Goal: Task Accomplishment & Management: Complete application form

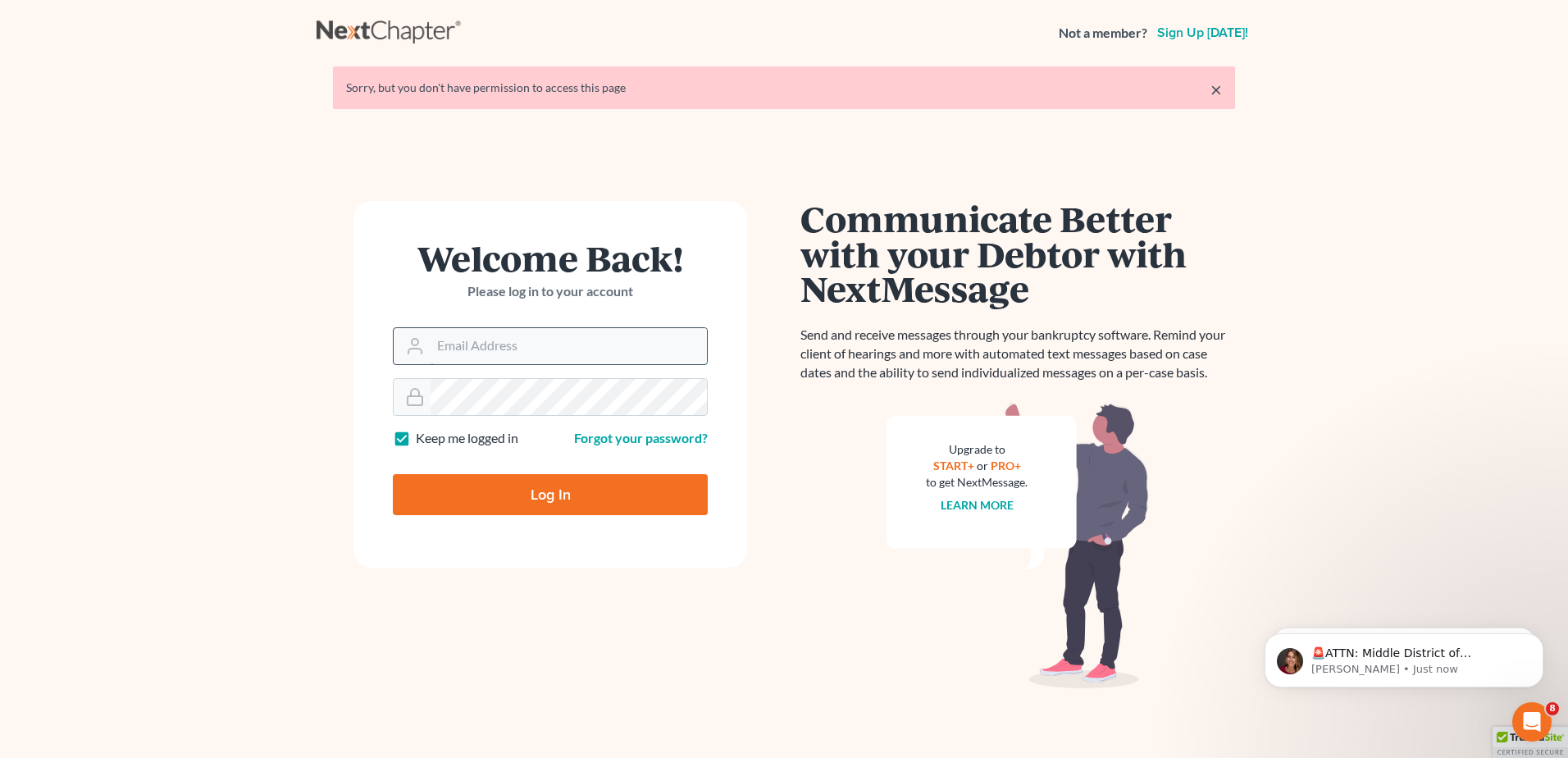
click at [452, 342] on input "Email Address" at bounding box center [568, 346] width 277 height 36
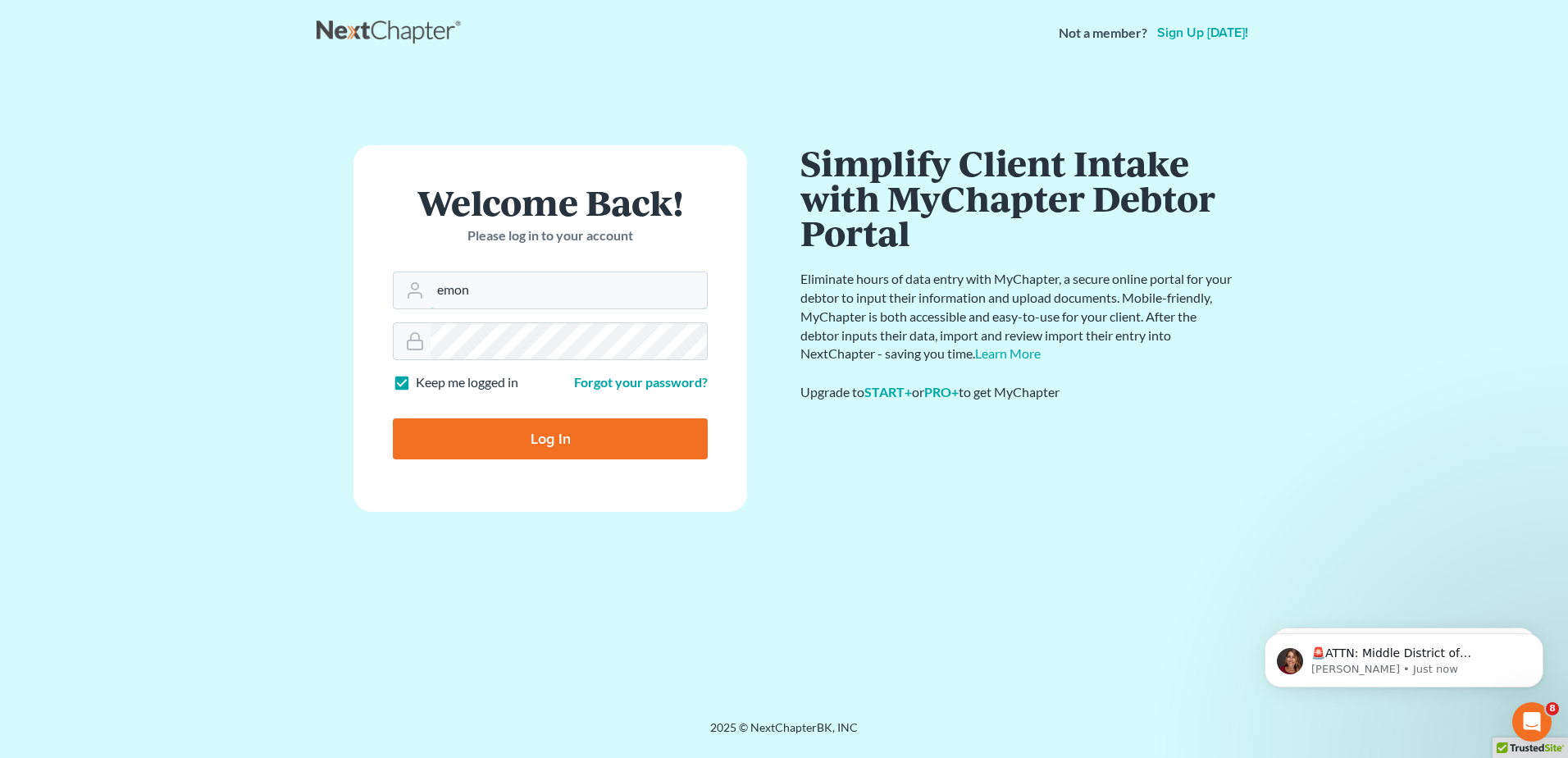
type input "emontano@scura.com"
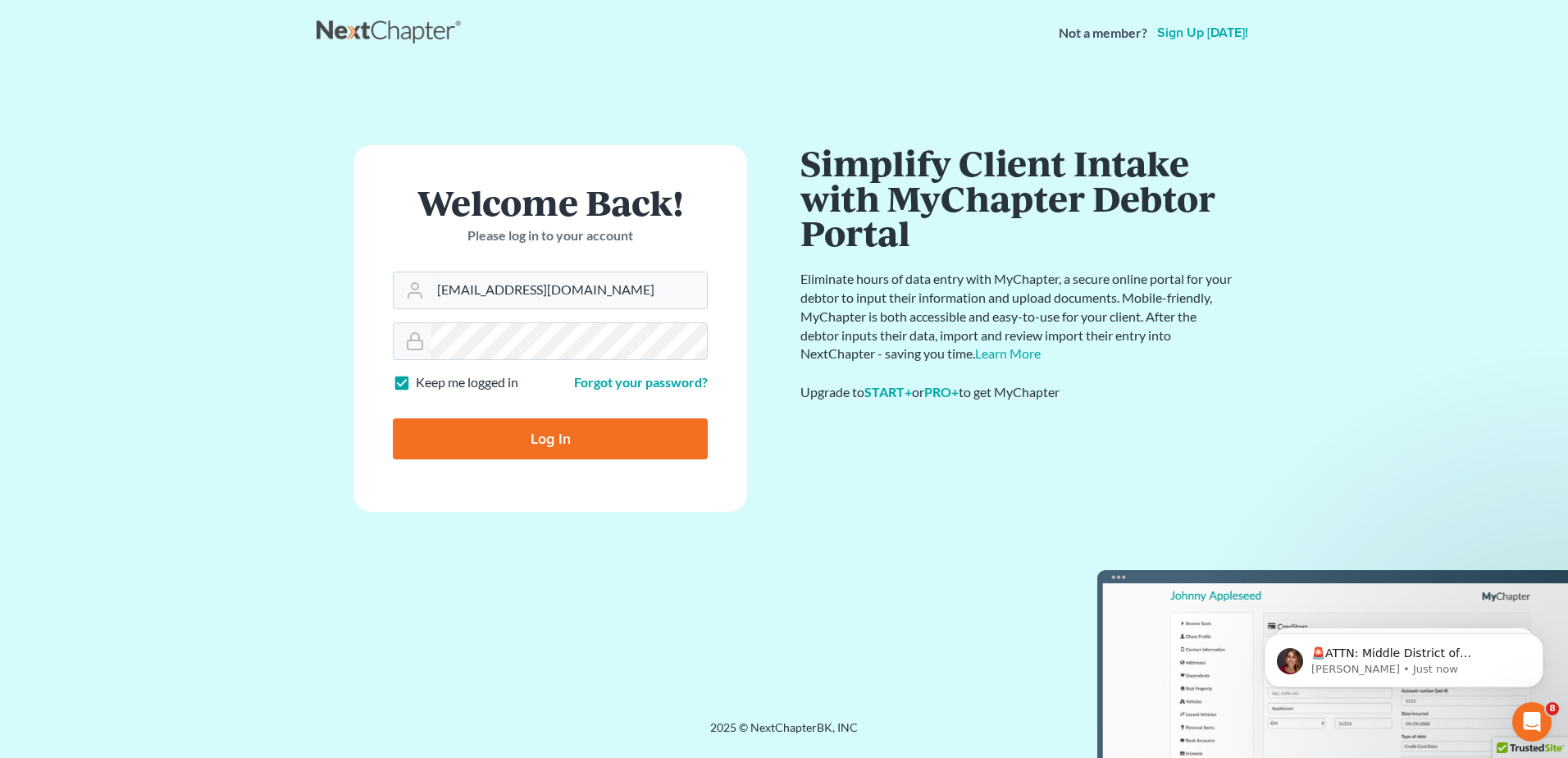
click at [593, 447] on input "Log In" at bounding box center [550, 439] width 315 height 41
type input "Thinking..."
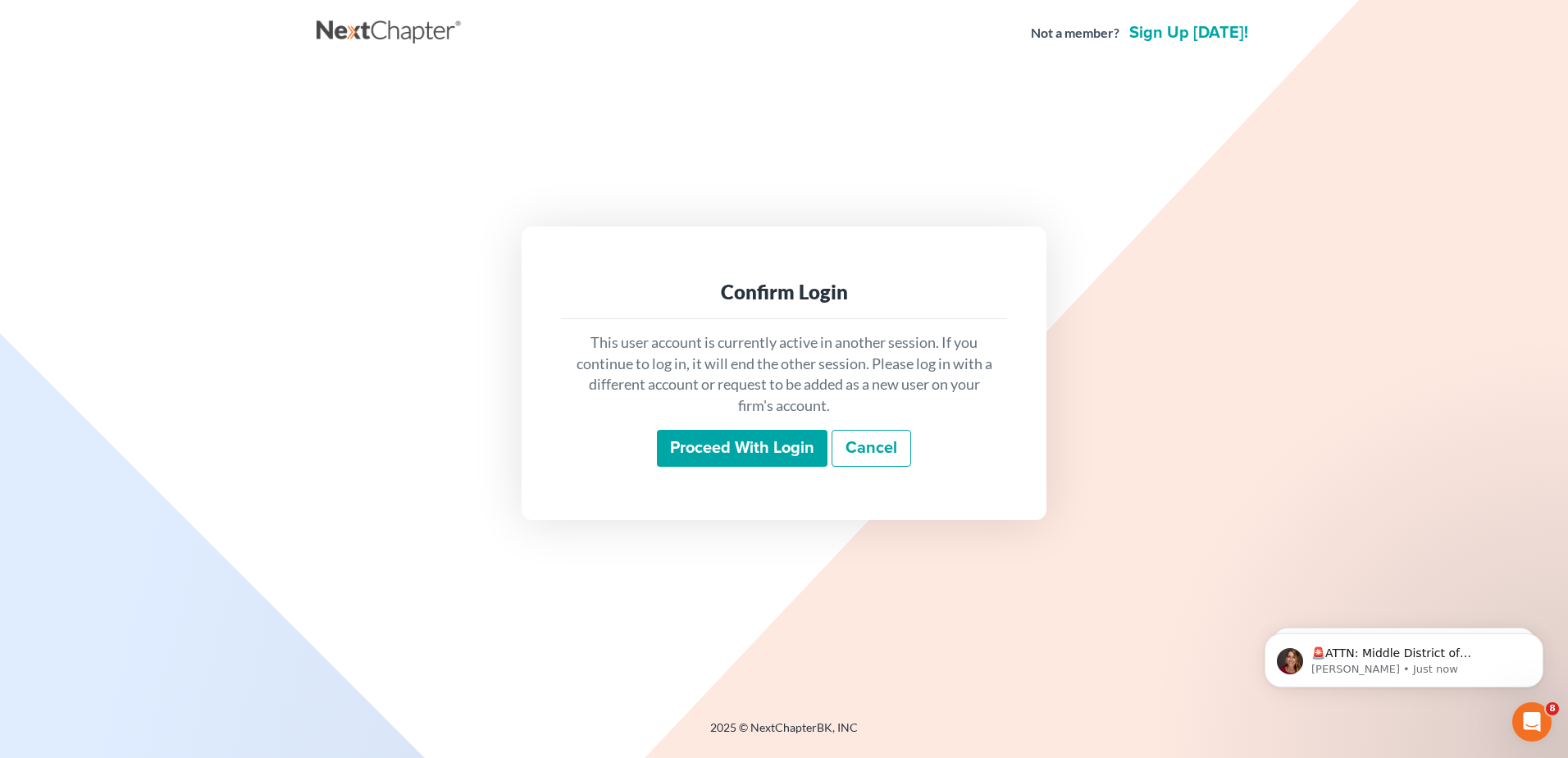
click at [767, 430] on input "Proceed with login" at bounding box center [742, 448] width 171 height 38
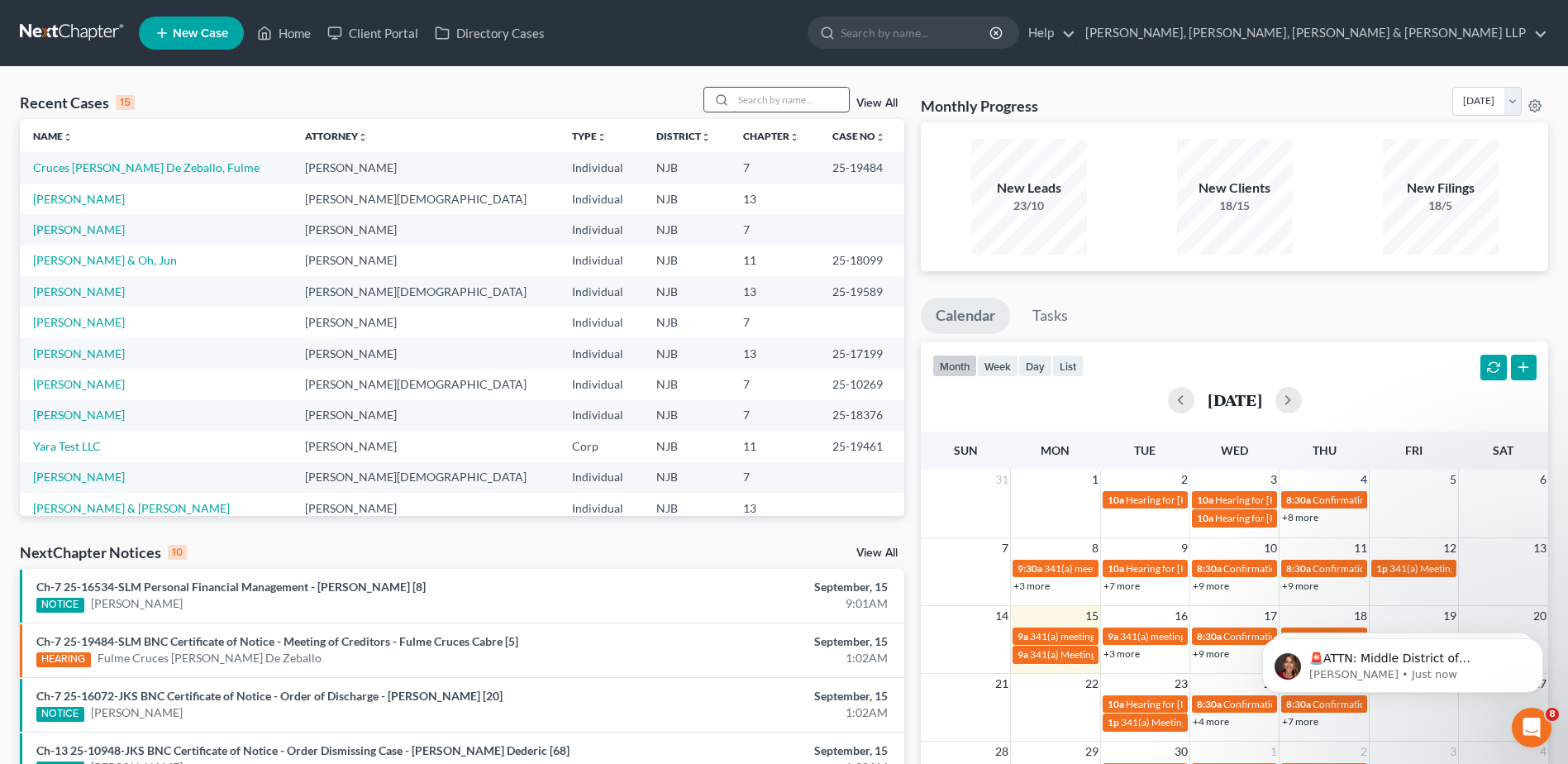
click at [786, 99] on input "search" at bounding box center [791, 99] width 115 height 24
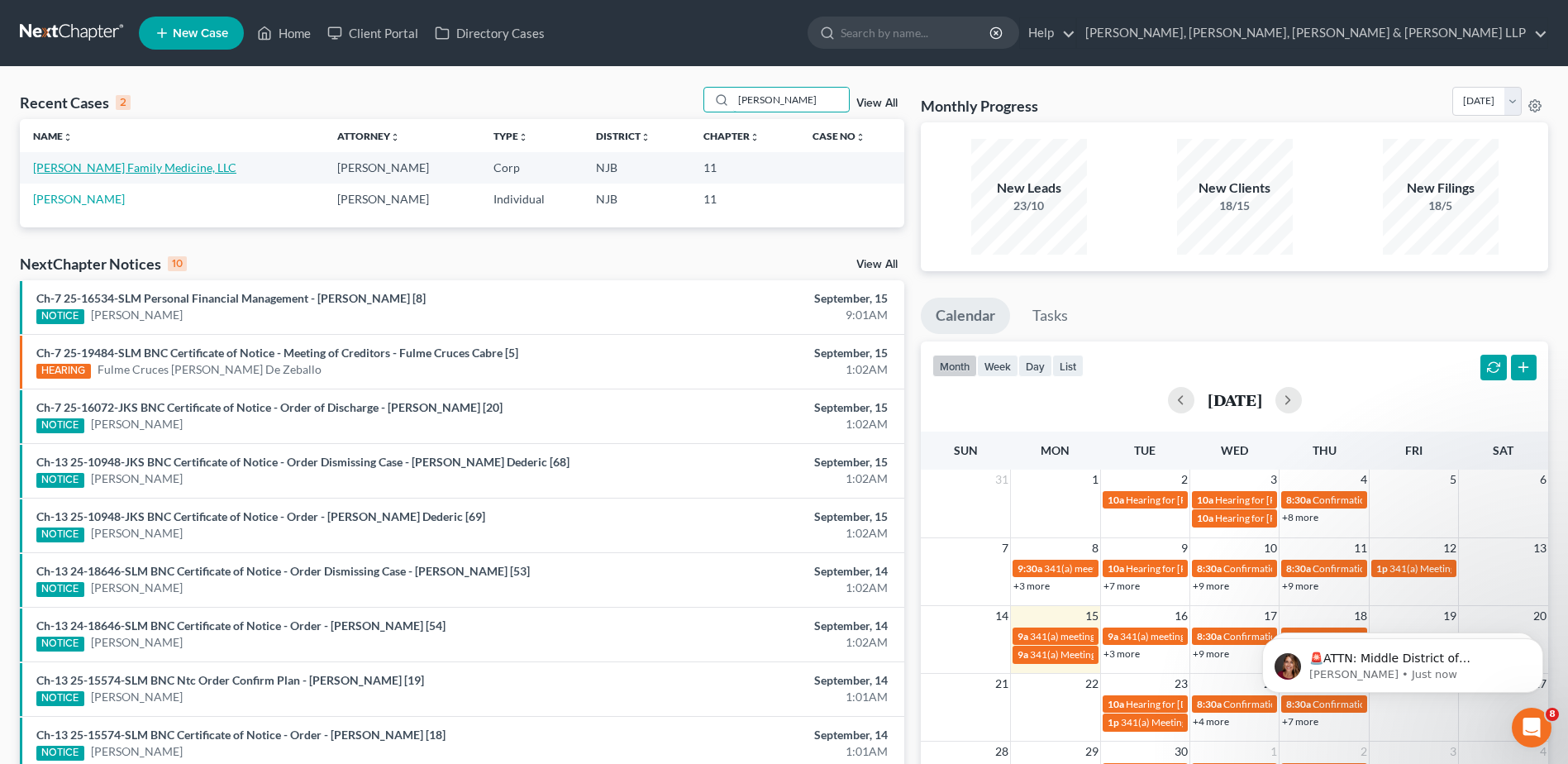
type input "yorio"
click at [163, 163] on link "Yorio Family Medicine, LLC" at bounding box center [134, 168] width 203 height 14
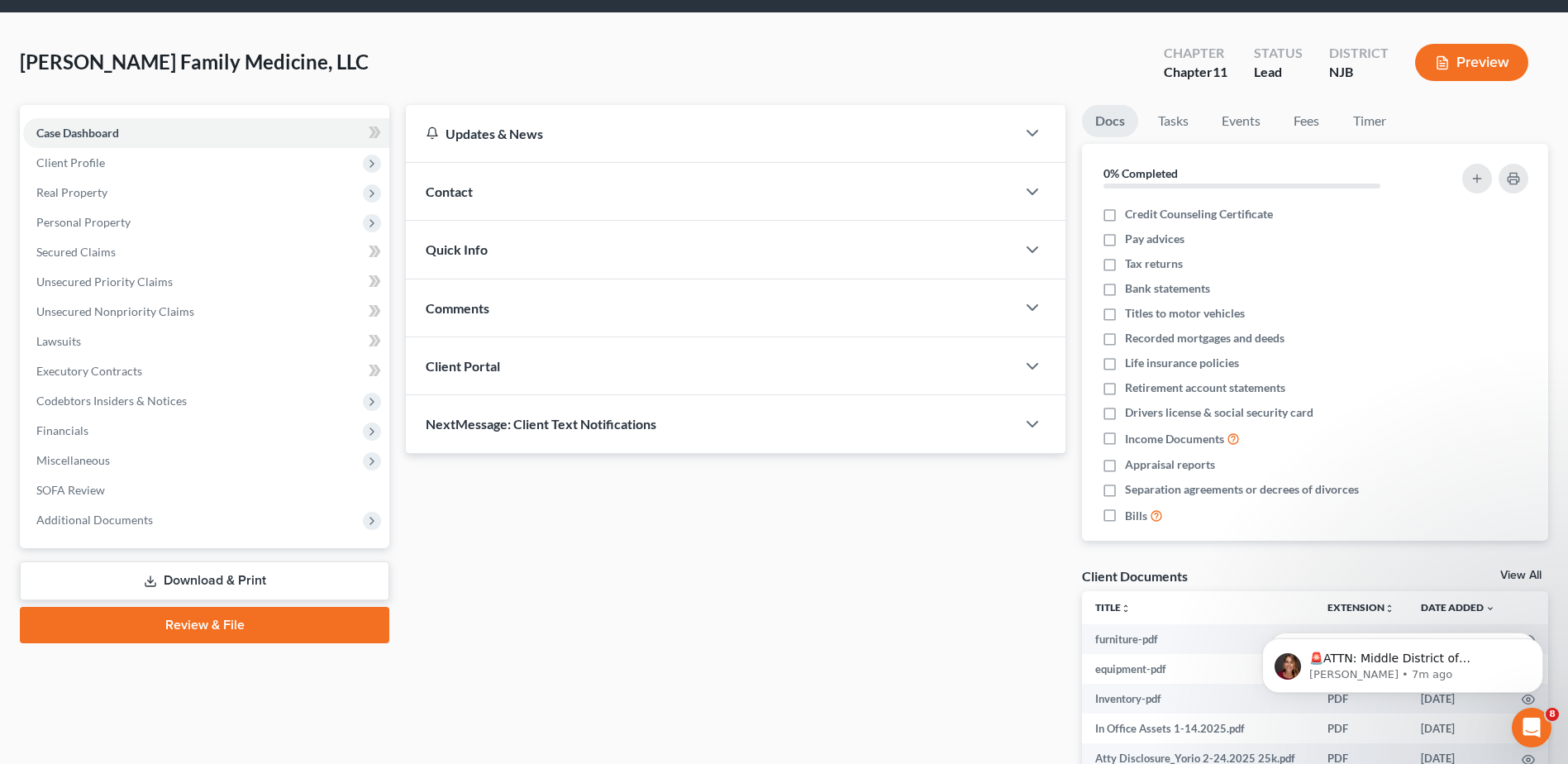
scroll to position [83, 0]
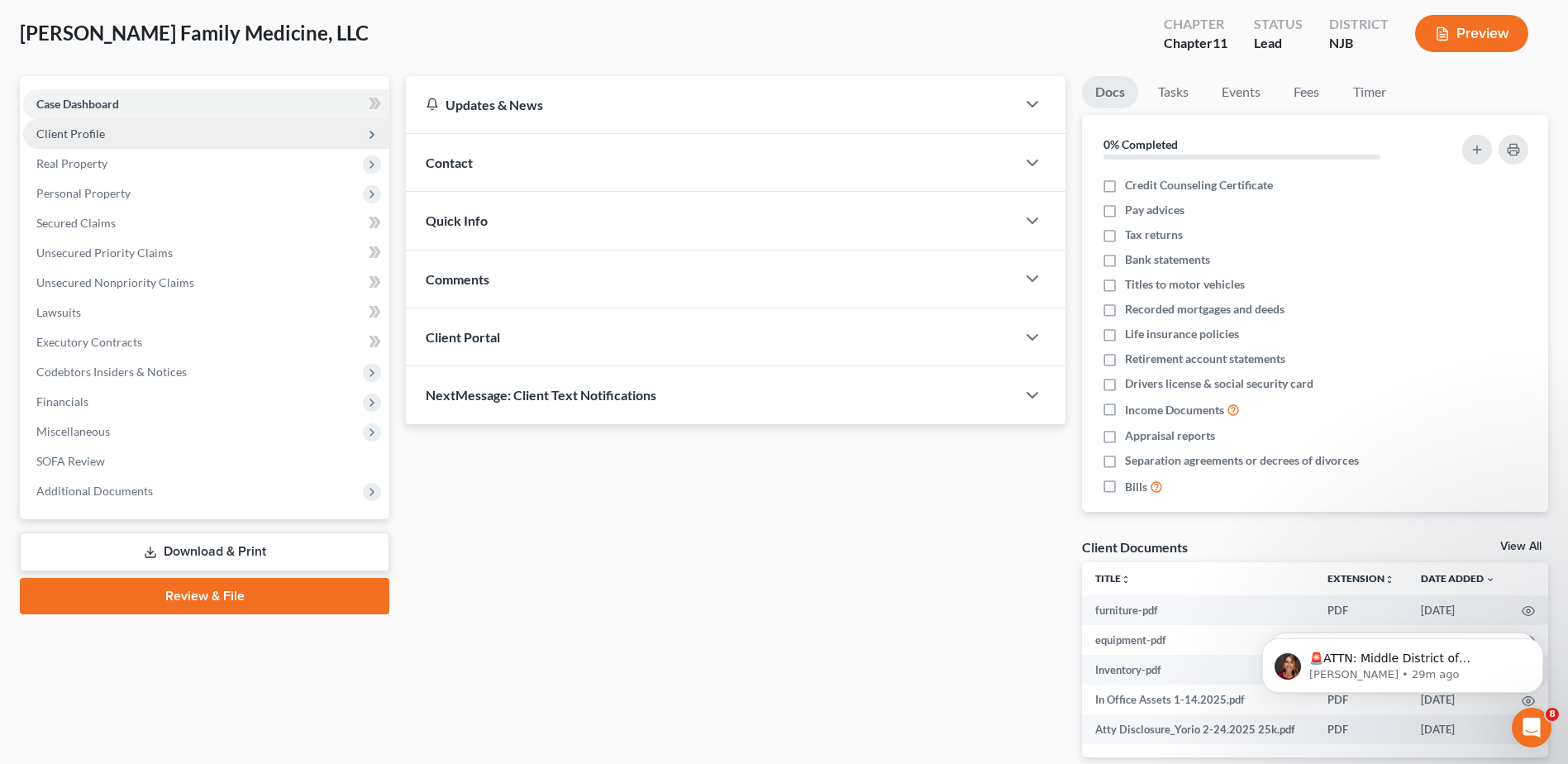
click at [88, 128] on span "Client Profile" at bounding box center [70, 133] width 69 height 14
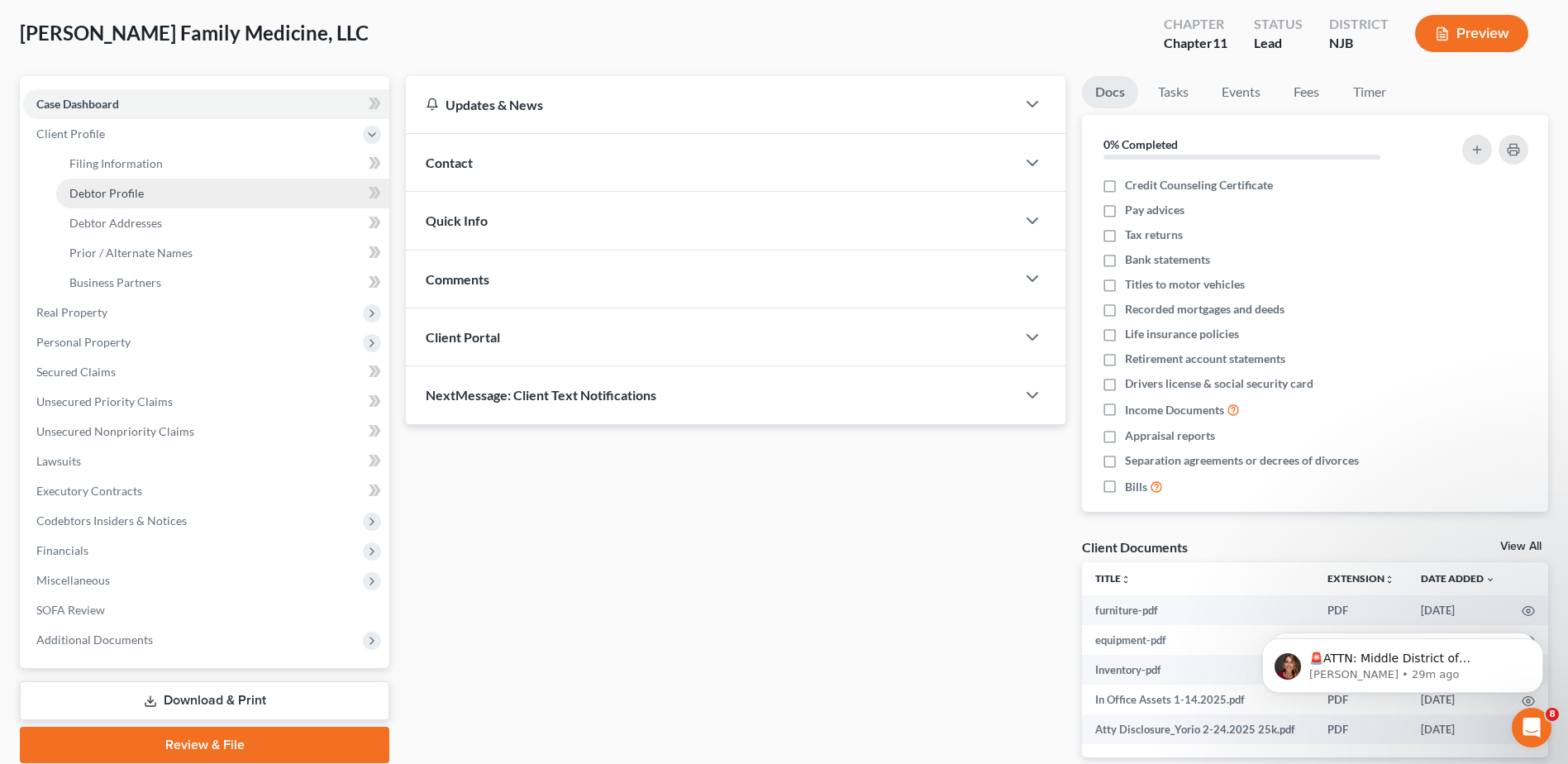
click at [192, 193] on link "Debtor Profile" at bounding box center [222, 193] width 333 height 30
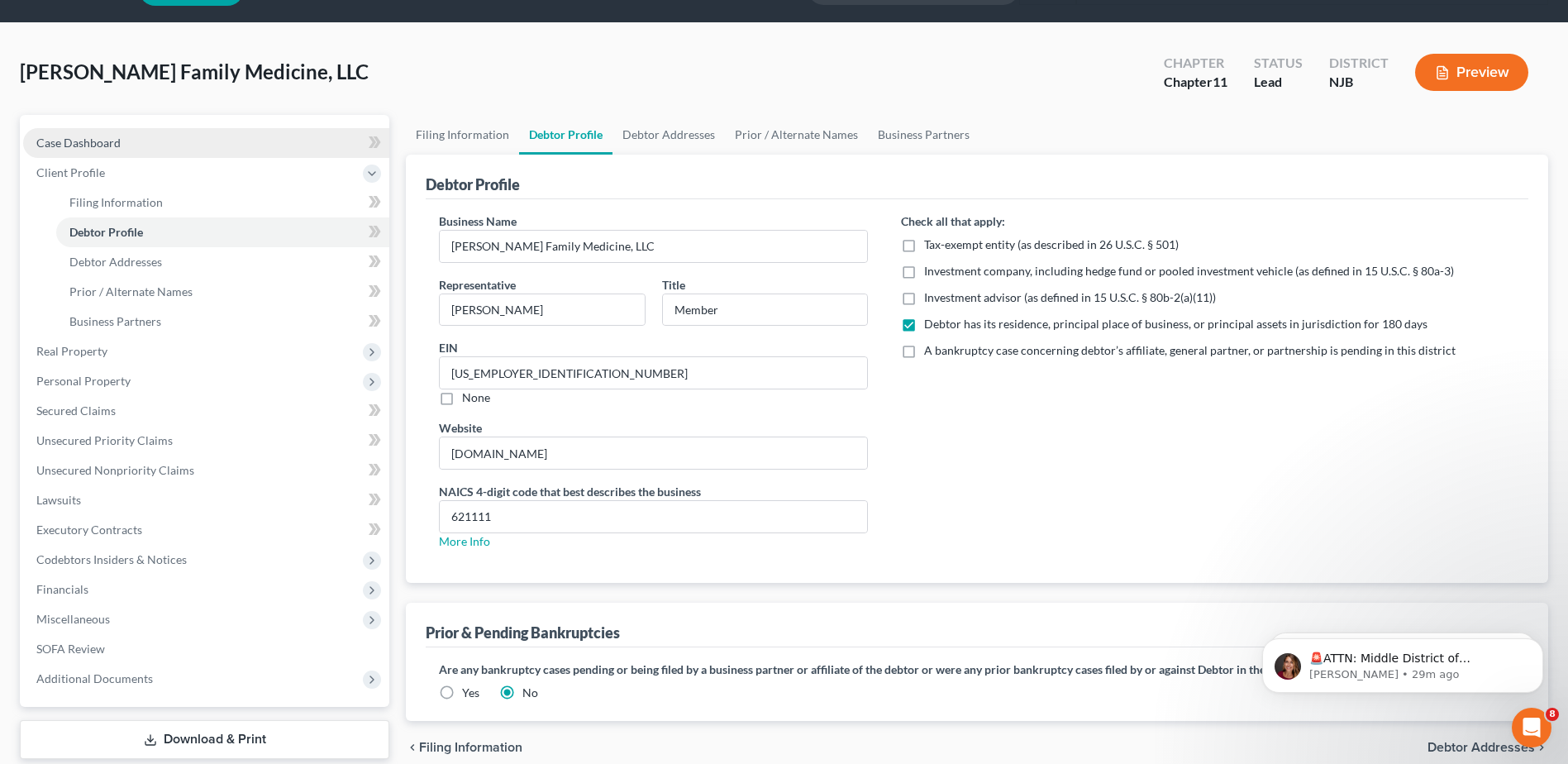
scroll to position [83, 0]
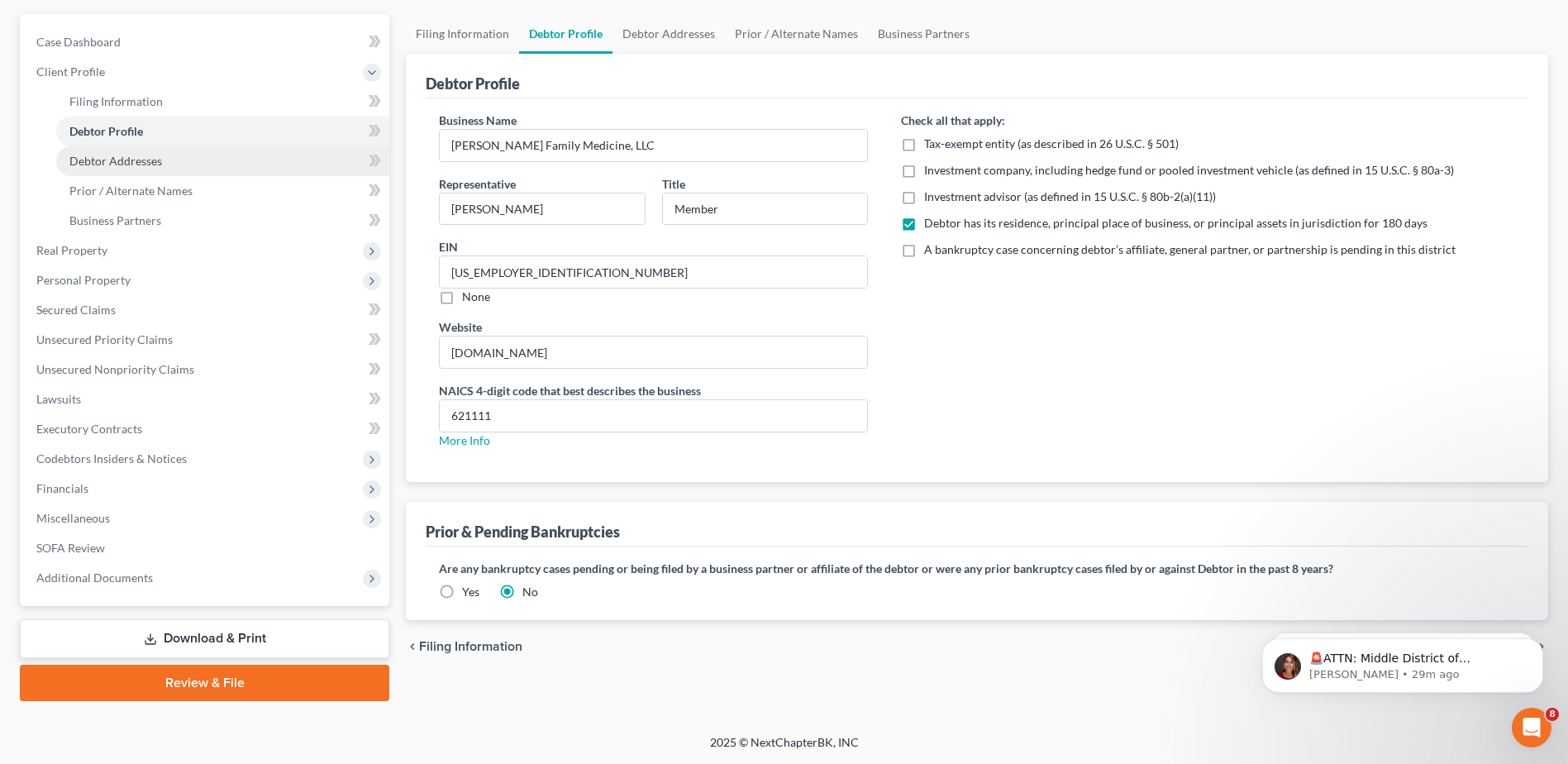
click at [169, 153] on link "Debtor Addresses" at bounding box center [222, 161] width 333 height 30
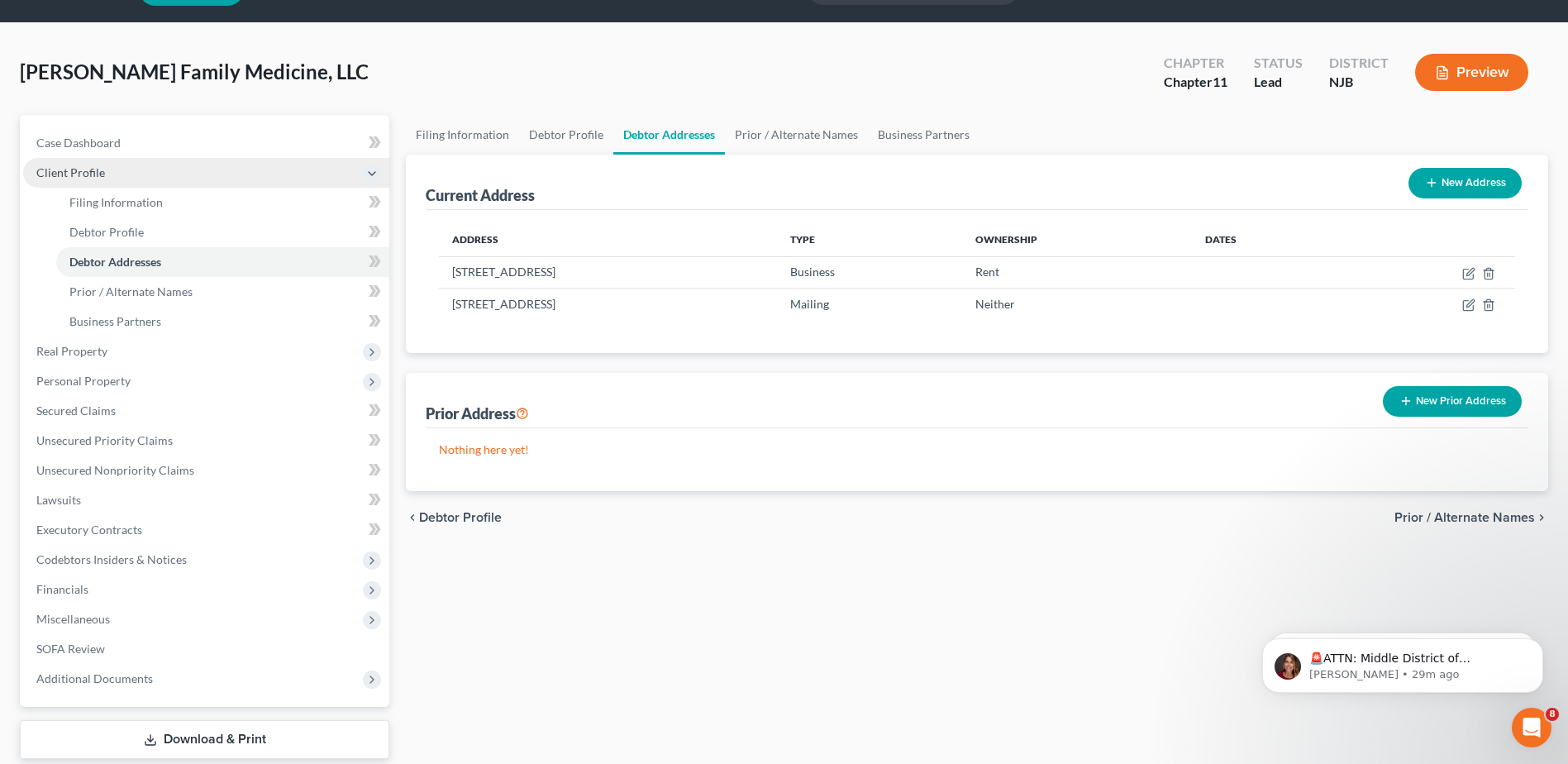
scroll to position [83, 0]
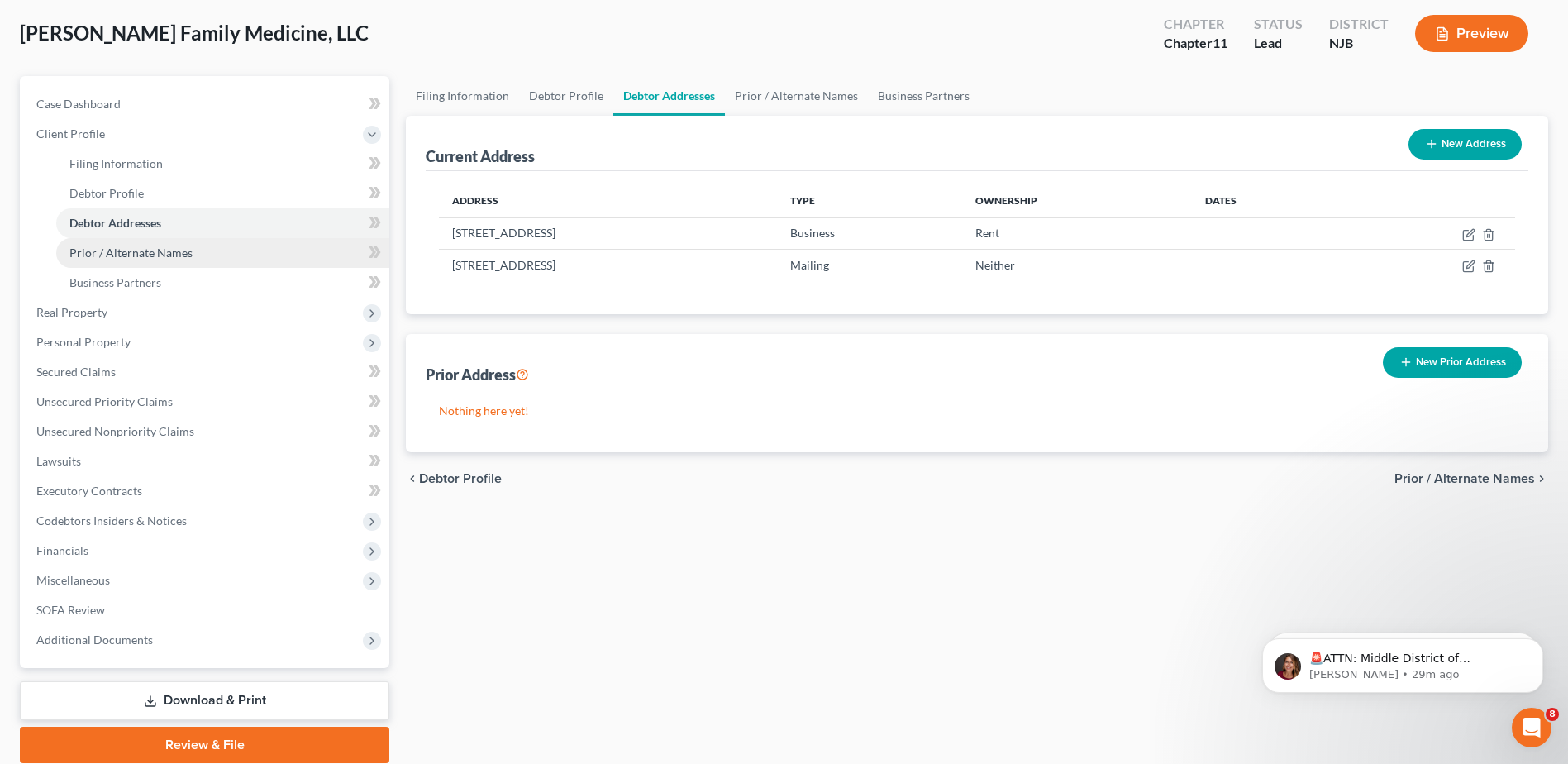
click at [151, 253] on span "Prior / Alternate Names" at bounding box center [131, 253] width 124 height 14
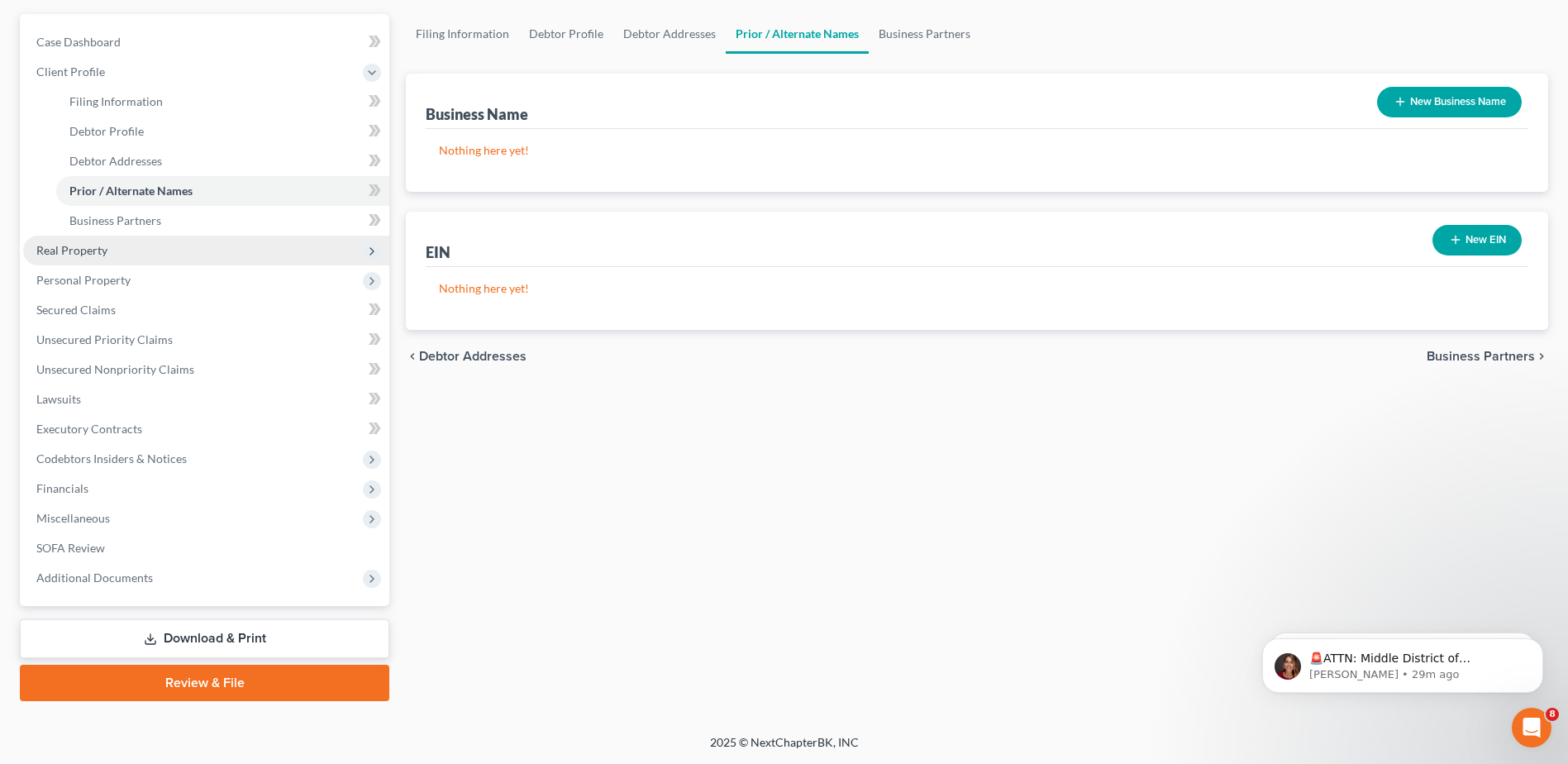
click at [160, 256] on span "Real Property" at bounding box center [207, 250] width 366 height 30
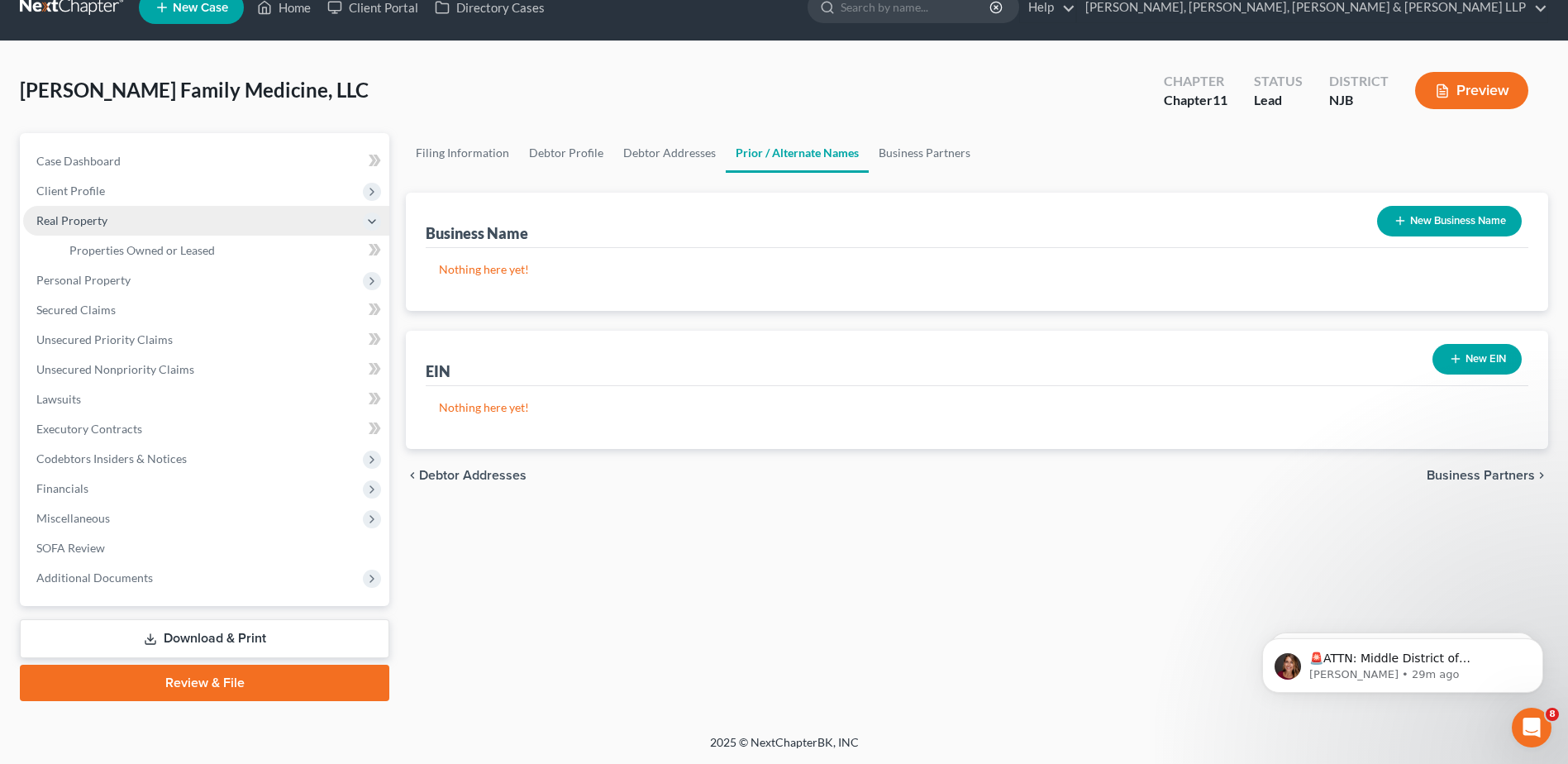
scroll to position [25, 0]
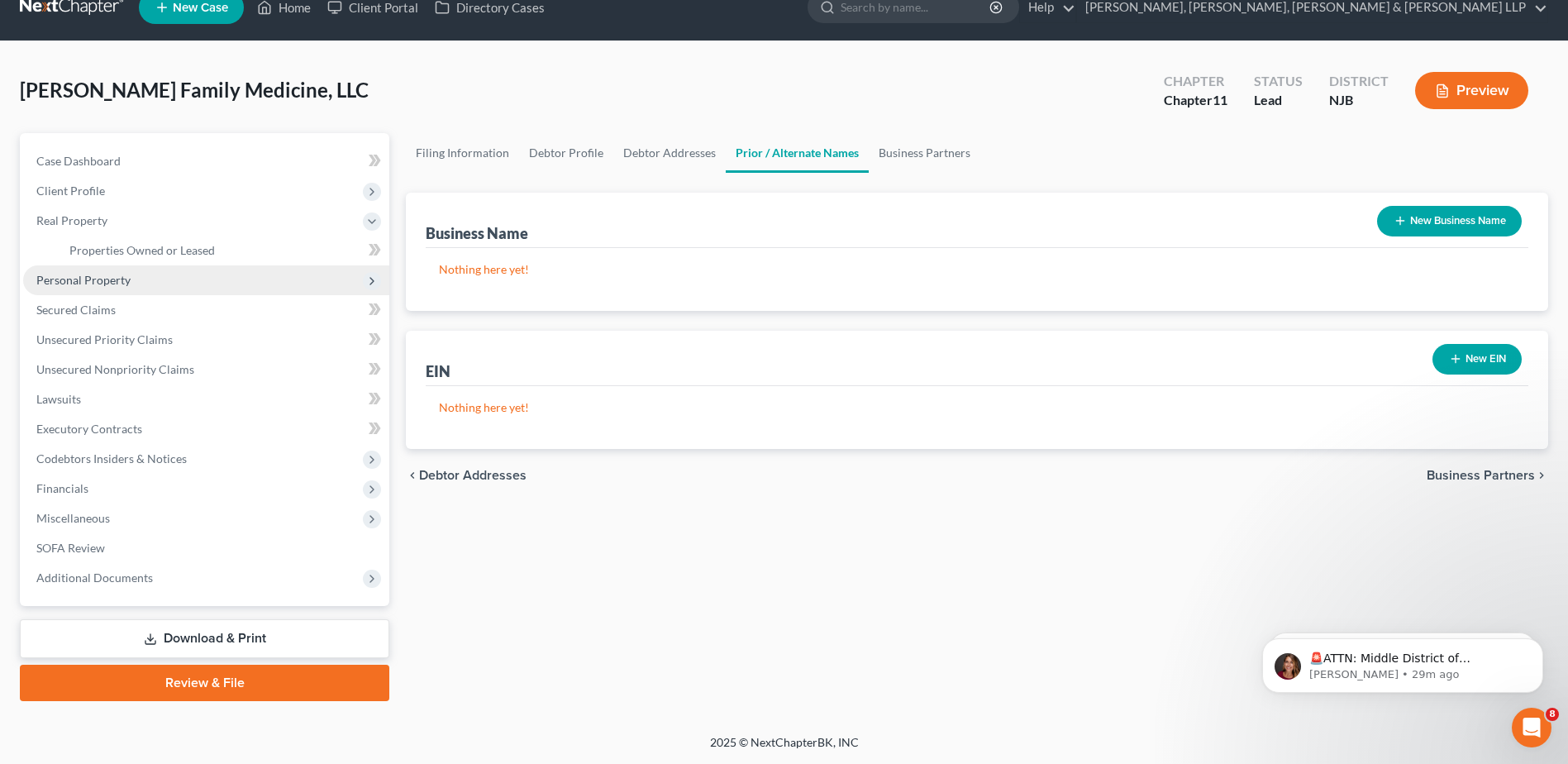
click at [124, 292] on span "Personal Property" at bounding box center [207, 280] width 366 height 30
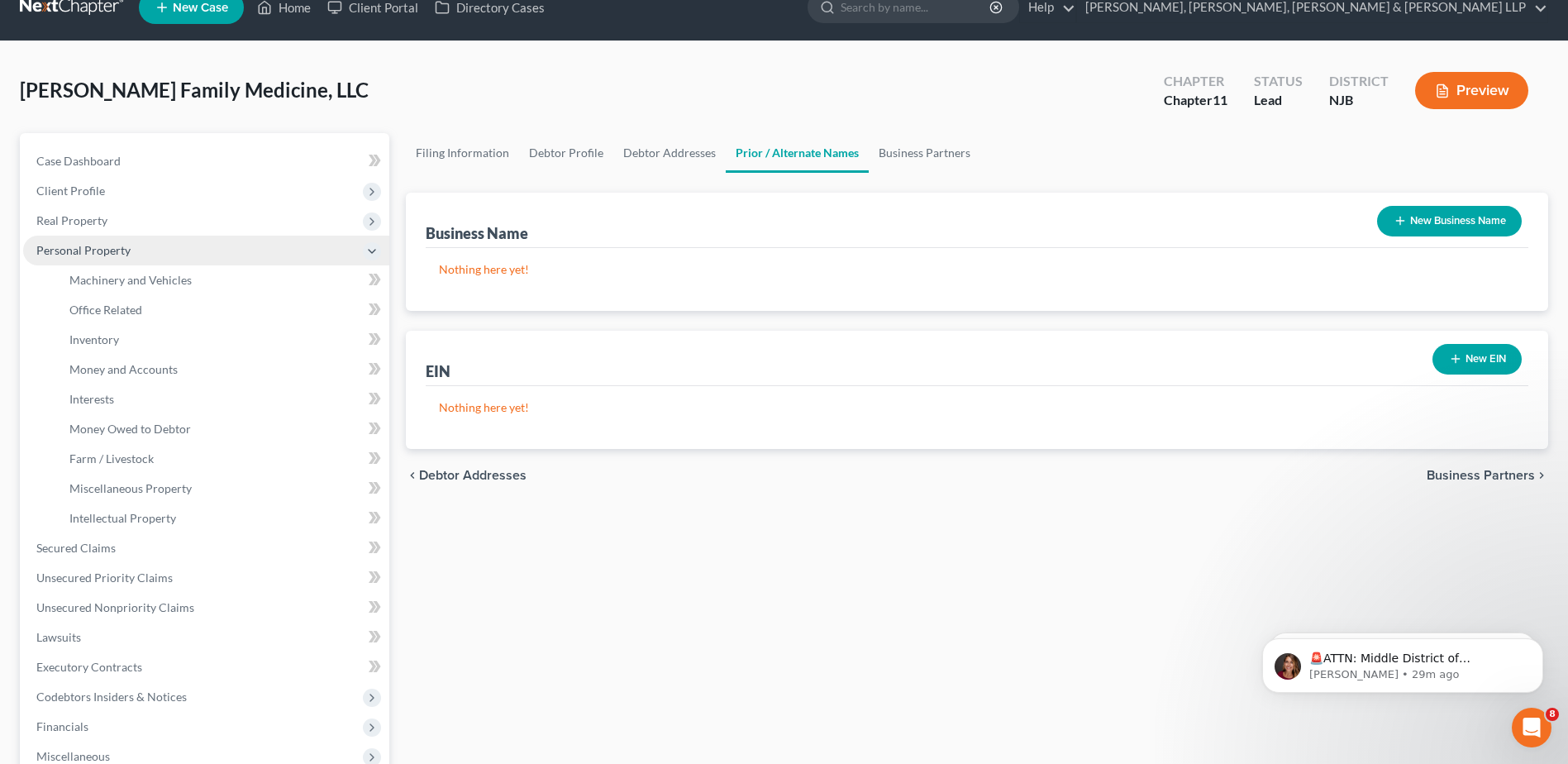
scroll to position [144, 0]
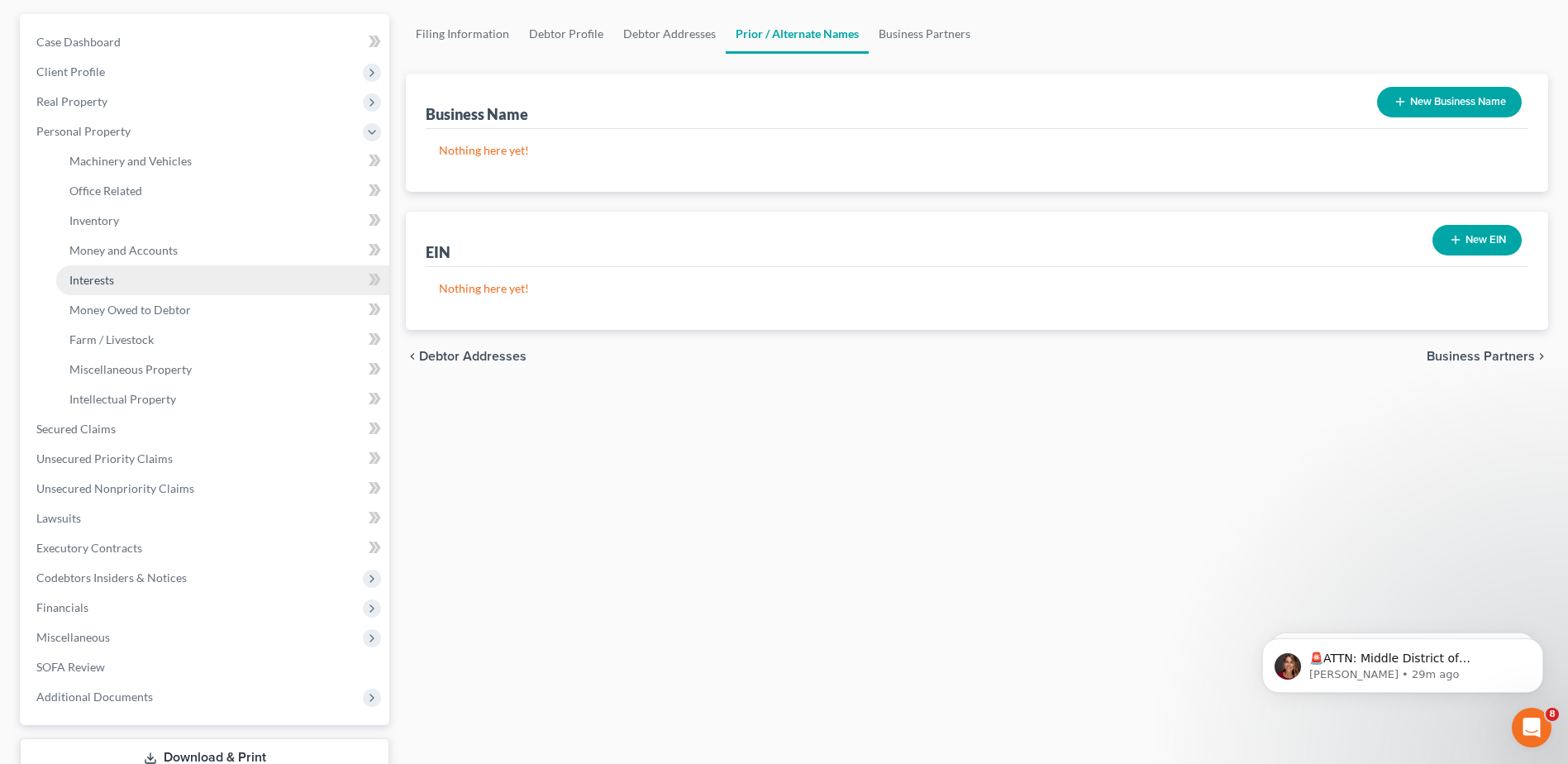
click at [125, 279] on link "Interests" at bounding box center [222, 280] width 333 height 30
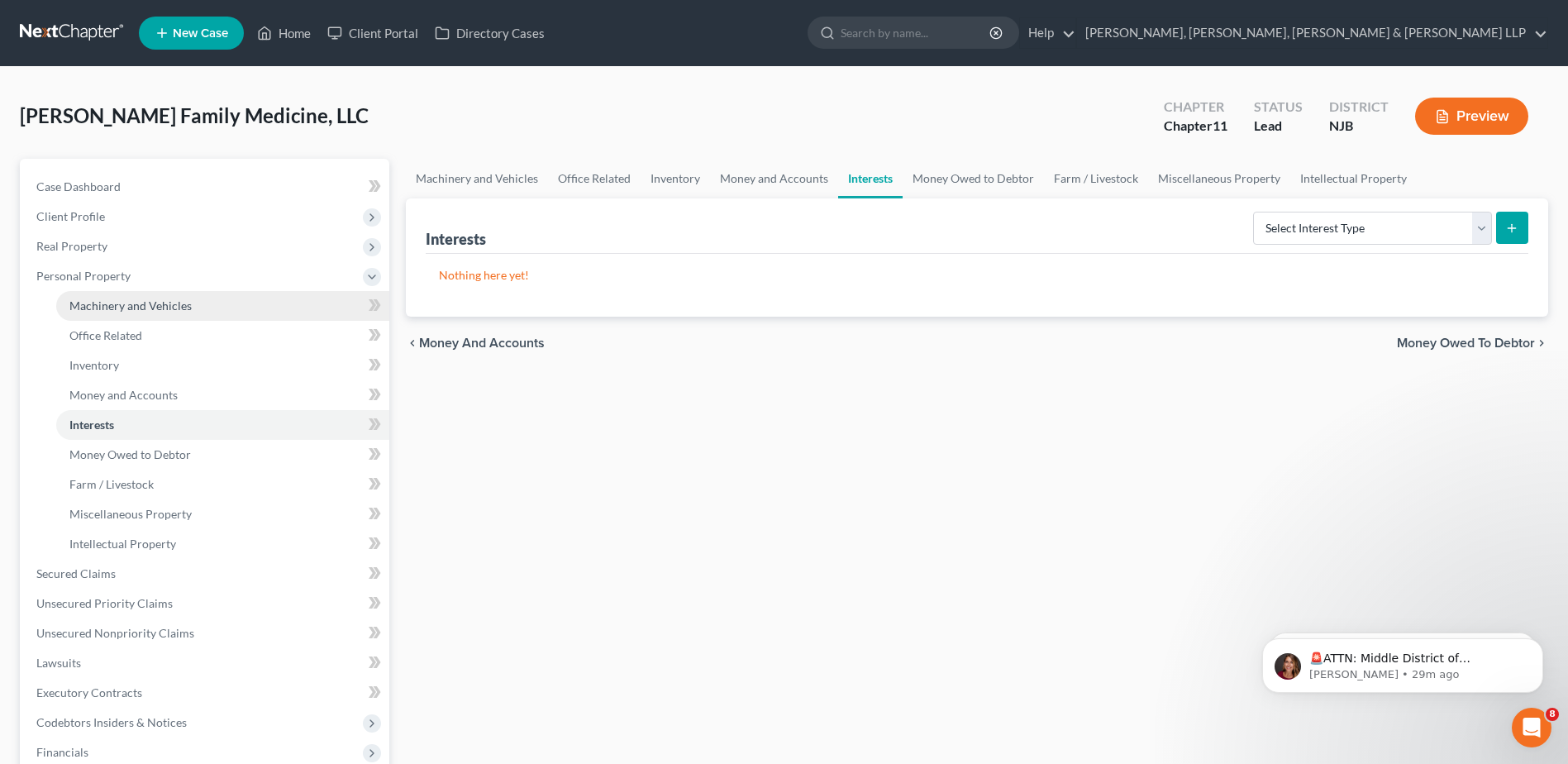
click at [131, 312] on link "Machinery and Vehicles" at bounding box center [222, 306] width 333 height 30
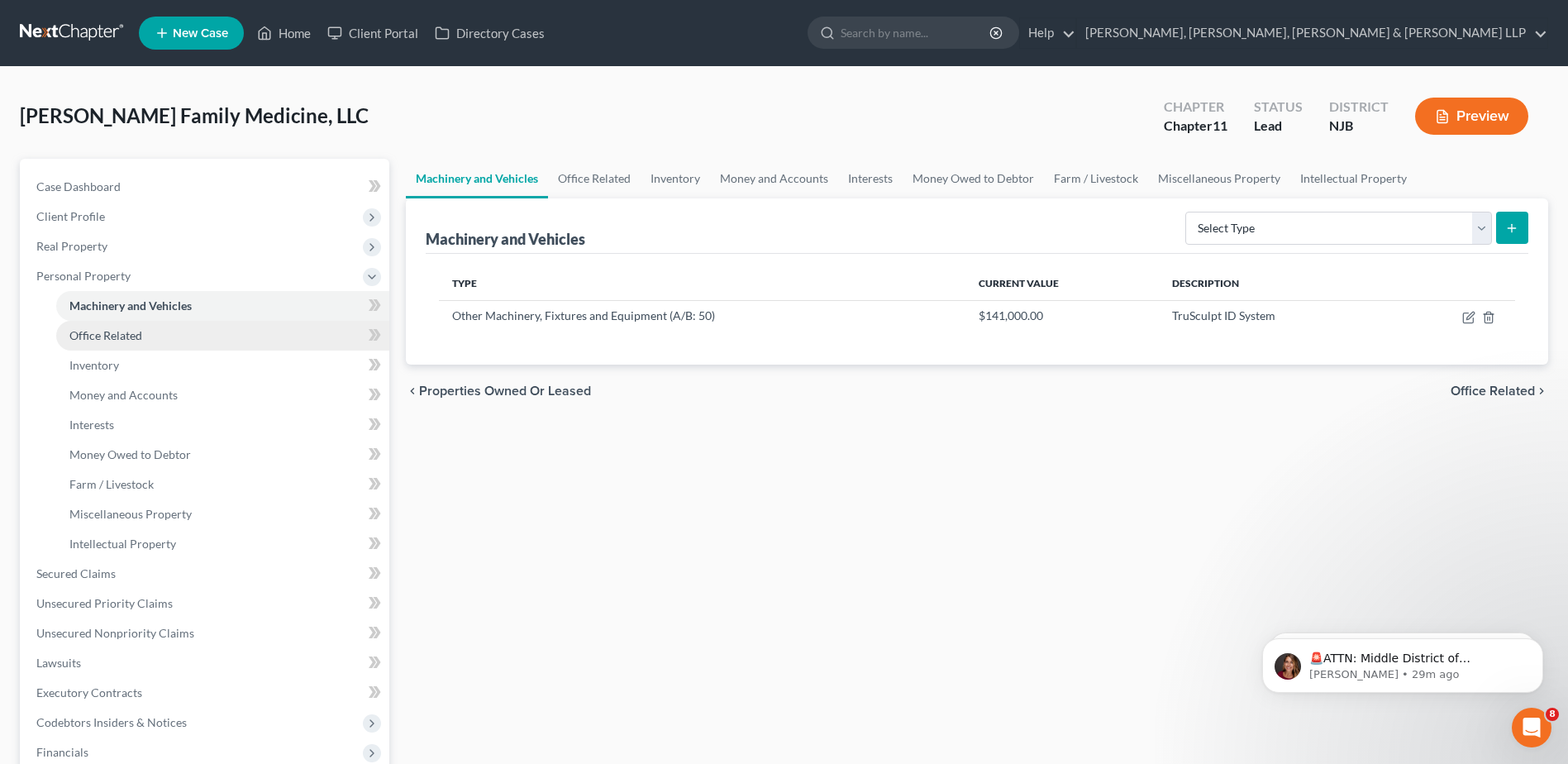
click at [113, 335] on span "Office Related" at bounding box center [106, 336] width 73 height 14
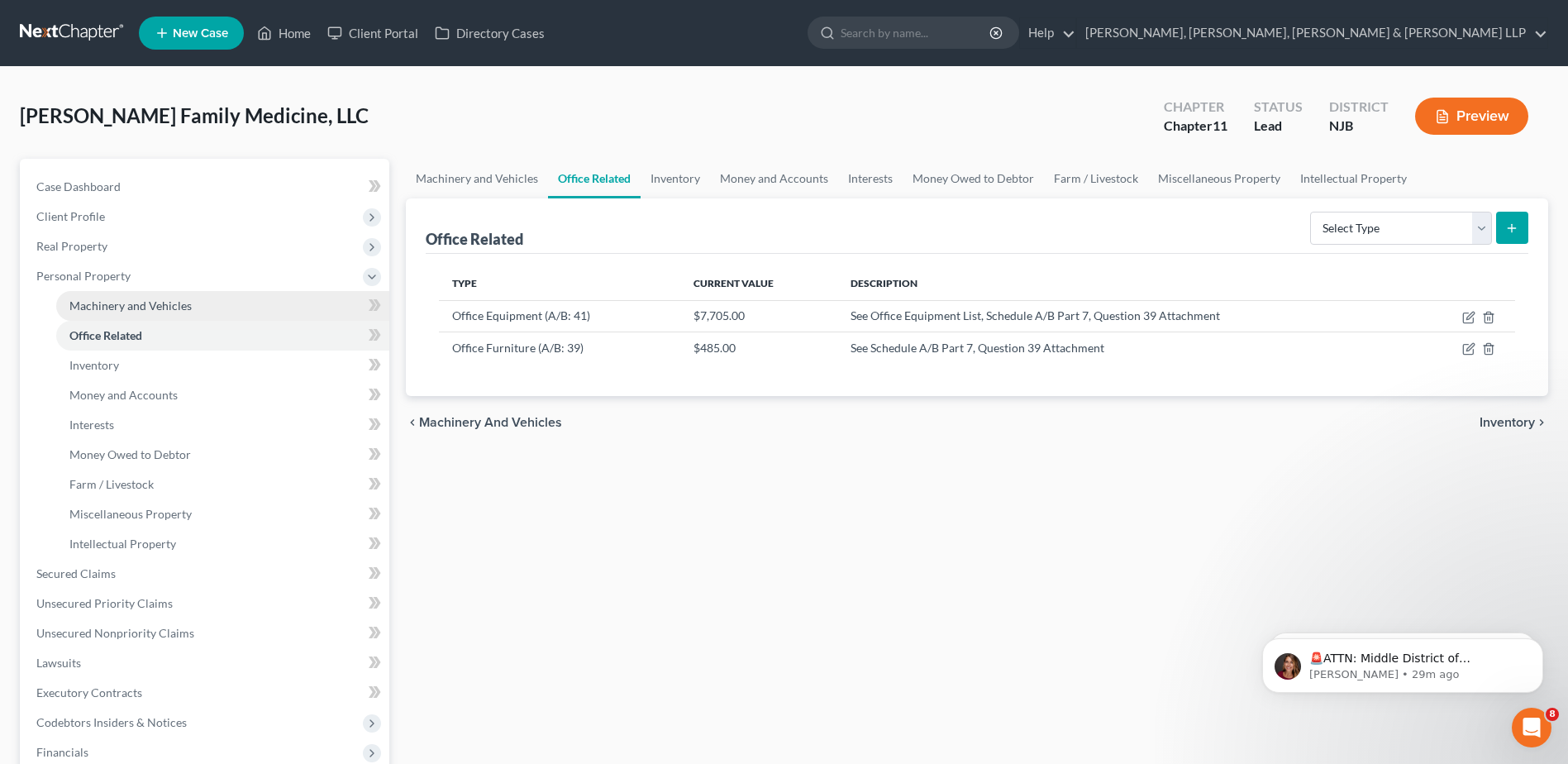
click at [129, 291] on link "Machinery and Vehicles" at bounding box center [222, 306] width 333 height 30
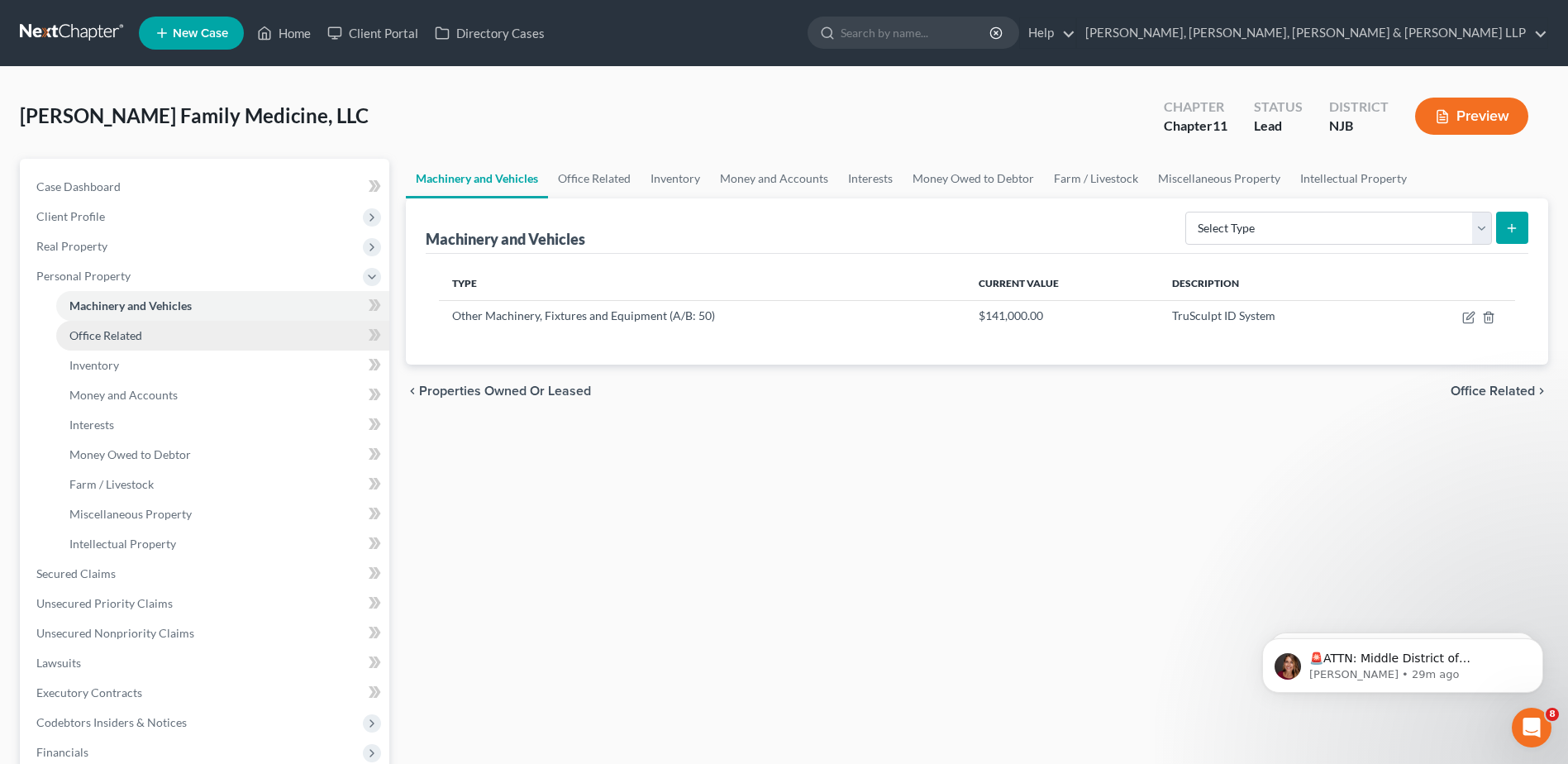
click at [126, 336] on span "Office Related" at bounding box center [106, 336] width 73 height 14
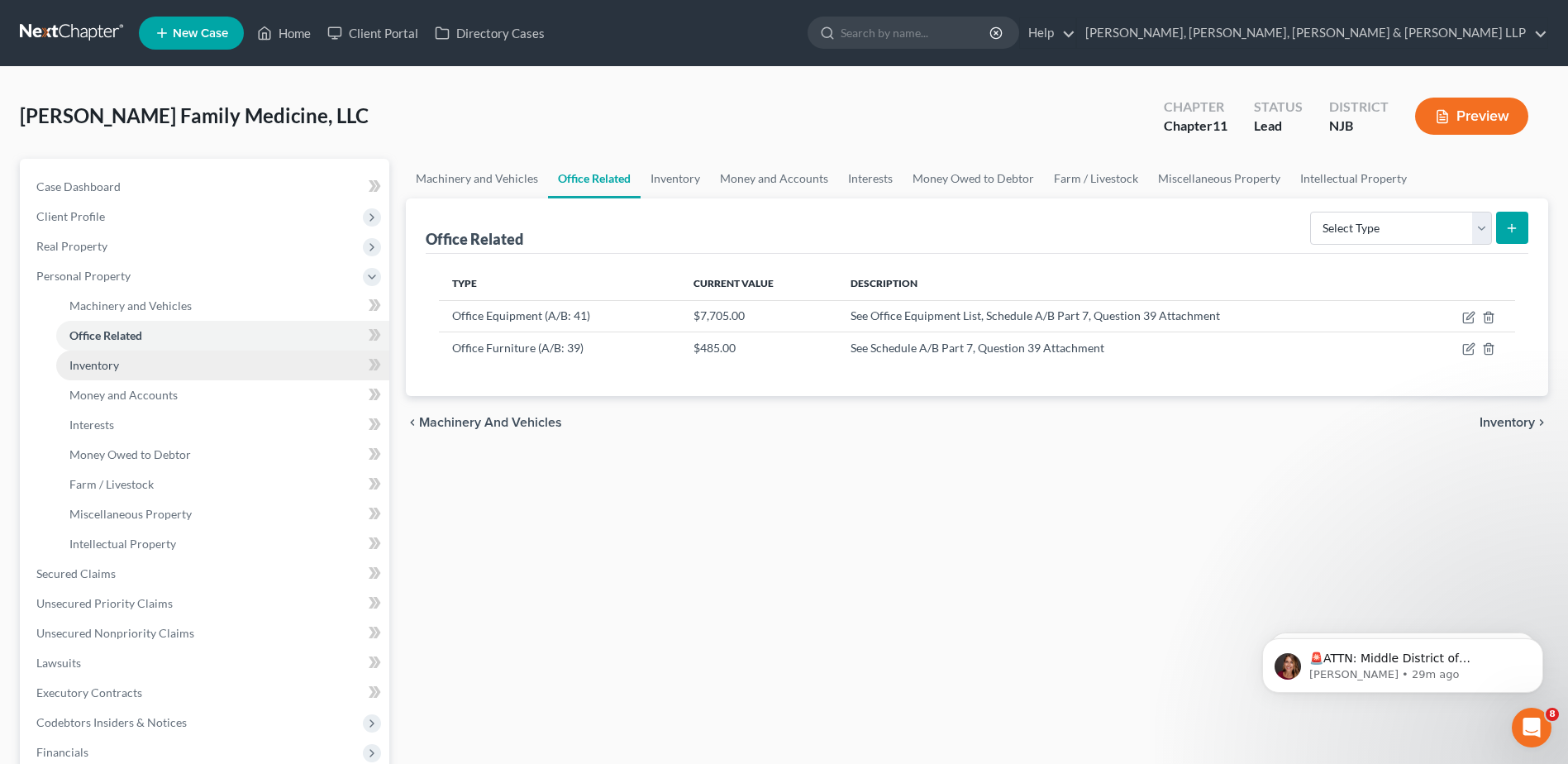
click at [105, 371] on span "Inventory" at bounding box center [94, 365] width 50 height 14
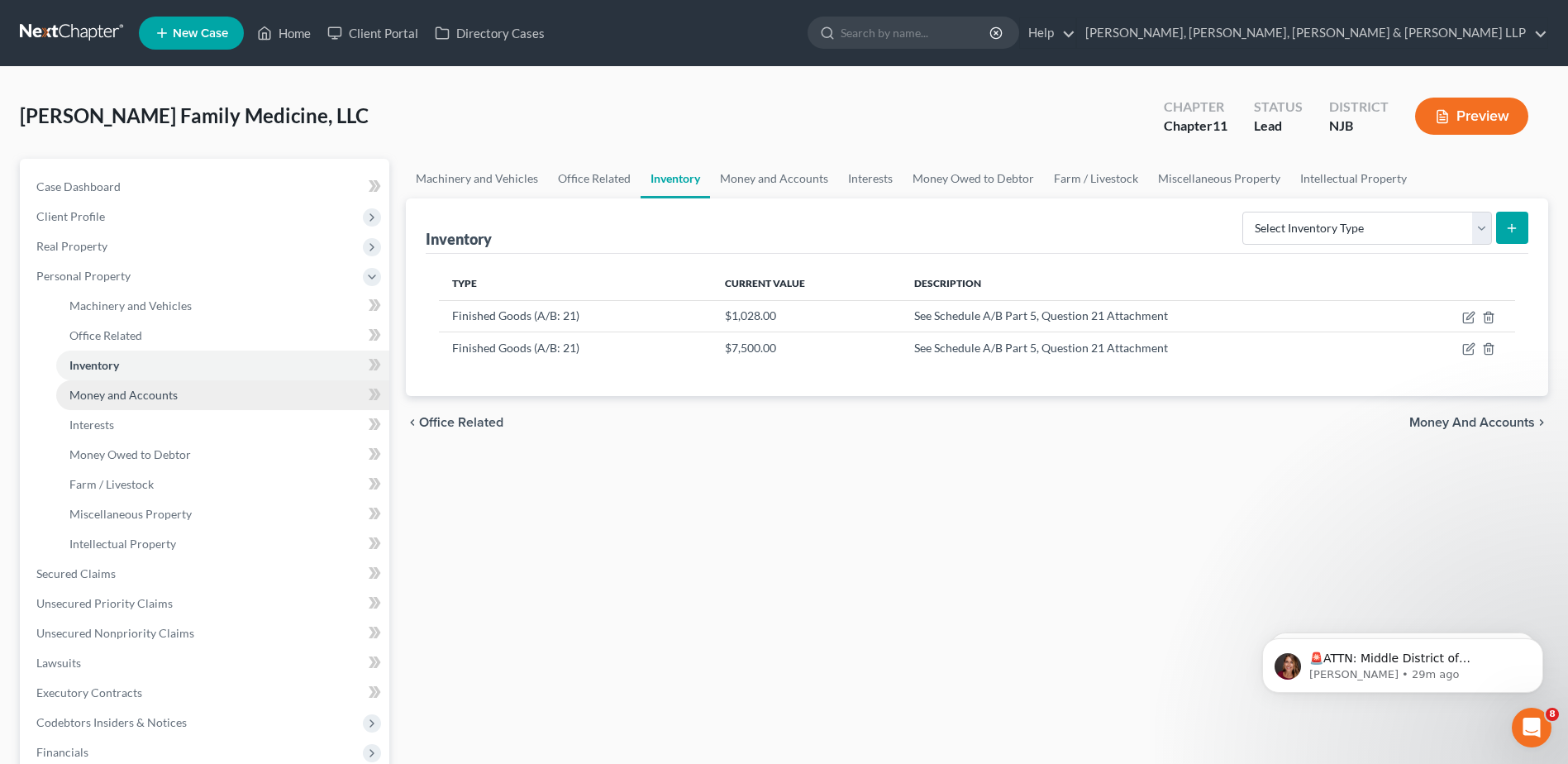
click at [96, 408] on link "Money and Accounts" at bounding box center [222, 395] width 333 height 30
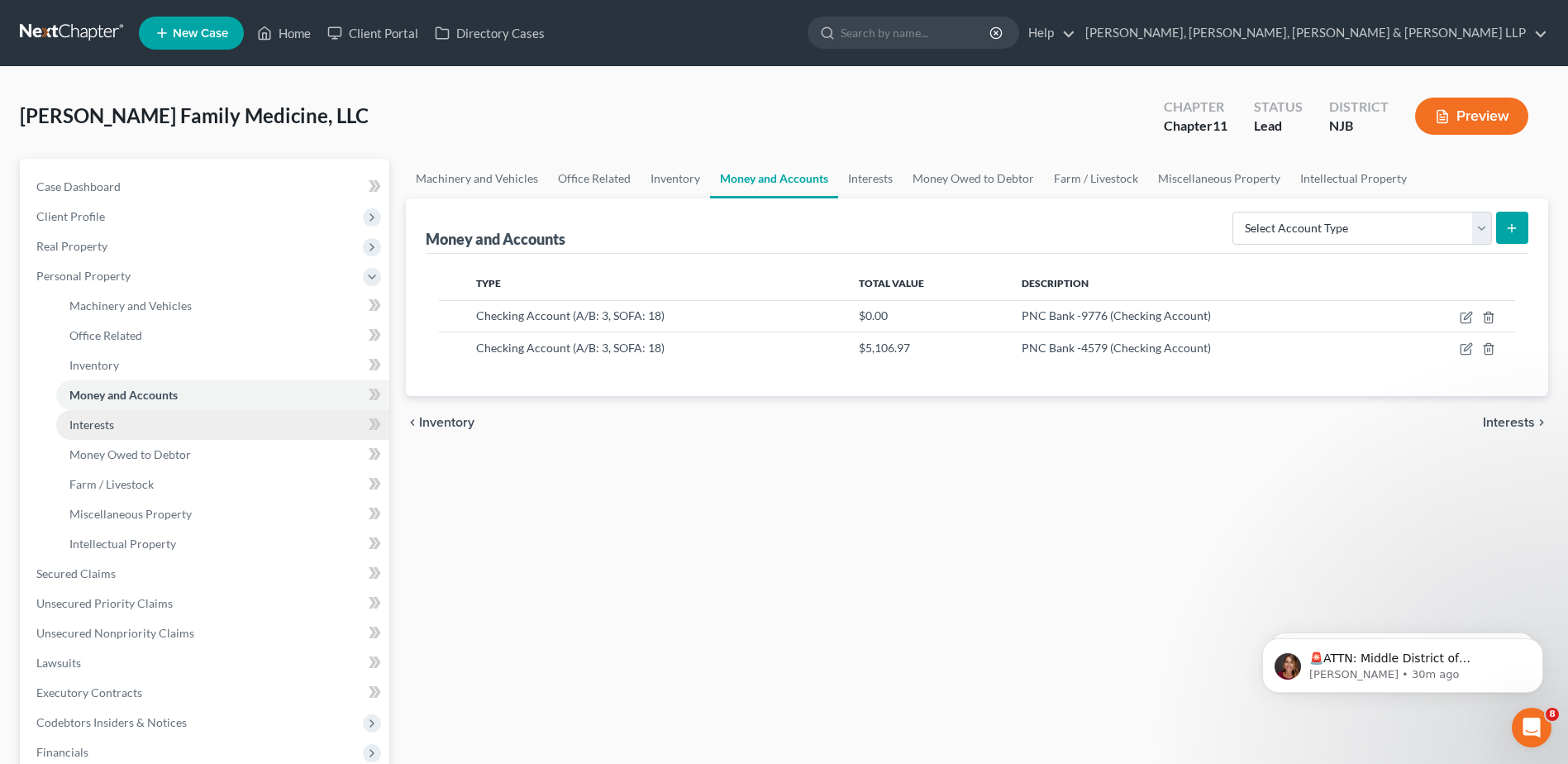
click at [104, 416] on link "Interests" at bounding box center [222, 425] width 333 height 30
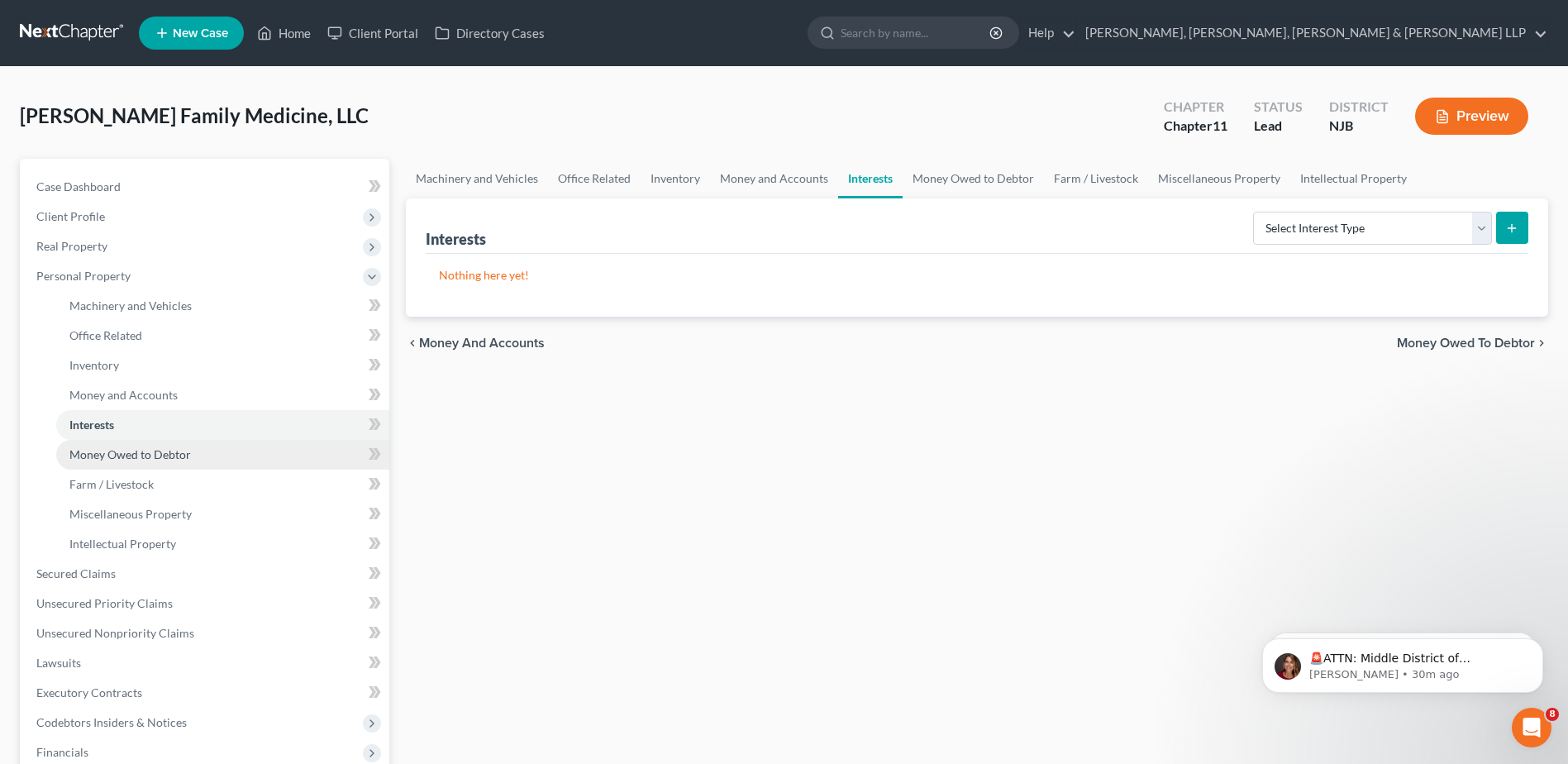
click at [108, 441] on link "Money Owed to Debtor" at bounding box center [222, 455] width 333 height 30
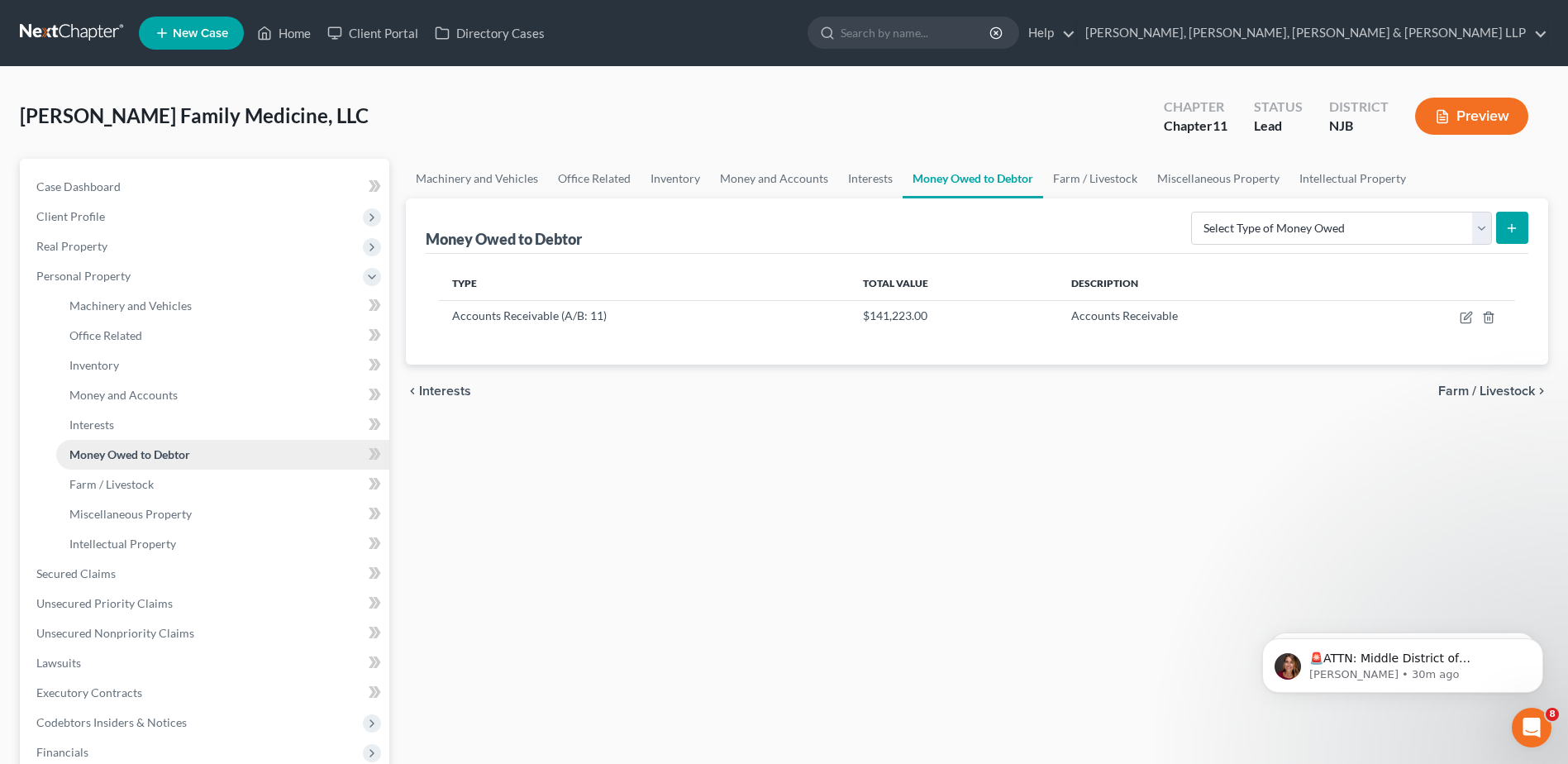
click at [134, 461] on link "Money Owed to Debtor" at bounding box center [222, 455] width 333 height 30
click at [132, 499] on ul "Vehicles Owned Vehicles Leased Machinery and Vehicles Office Related" at bounding box center [207, 425] width 366 height 268
click at [133, 490] on span "Farm / Livestock" at bounding box center [111, 484] width 84 height 14
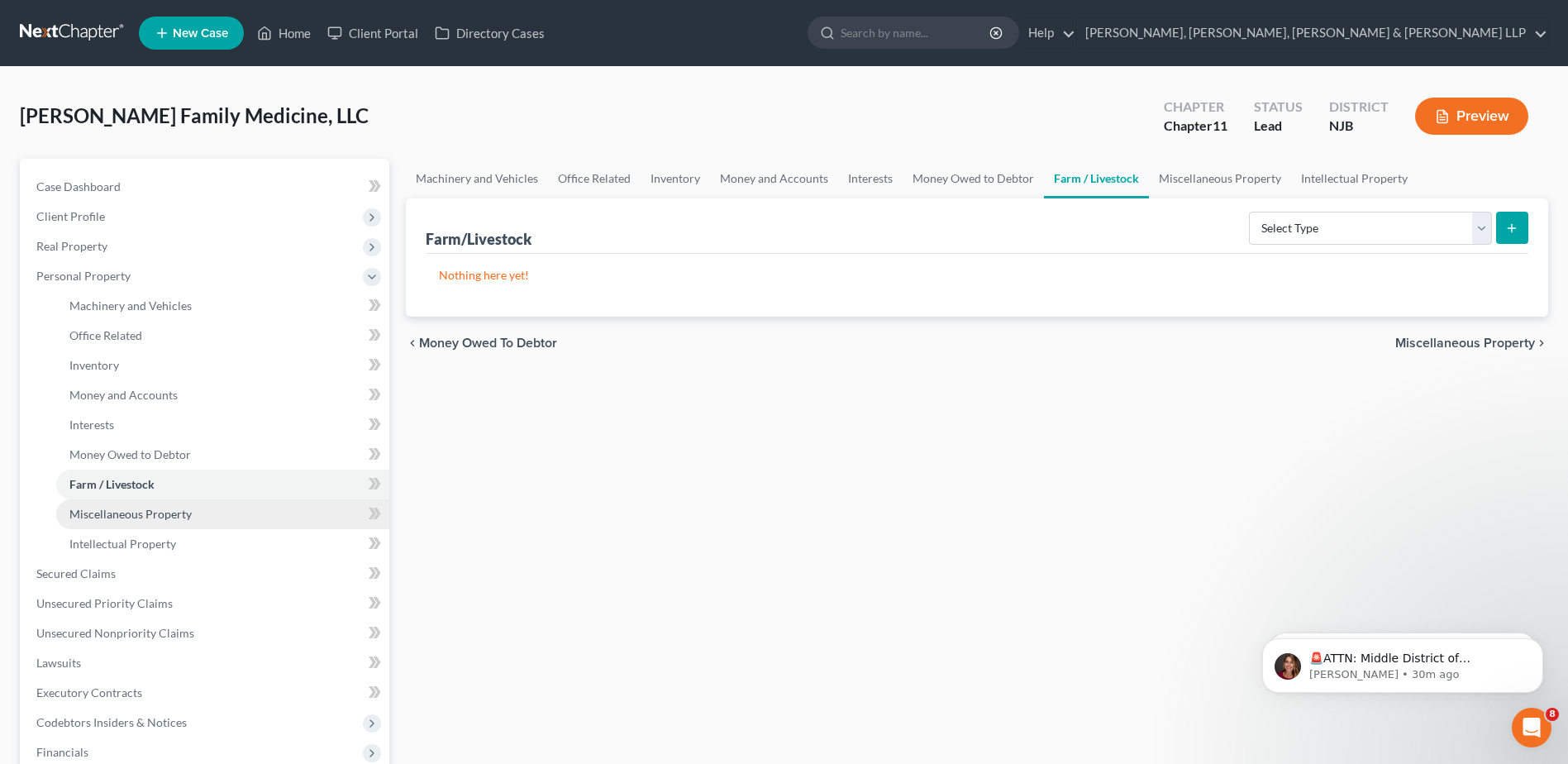
click at [143, 520] on span "Miscellaneous Property" at bounding box center [131, 514] width 123 height 14
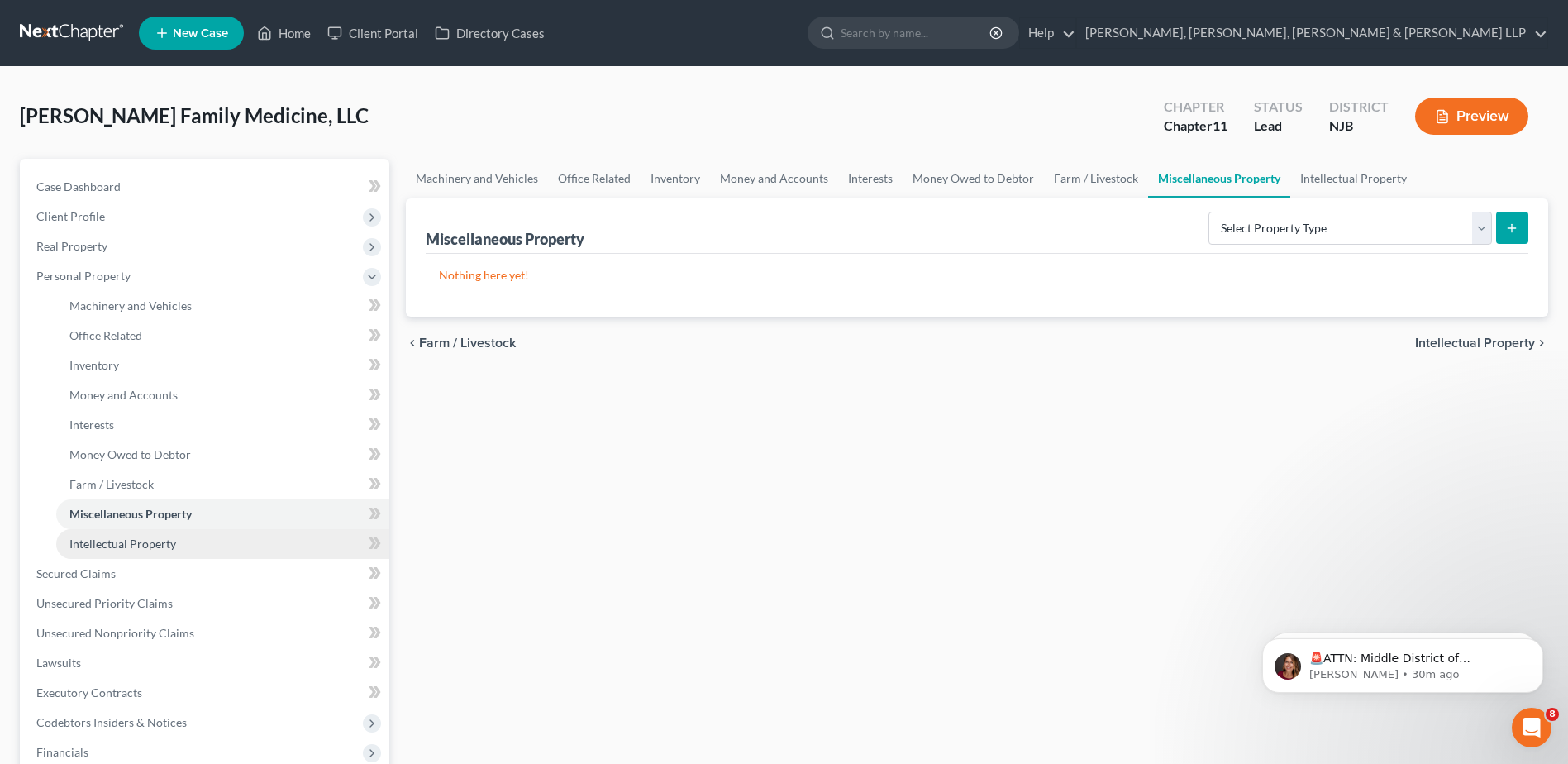
click at [146, 548] on span "Intellectual Property" at bounding box center [123, 544] width 106 height 14
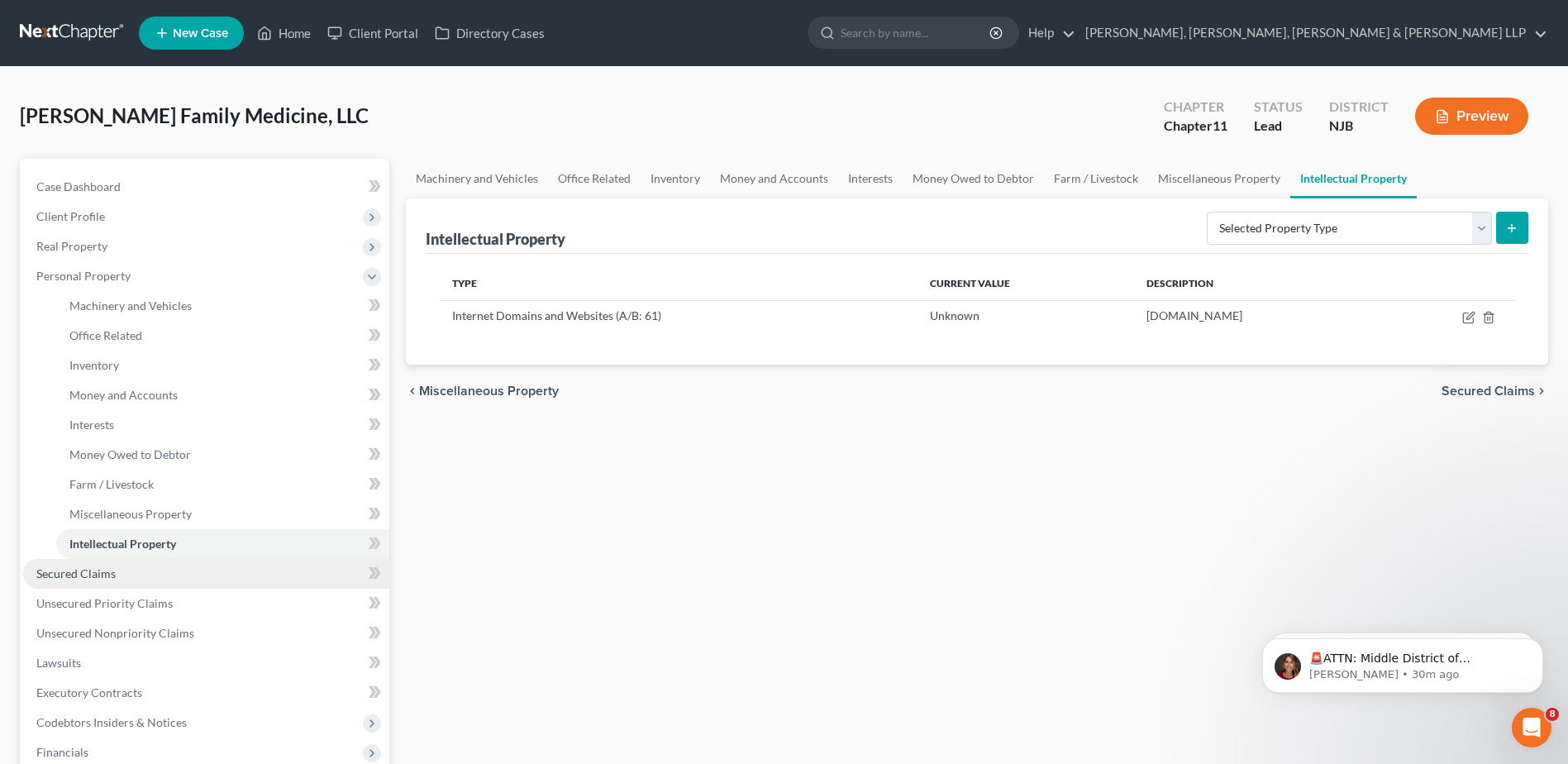
click at [125, 573] on link "Secured Claims" at bounding box center [207, 573] width 366 height 30
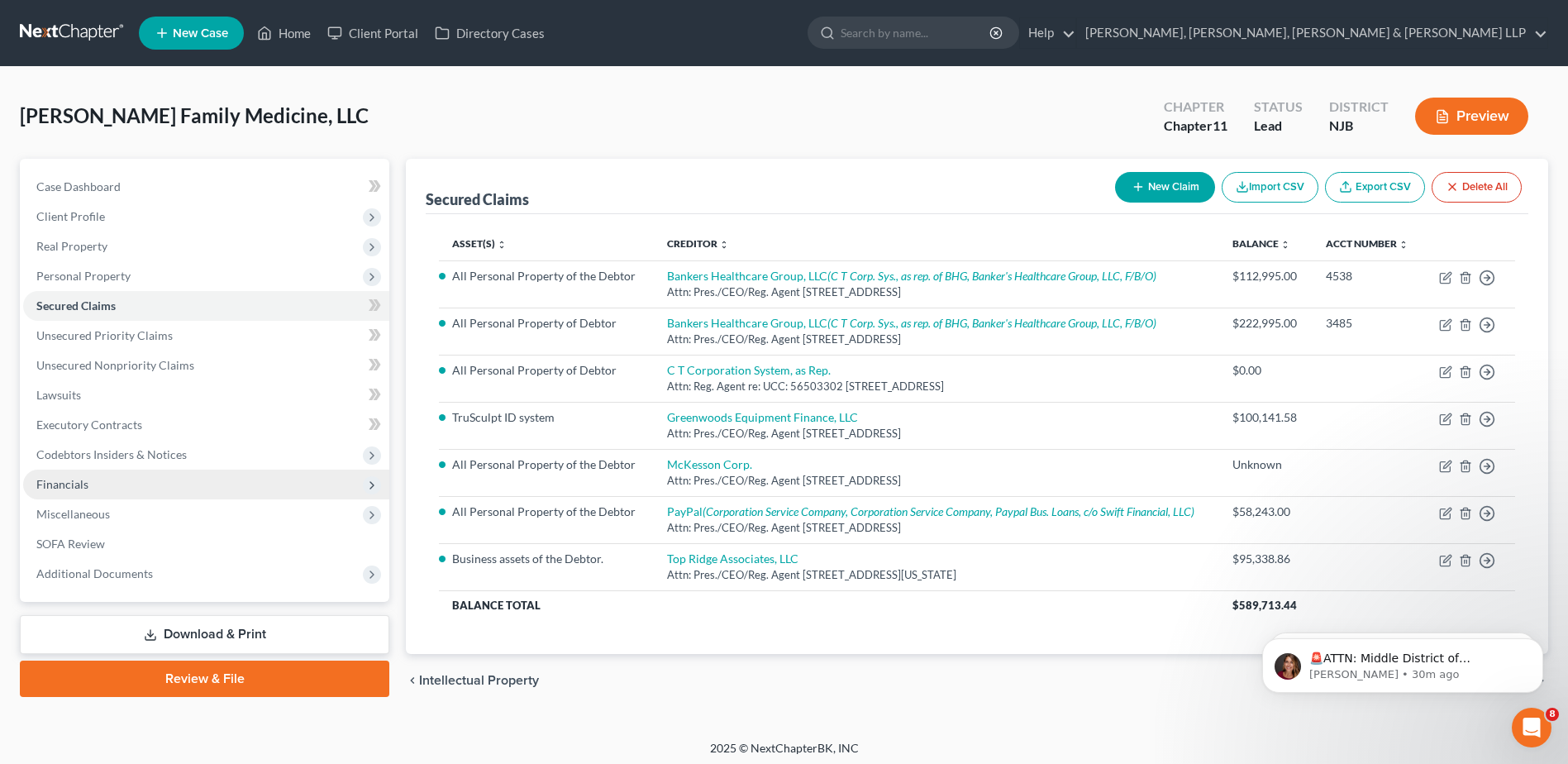
click at [128, 486] on span "Financials" at bounding box center [207, 484] width 366 height 30
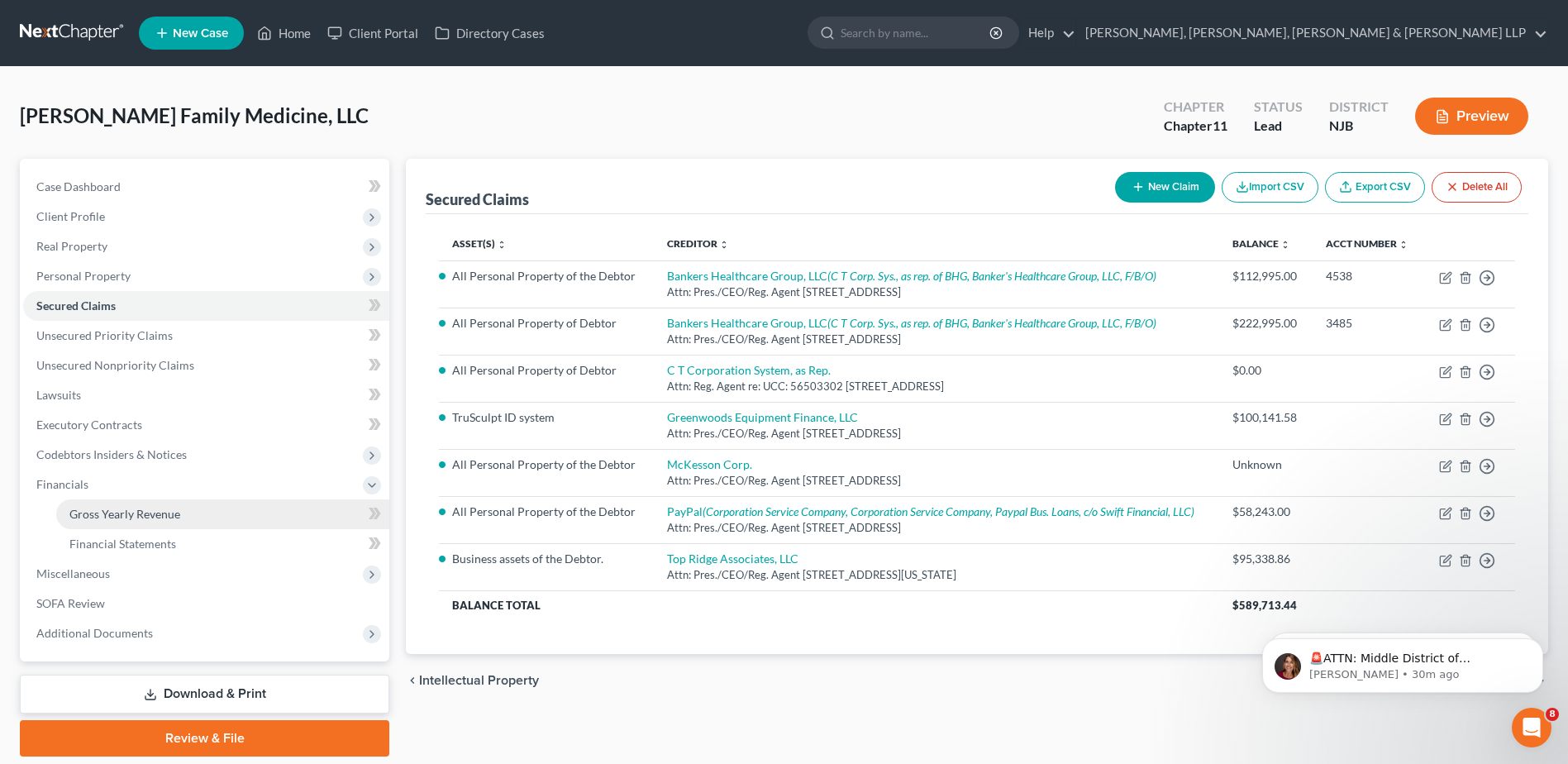
click at [131, 520] on span "Gross Yearly Revenue" at bounding box center [125, 514] width 111 height 14
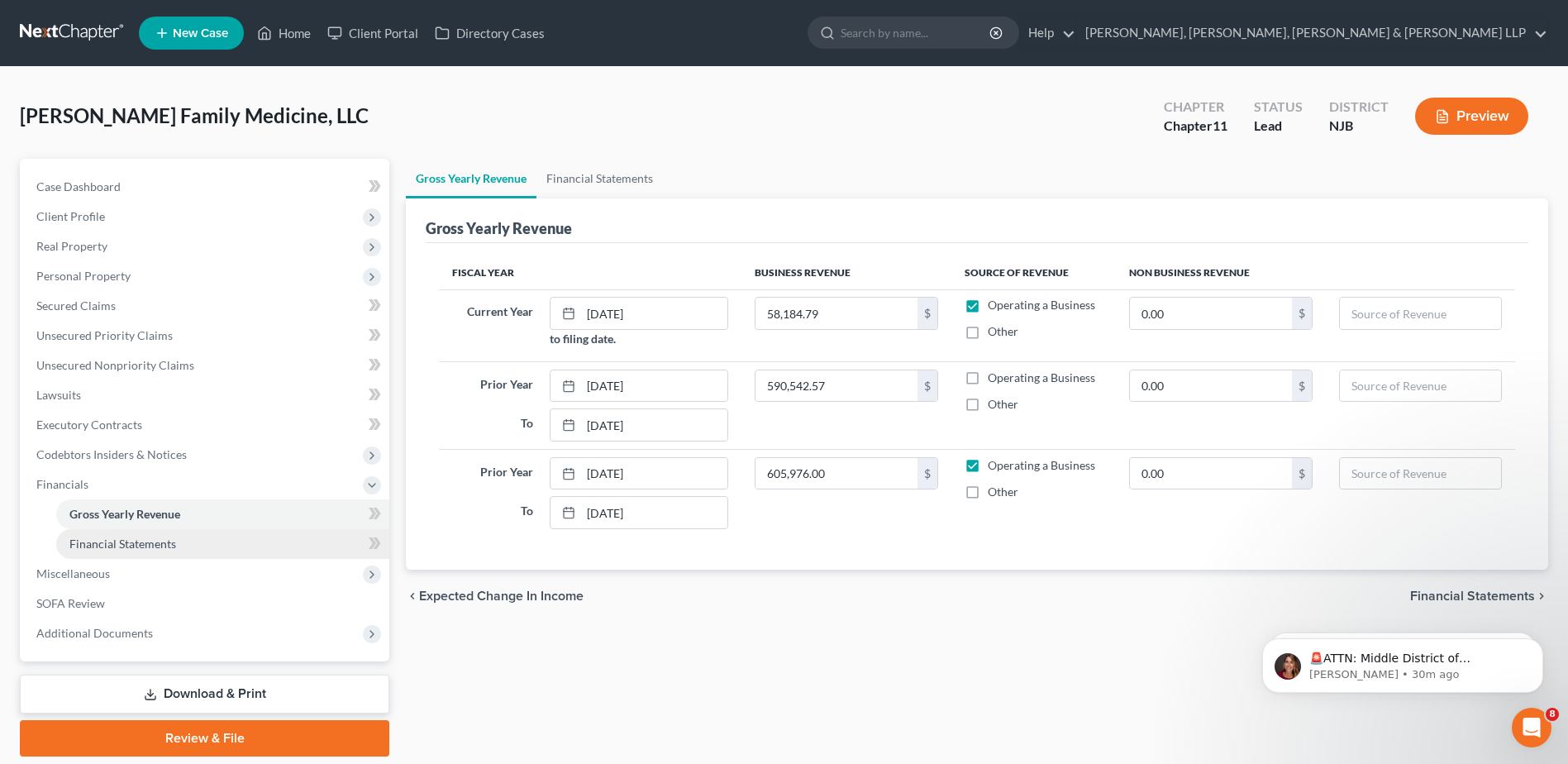
click at [137, 548] on span "Financial Statements" at bounding box center [123, 544] width 106 height 14
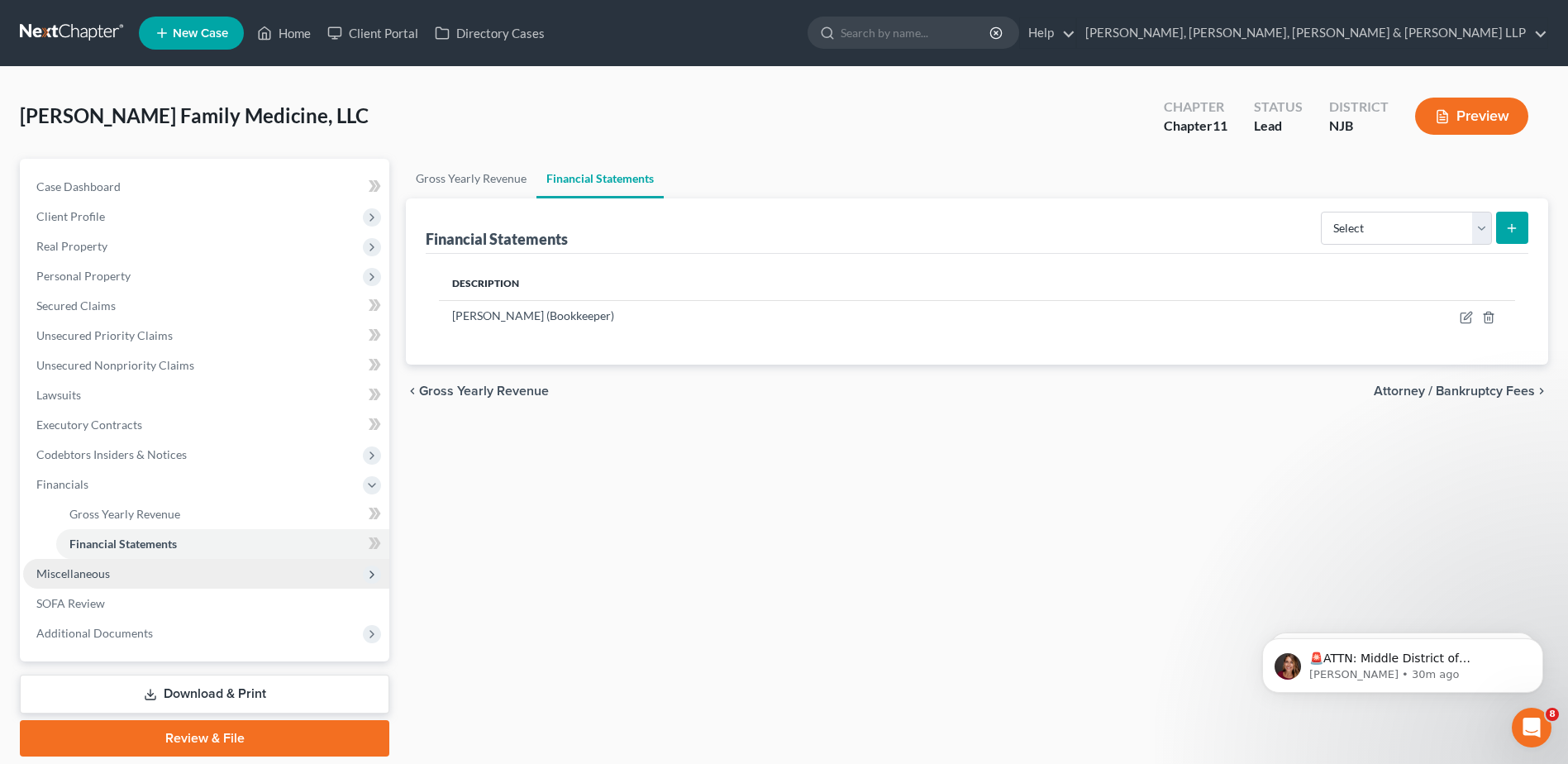
click at [114, 575] on span "Miscellaneous" at bounding box center [207, 573] width 366 height 30
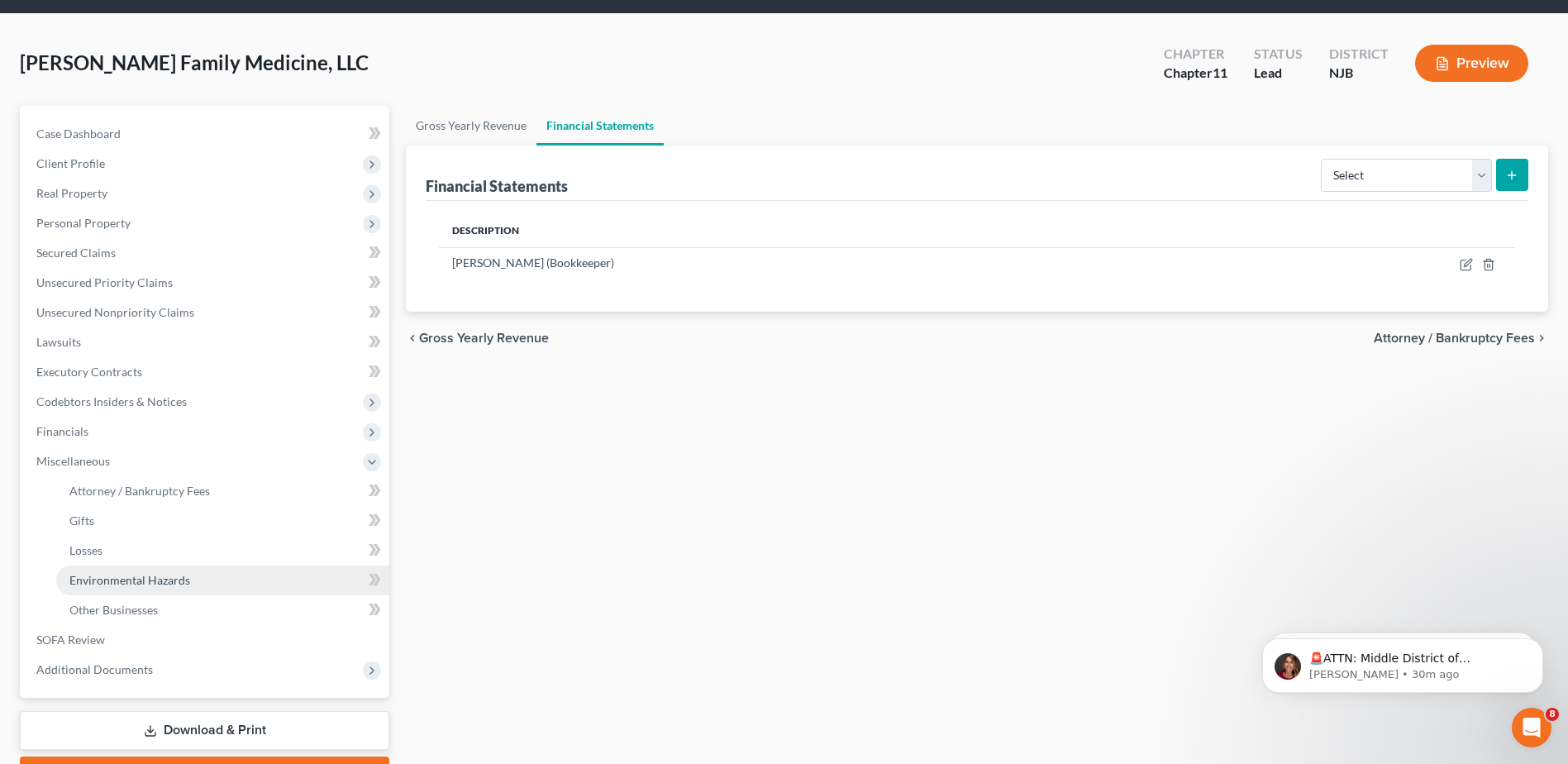
scroll to position [83, 0]
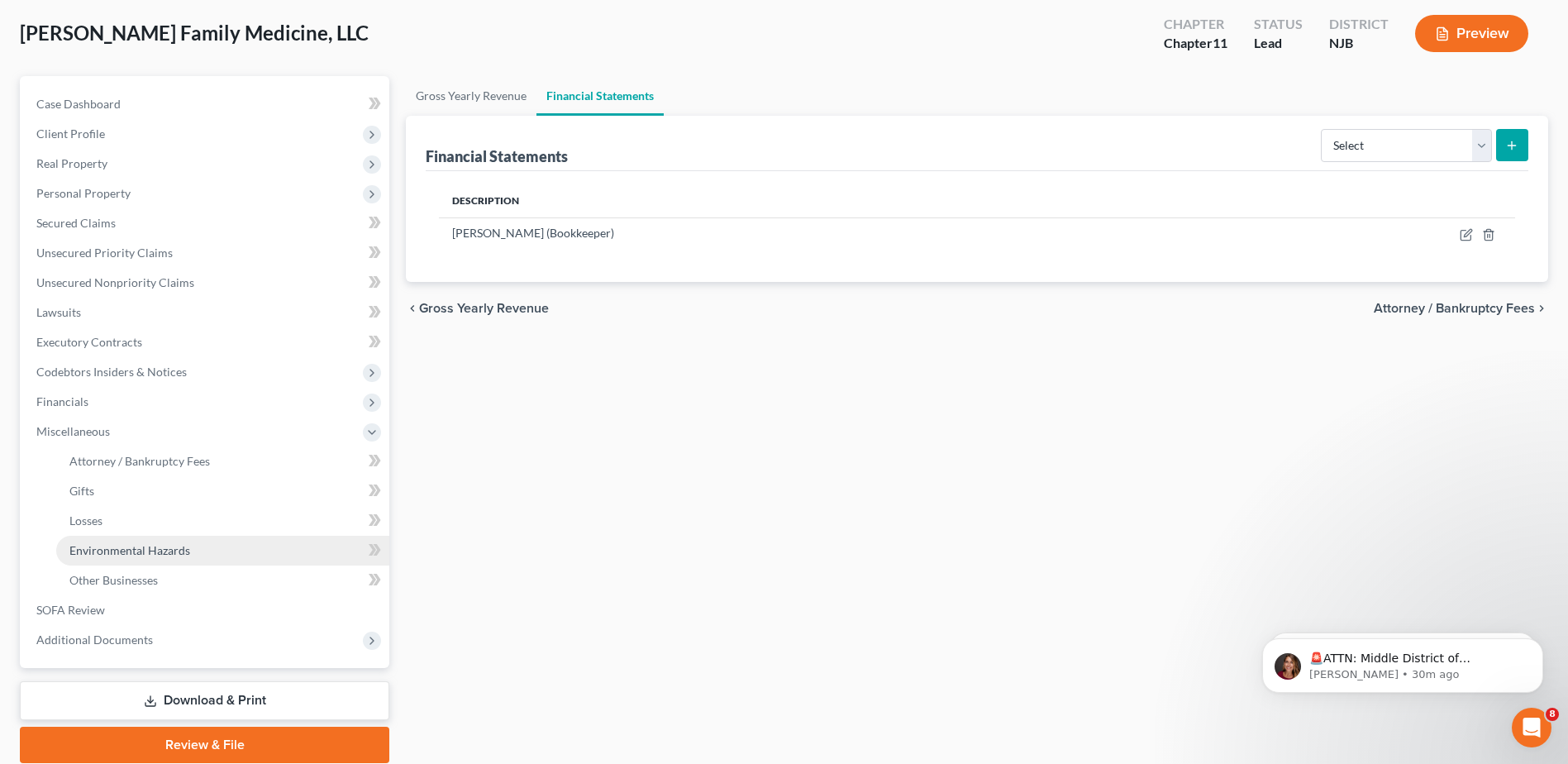
click at [131, 553] on span "Environmental Hazards" at bounding box center [130, 550] width 121 height 14
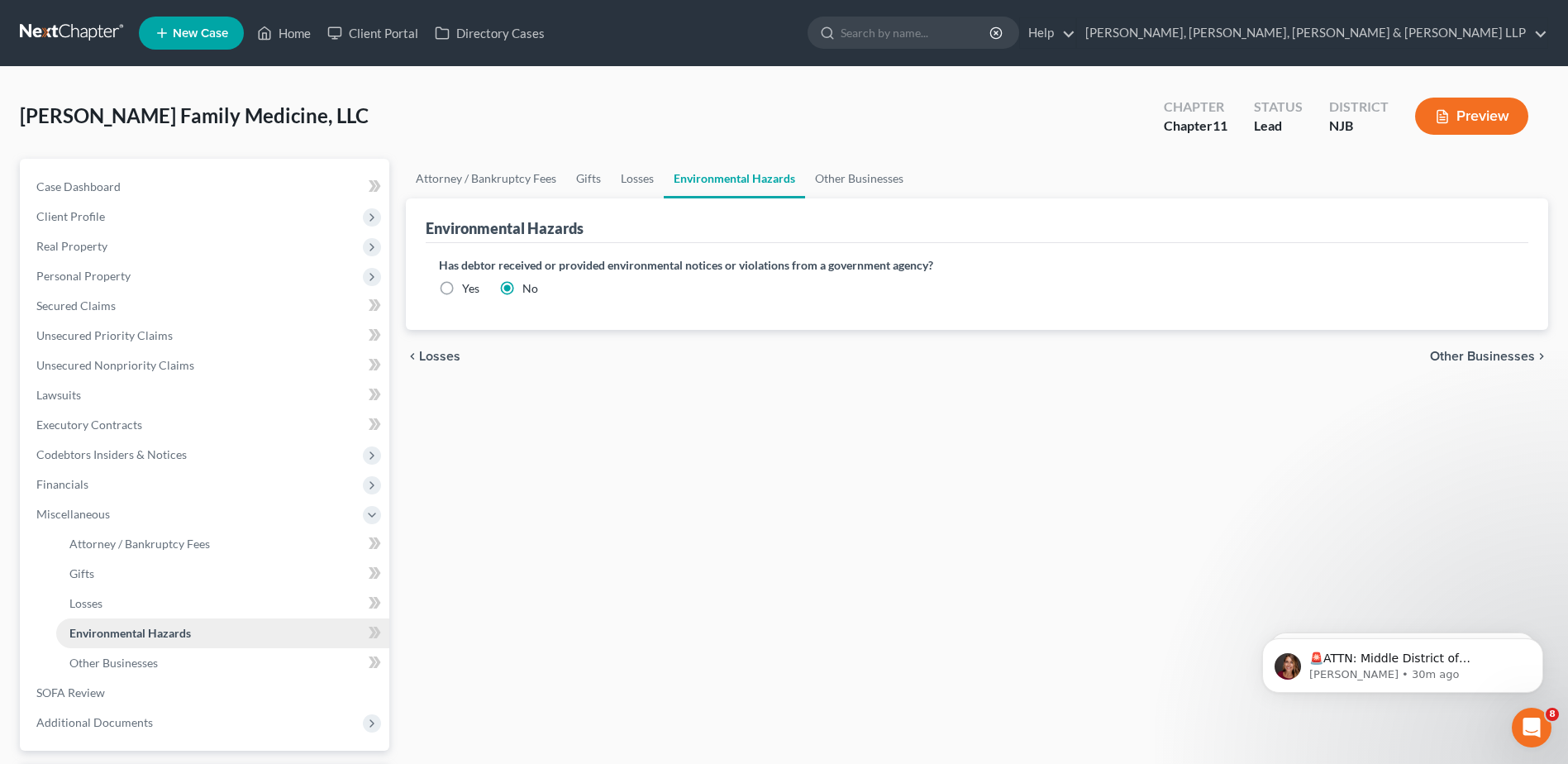
click at [141, 634] on span "Environmental Hazards" at bounding box center [130, 633] width 122 height 14
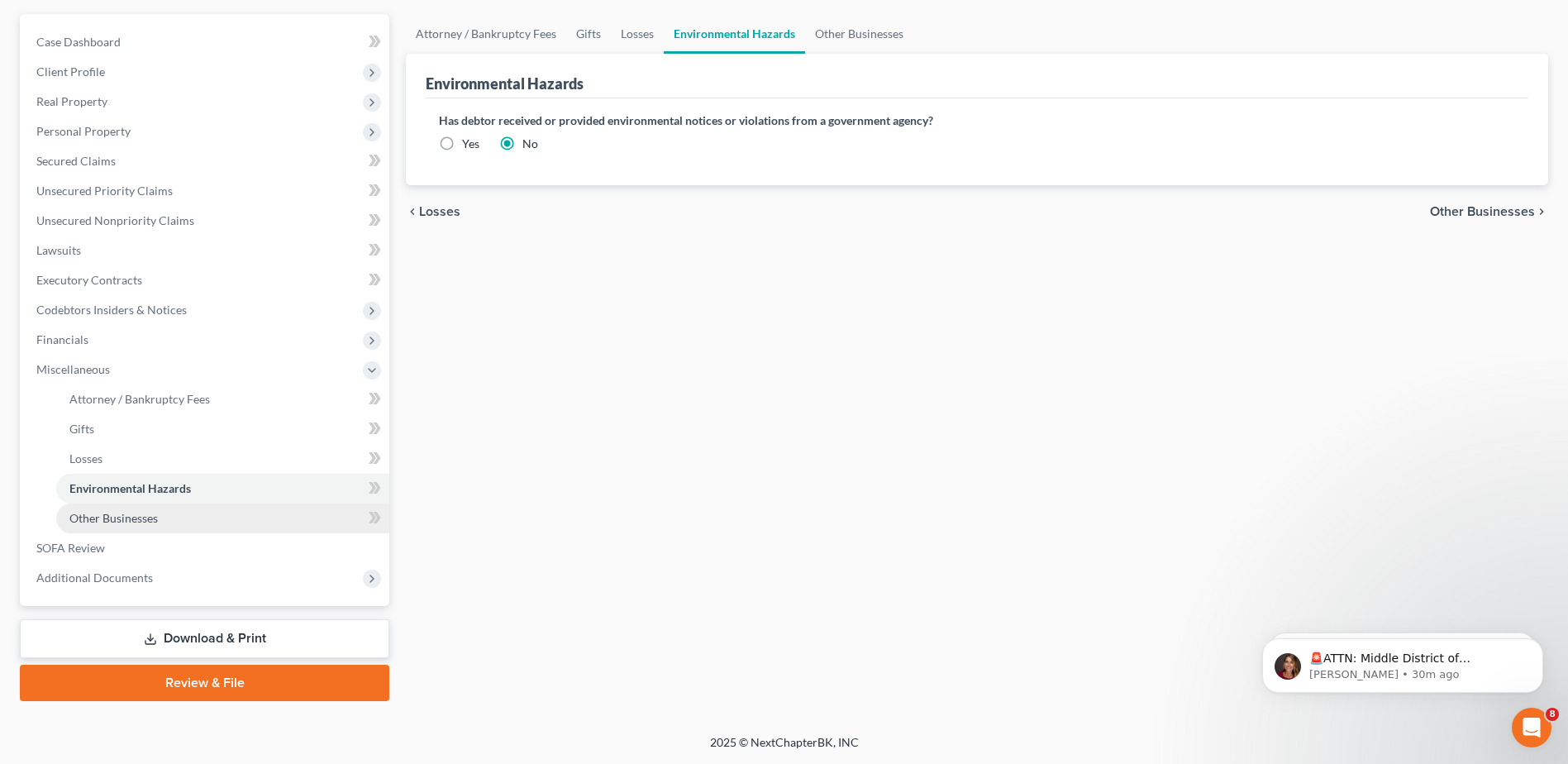
click at [159, 523] on link "Other Businesses" at bounding box center [222, 518] width 333 height 30
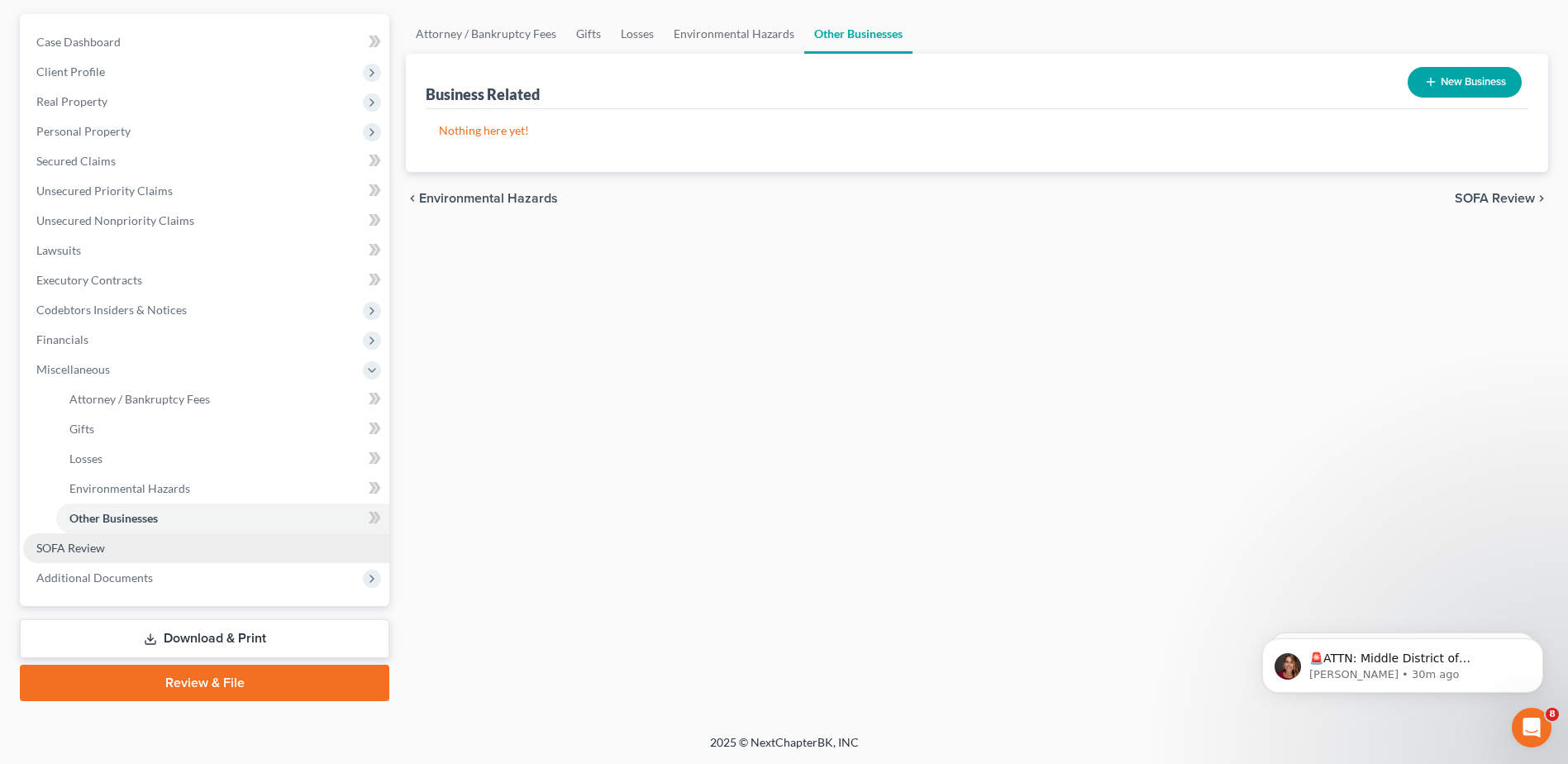
click at [139, 551] on link "SOFA Review" at bounding box center [207, 548] width 366 height 30
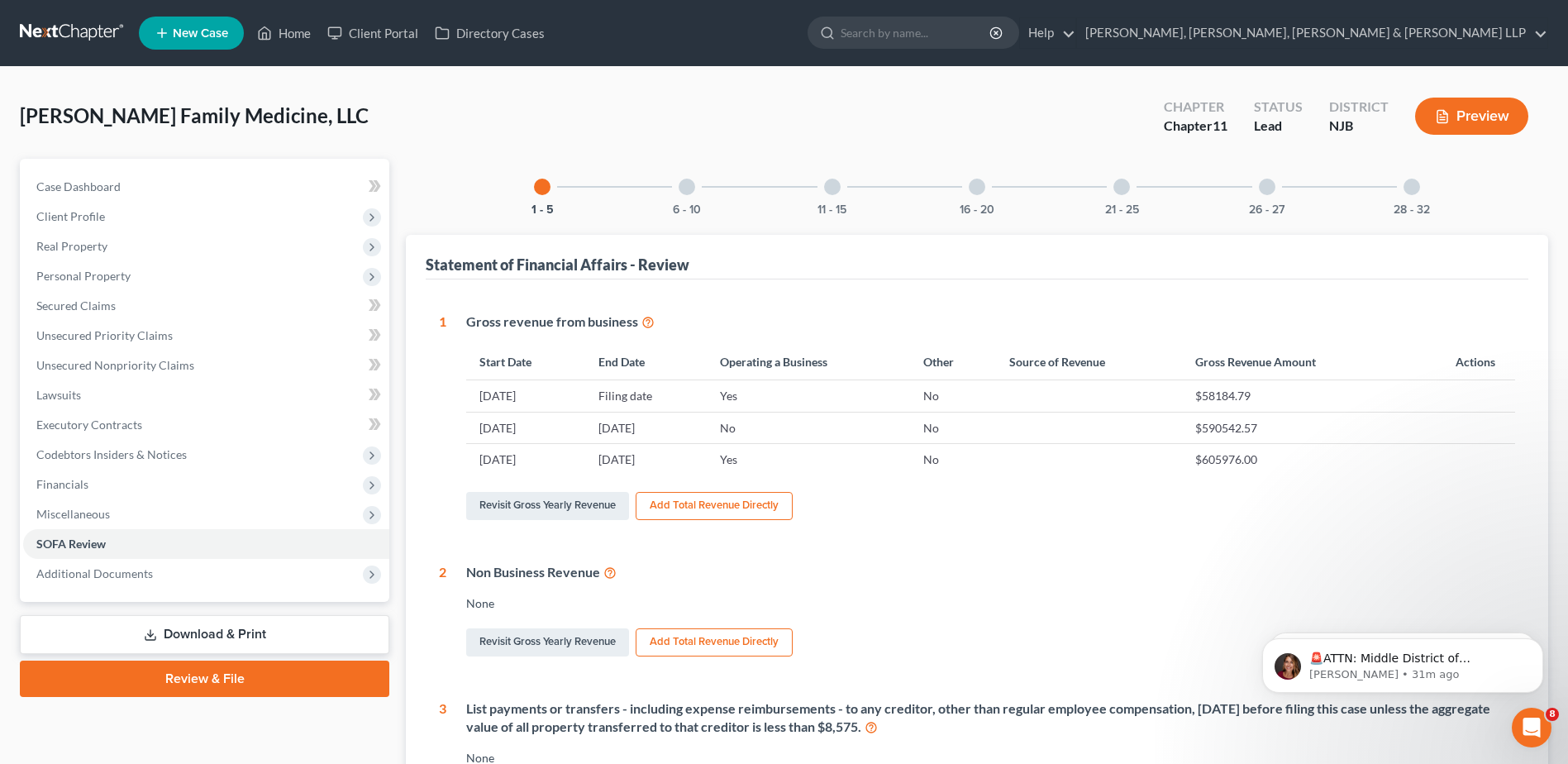
click at [687, 191] on div at bounding box center [687, 187] width 16 height 16
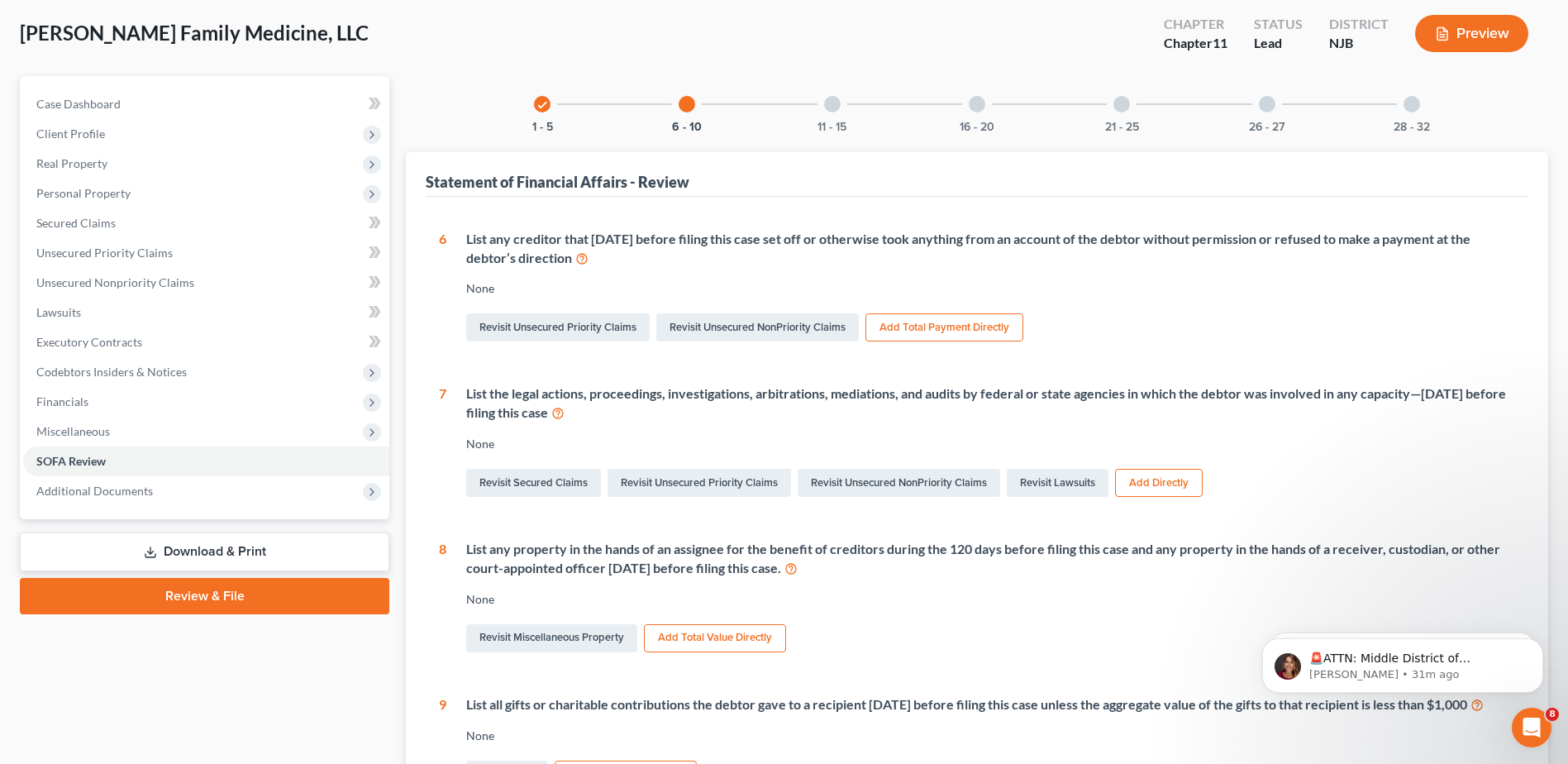
scroll to position [165, 0]
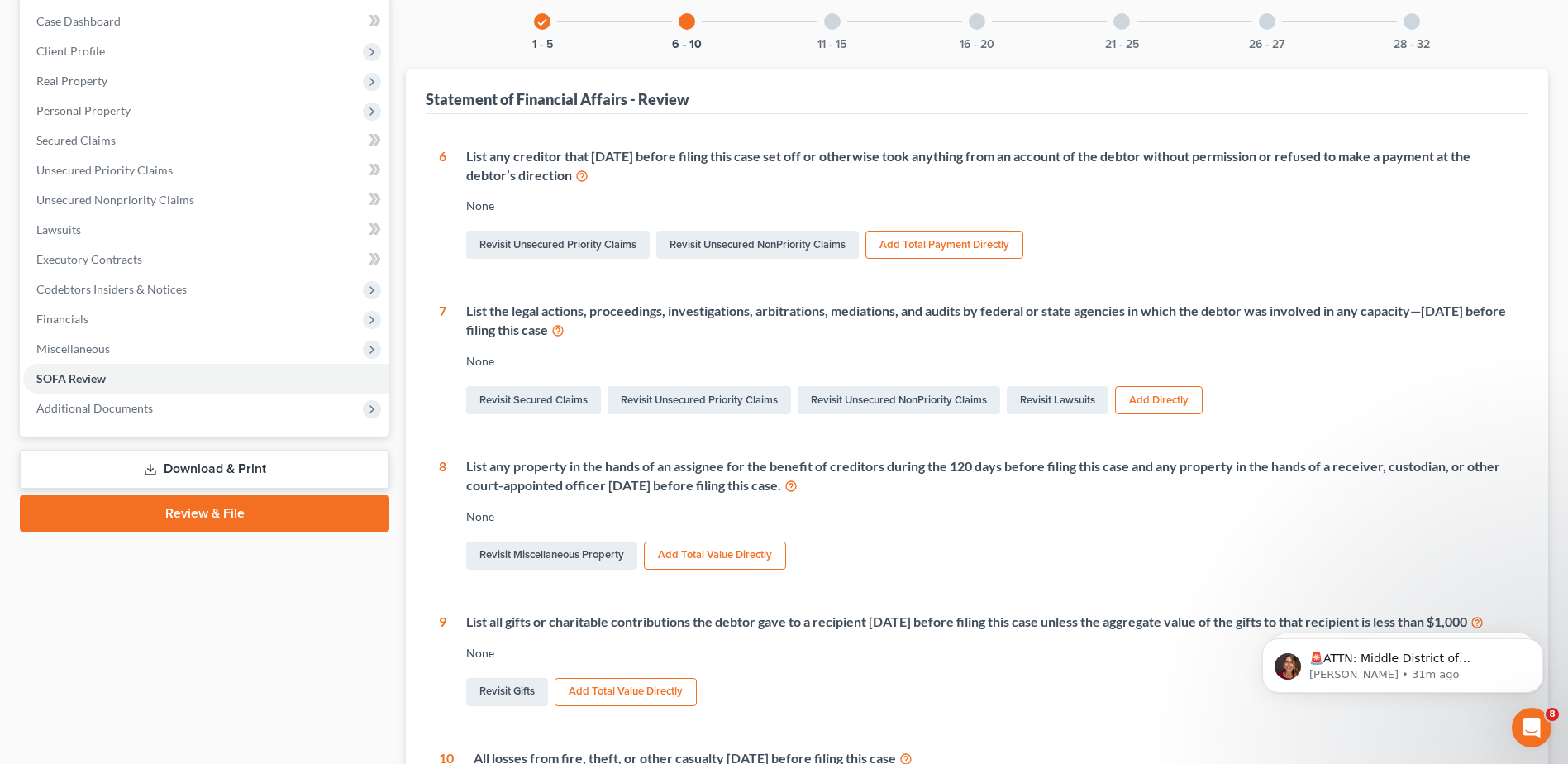
click at [835, 34] on div "11 - 15" at bounding box center [833, 22] width 56 height 56
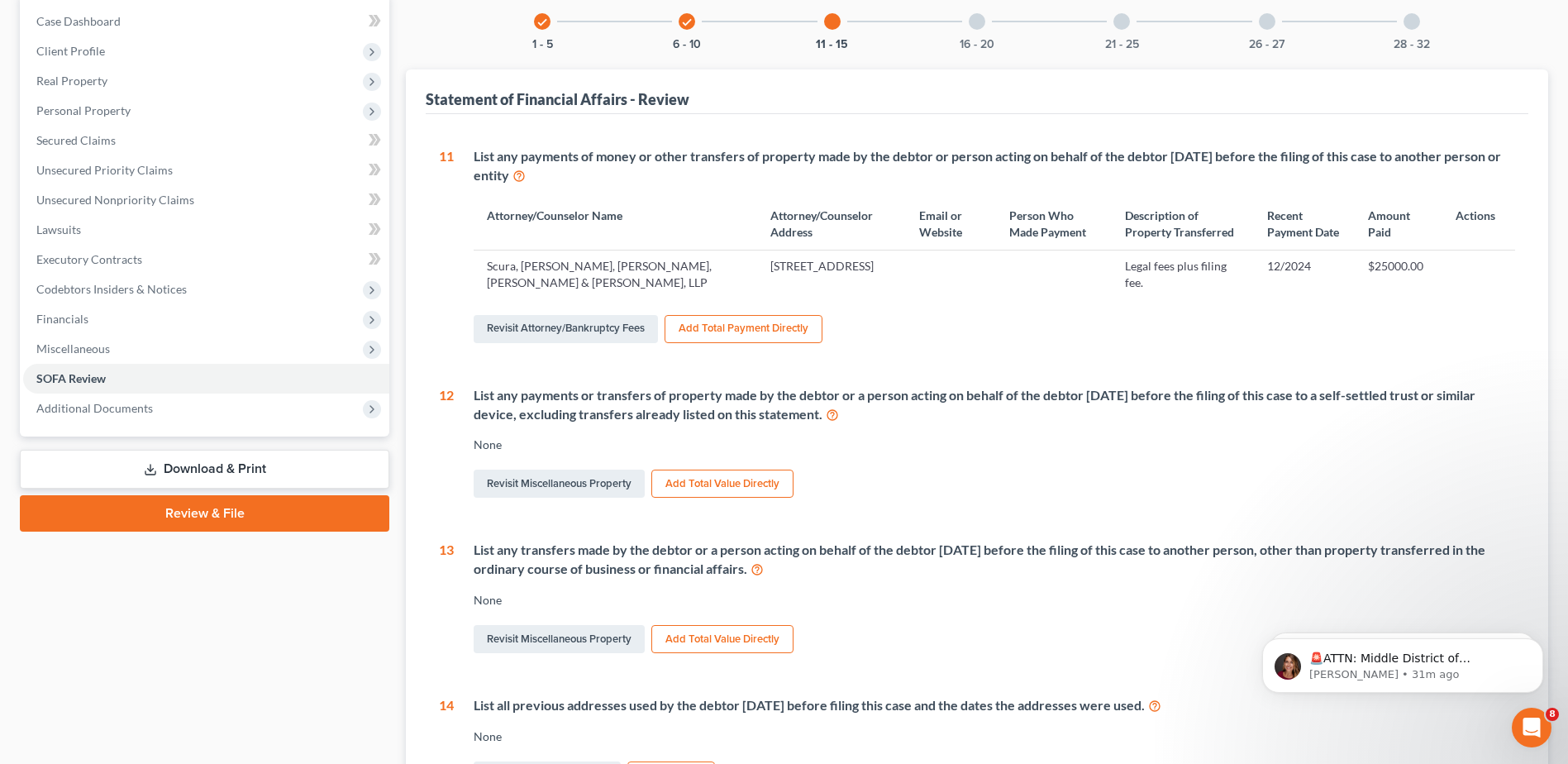
click at [960, 18] on div "16 - 20" at bounding box center [977, 22] width 56 height 56
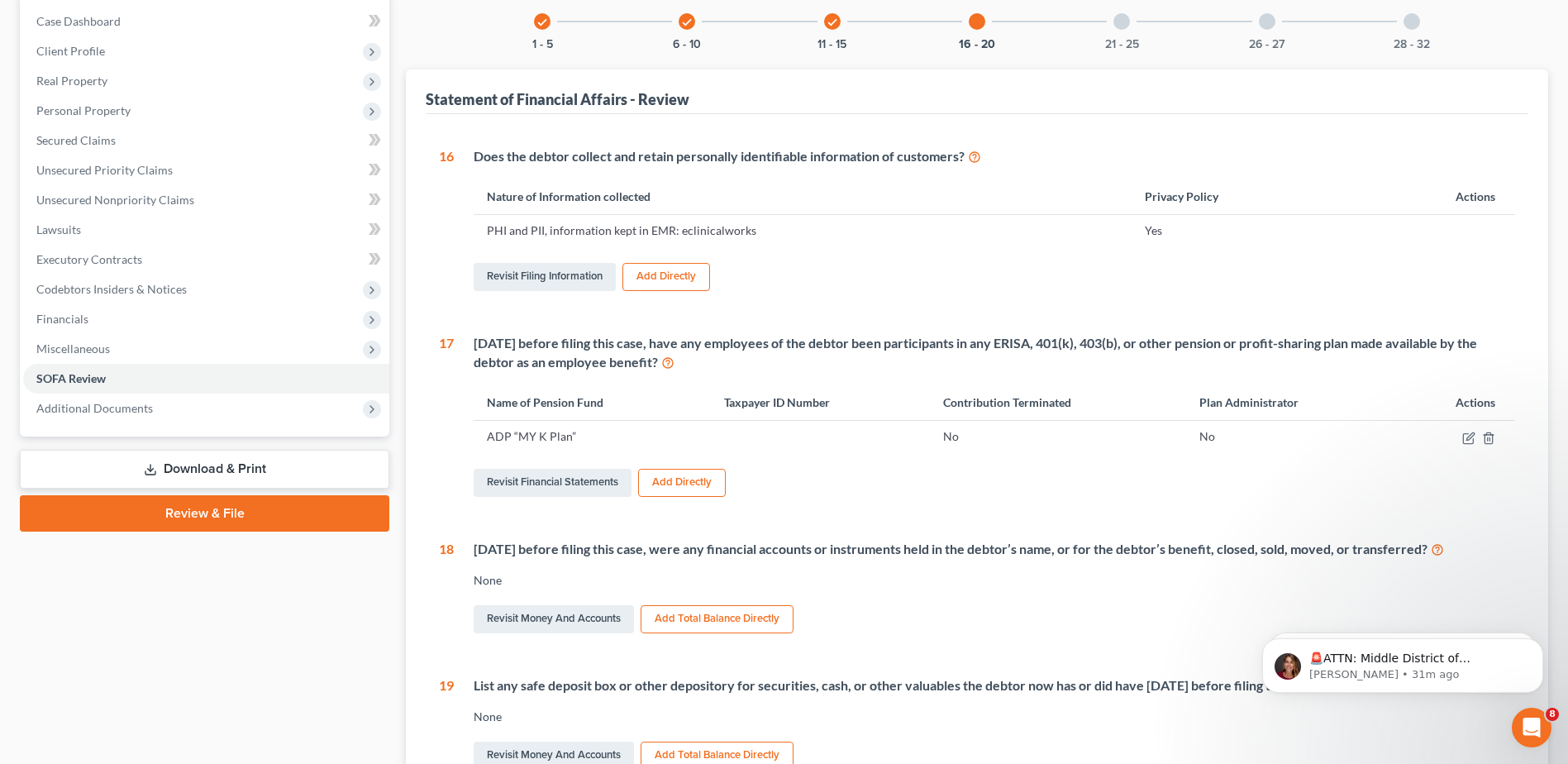
click at [1117, 27] on div at bounding box center [1121, 22] width 16 height 16
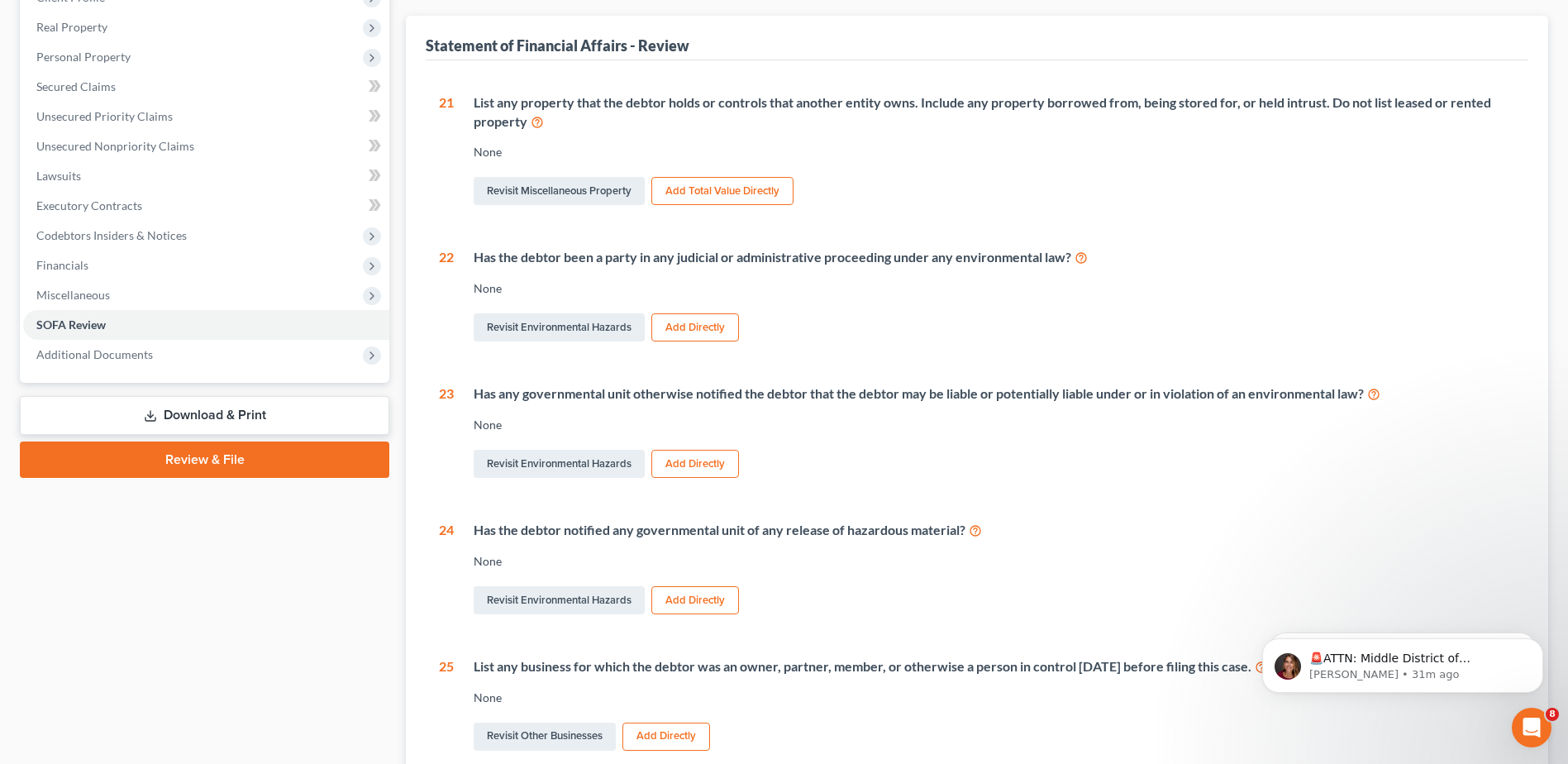
scroll to position [136, 0]
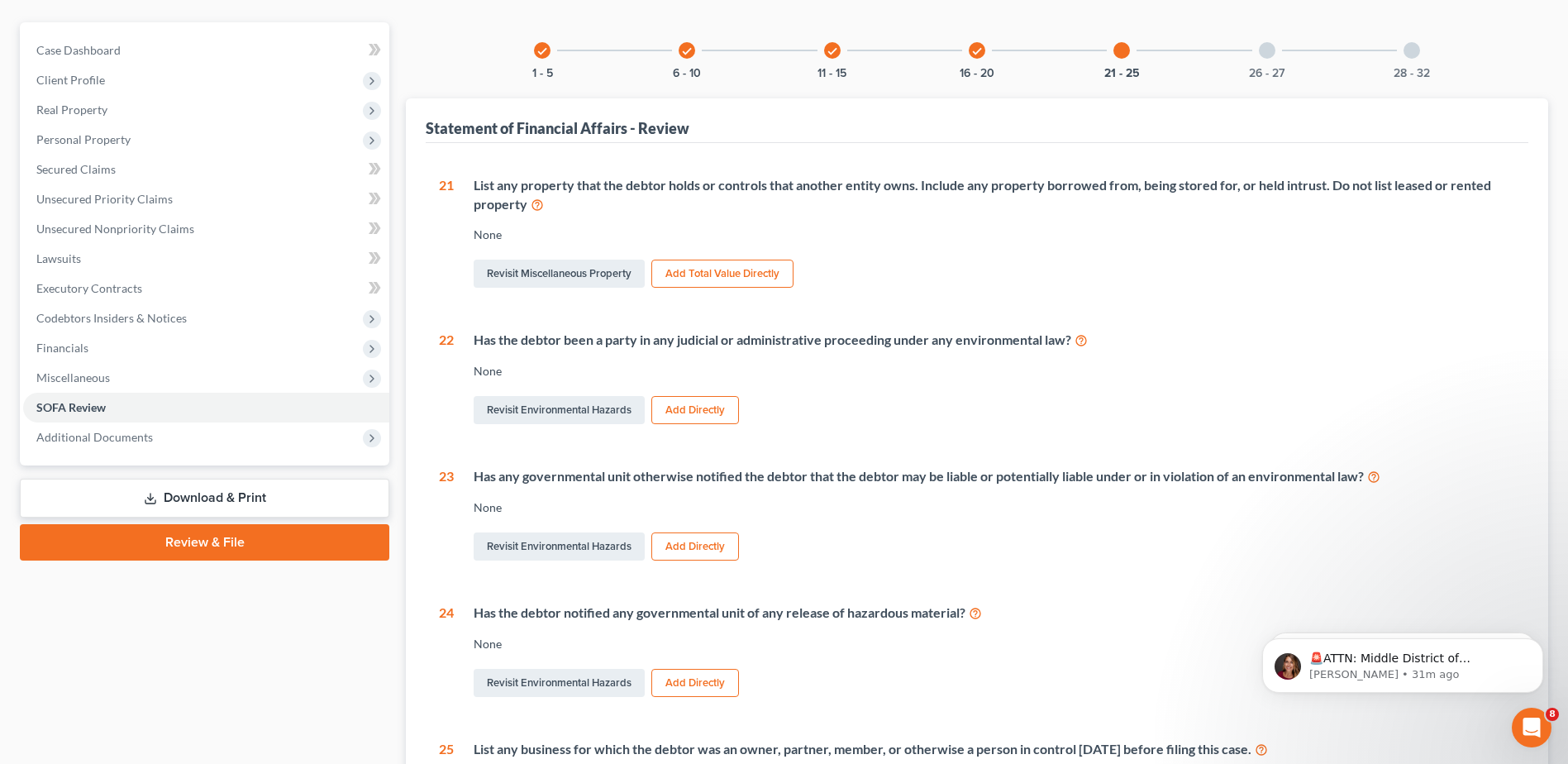
click at [1274, 44] on div at bounding box center [1268, 51] width 16 height 16
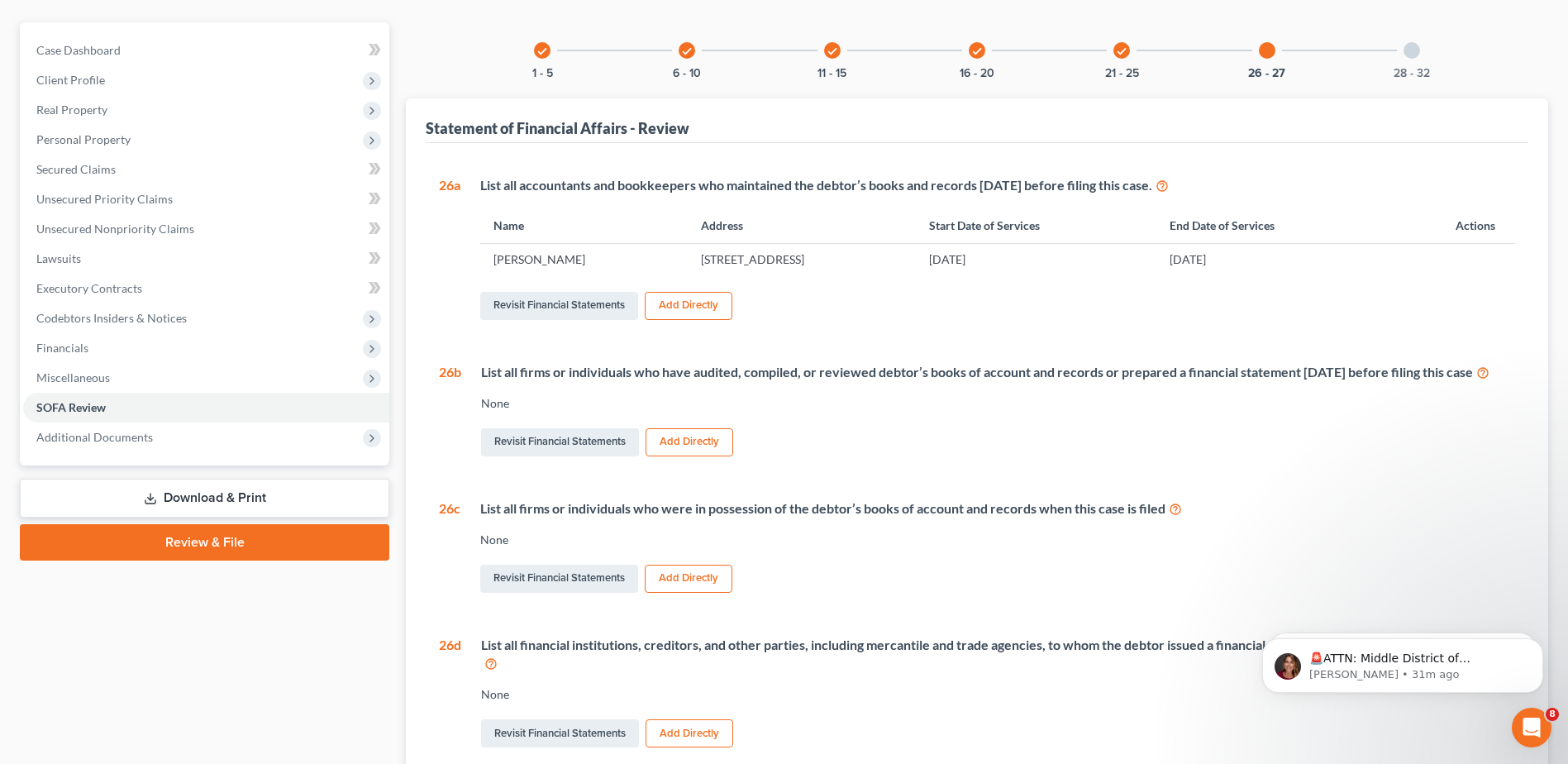
click at [1422, 64] on div "28 - 32" at bounding box center [1412, 51] width 56 height 56
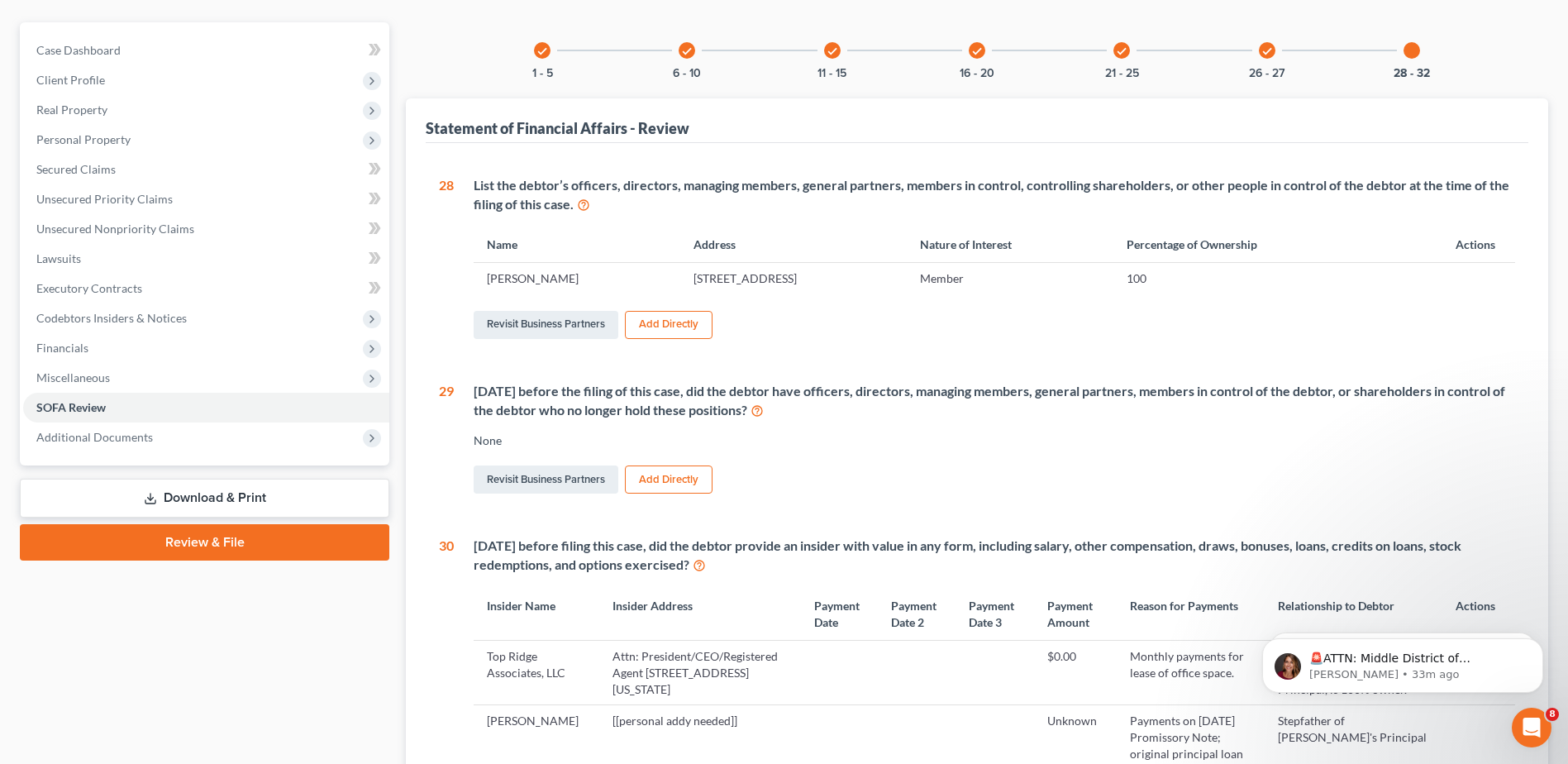
click at [1409, 51] on div at bounding box center [1412, 51] width 16 height 16
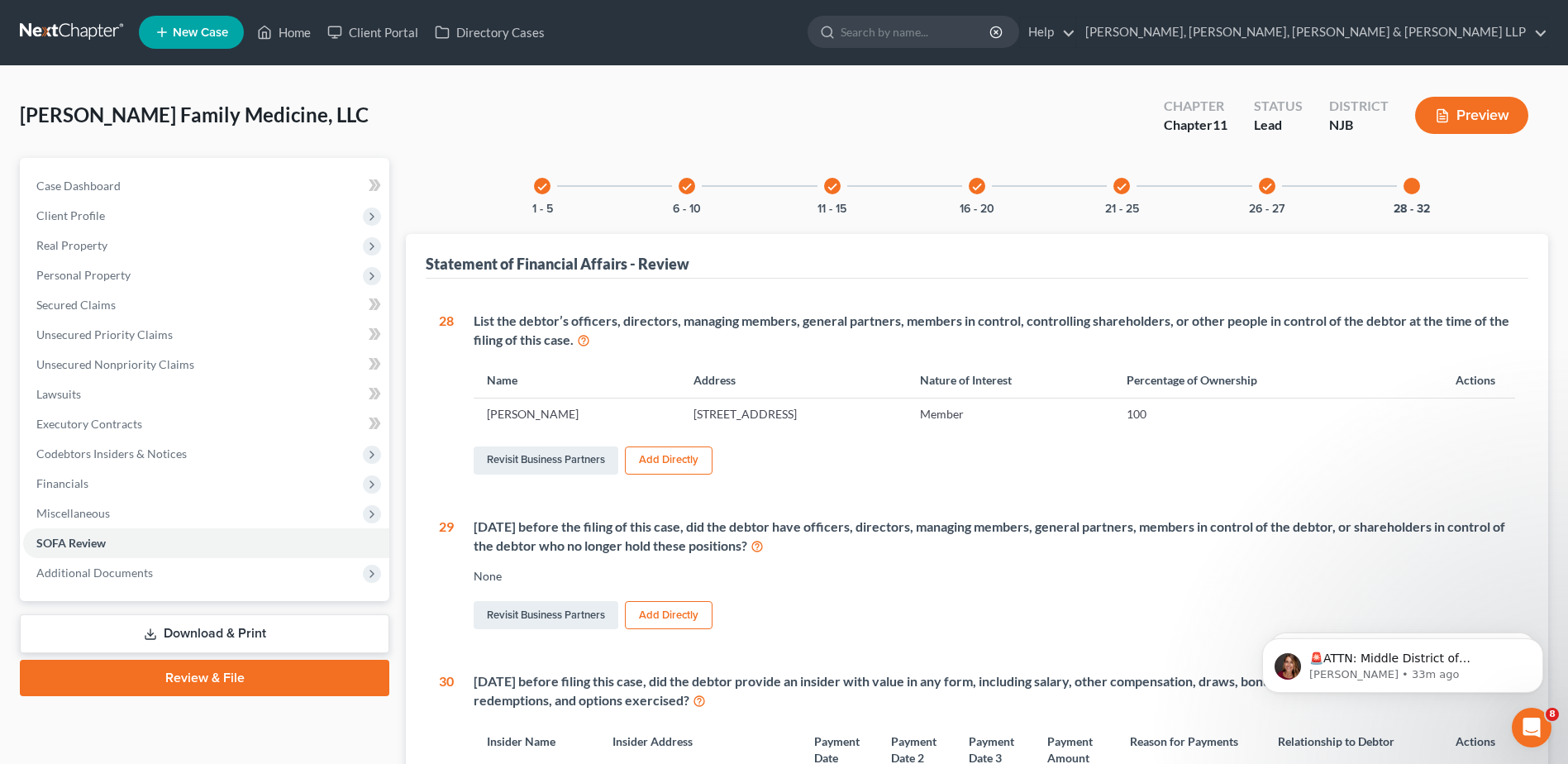
scroll to position [0, 0]
drag, startPoint x: 173, startPoint y: 181, endPoint x: 276, endPoint y: 189, distance: 103.3
click at [172, 182] on link "Case Dashboard" at bounding box center [207, 187] width 366 height 30
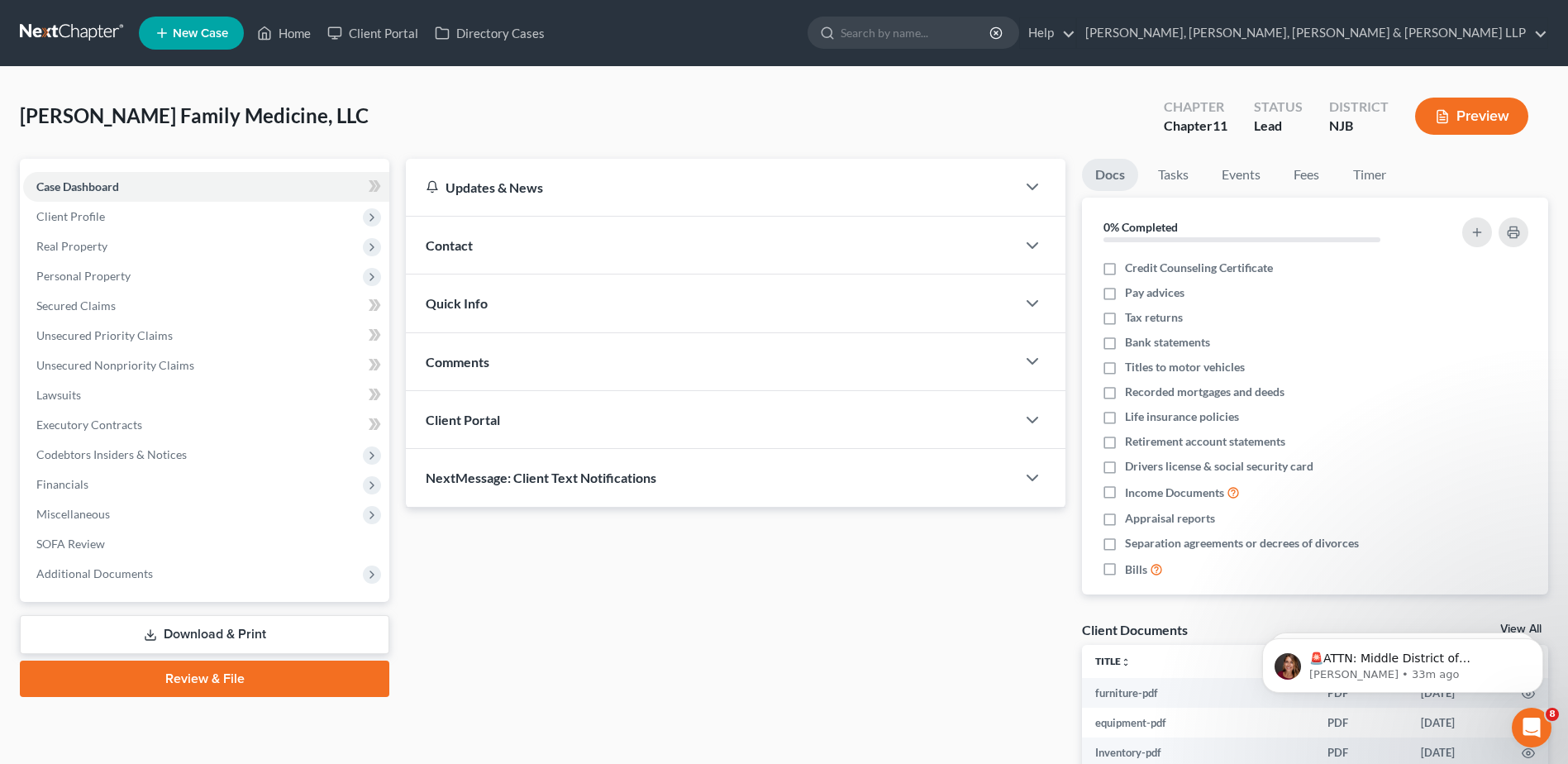
click at [487, 308] on span "Quick Info" at bounding box center [457, 302] width 62 height 15
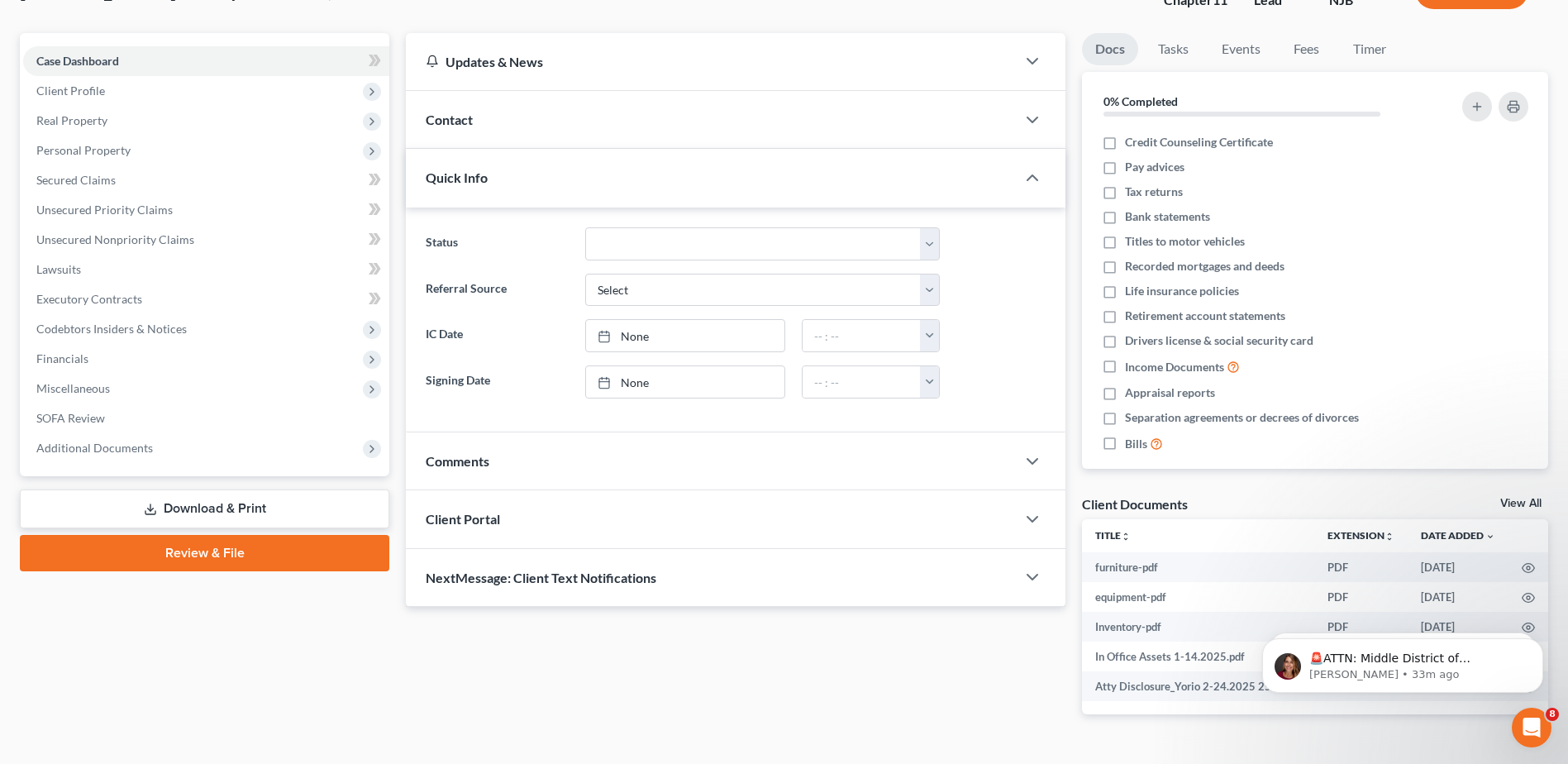
scroll to position [165, 0]
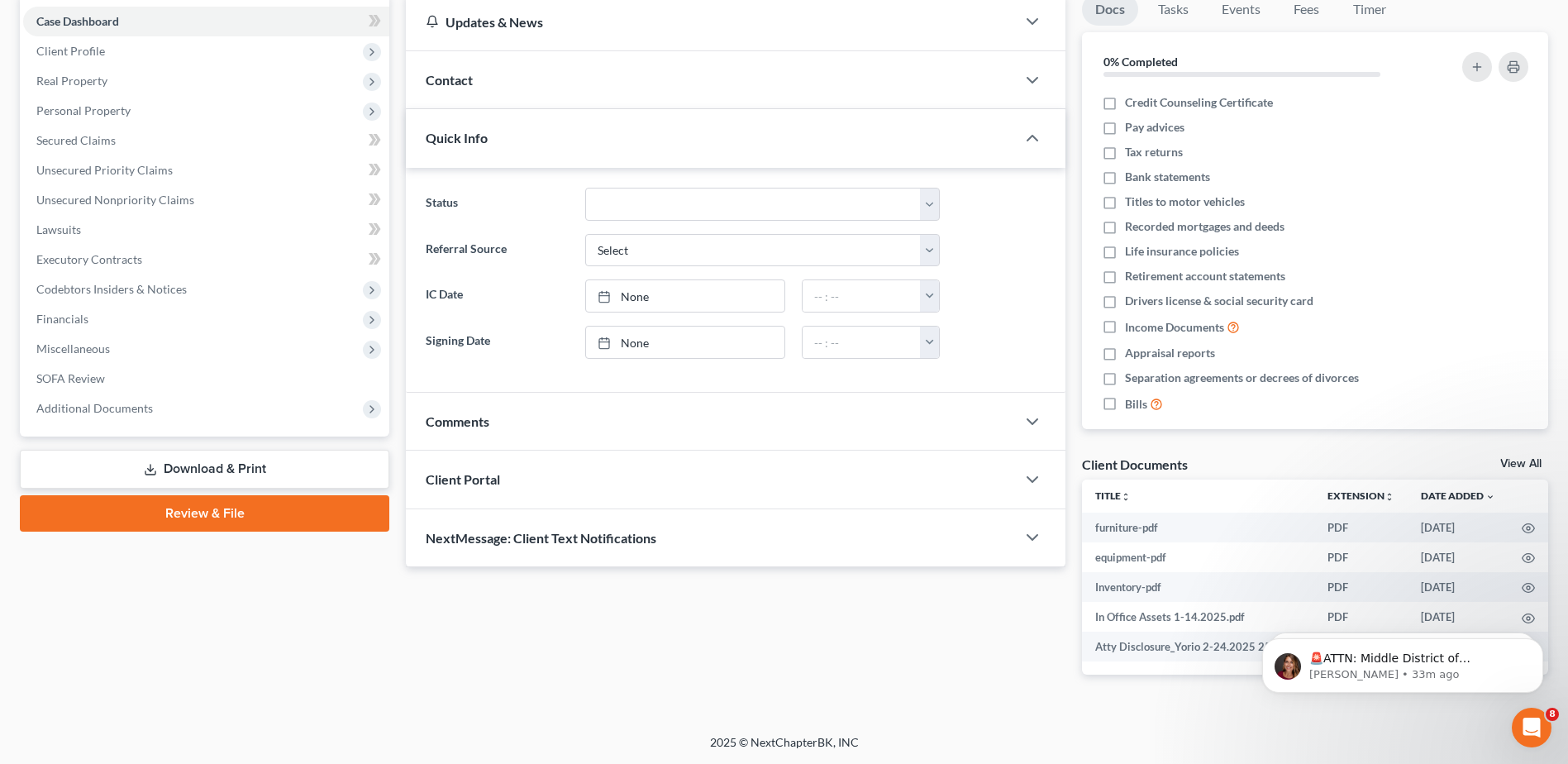
click at [534, 422] on div "Comments" at bounding box center [711, 420] width 610 height 57
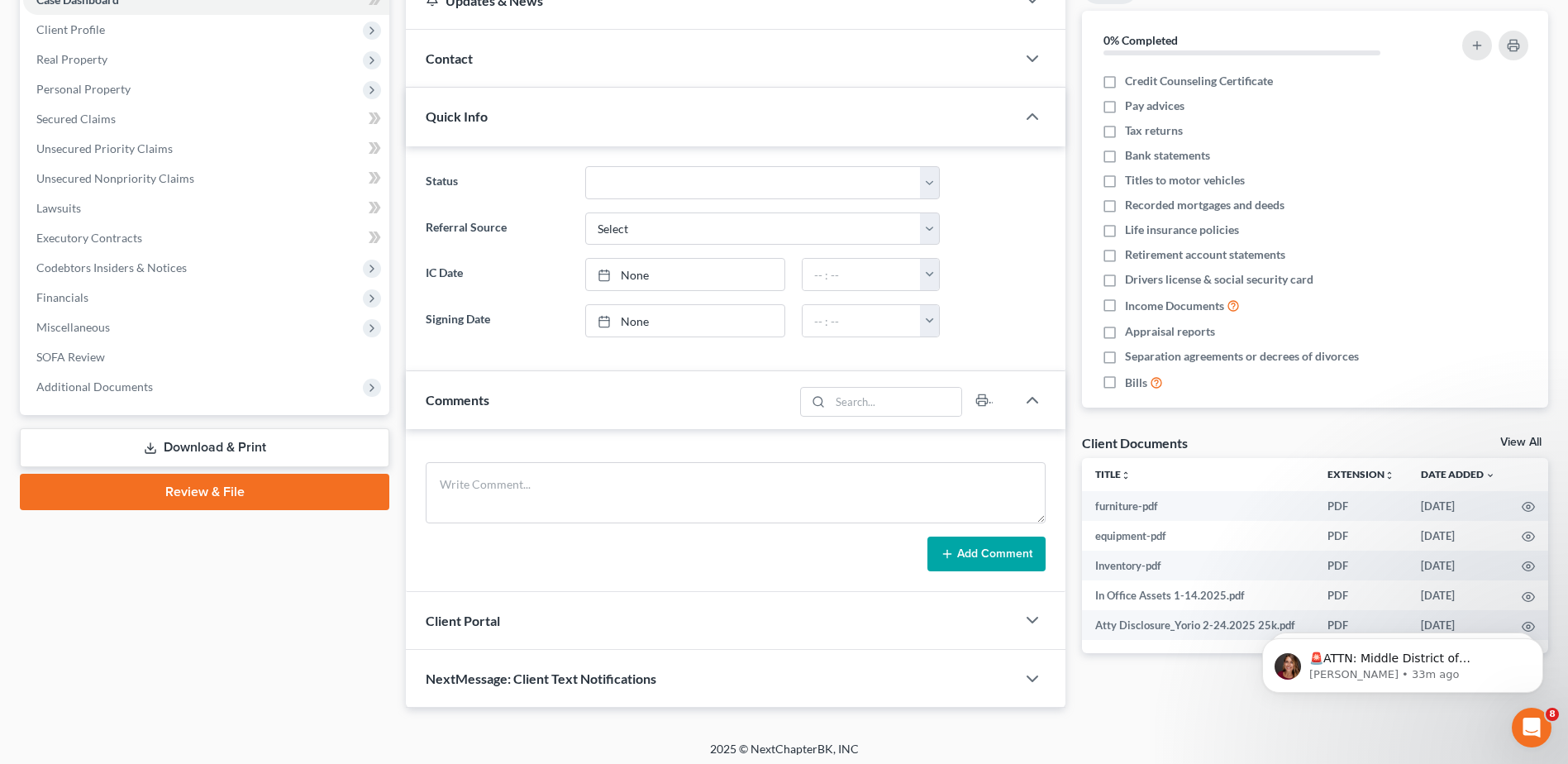
scroll to position [193, 0]
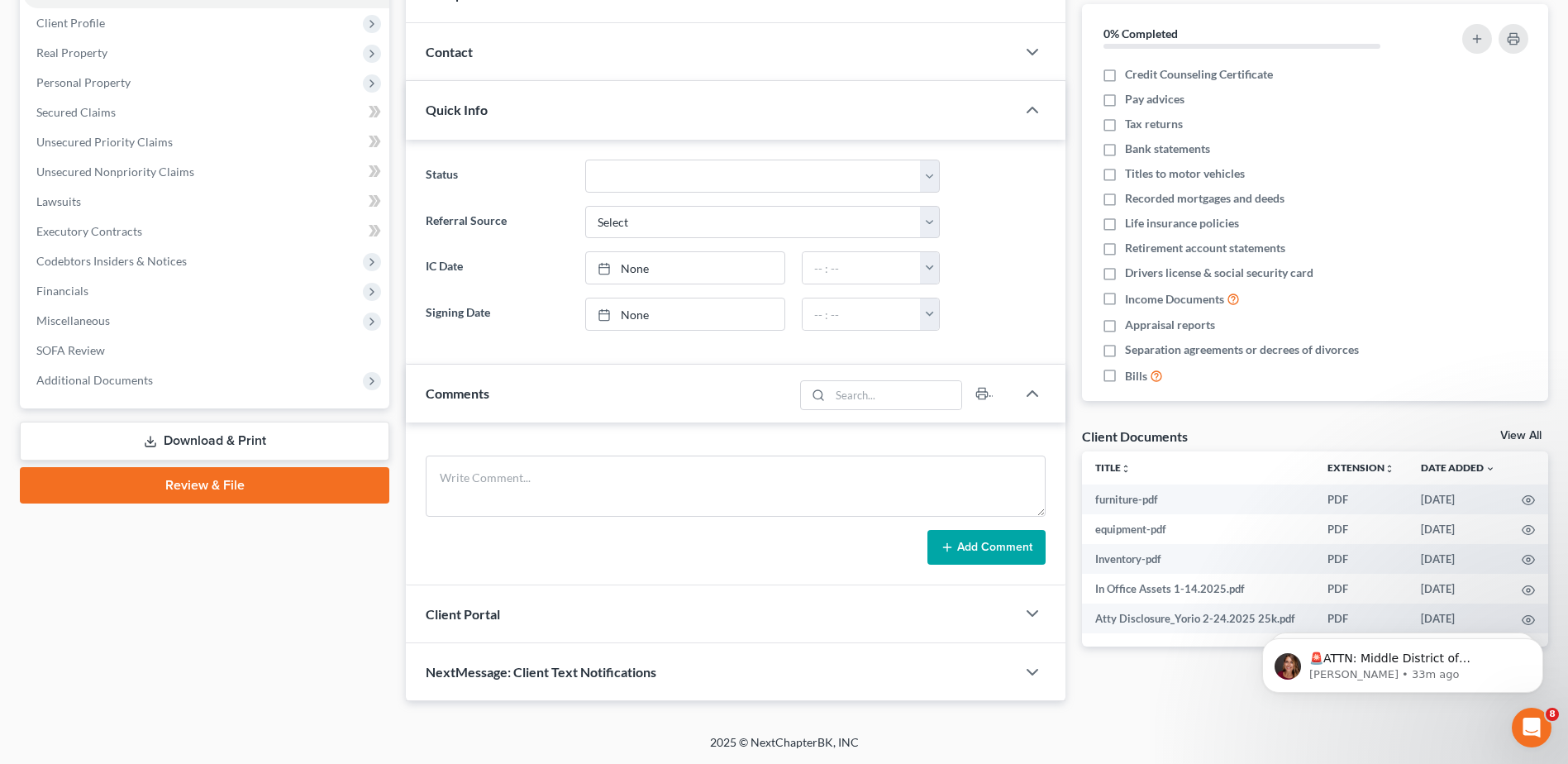
click at [487, 621] on div "Client Portal" at bounding box center [711, 613] width 610 height 57
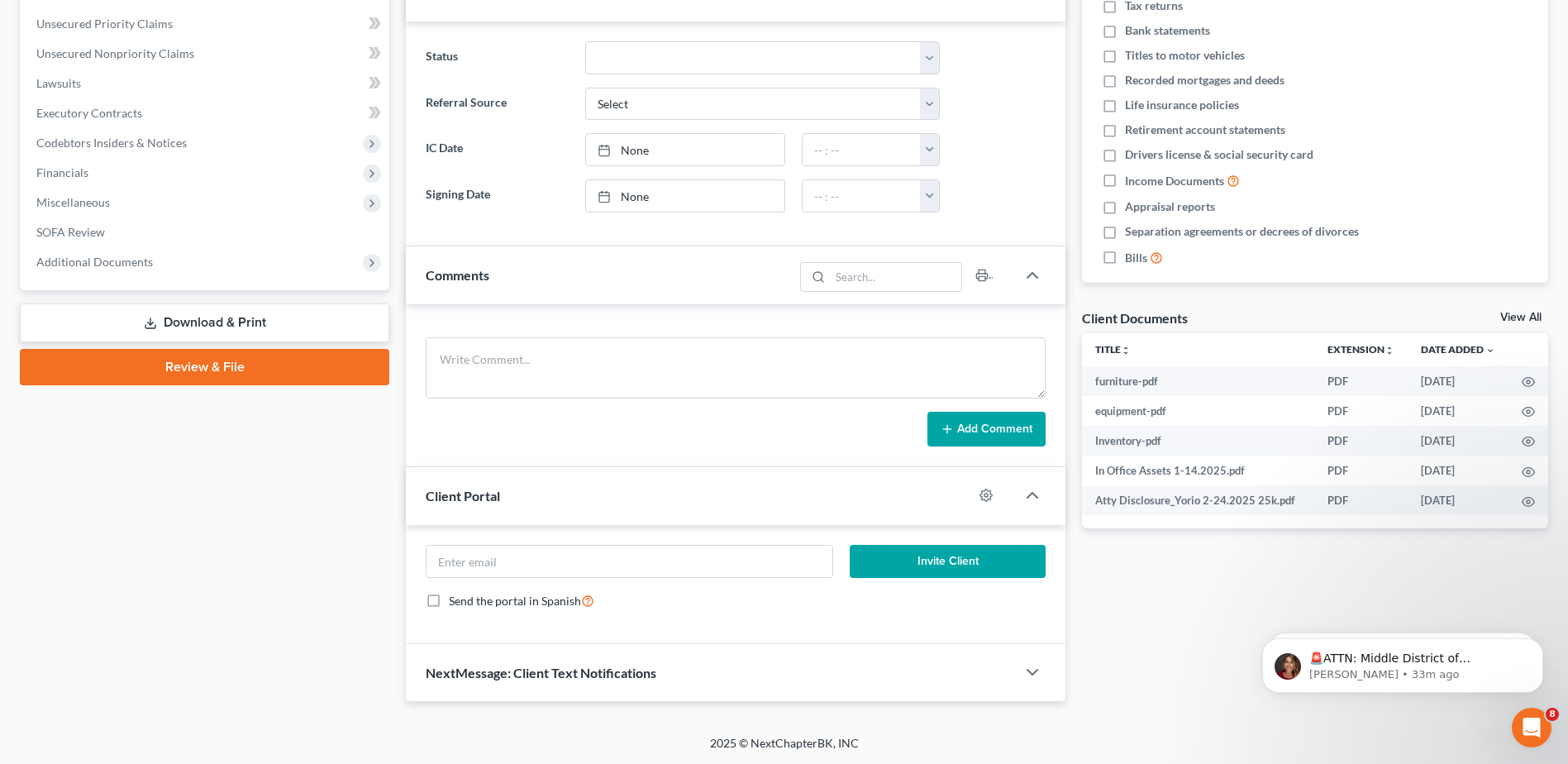
scroll to position [312, 0]
click at [514, 666] on span "NextMessage: Client Text Notifications" at bounding box center [541, 671] width 231 height 15
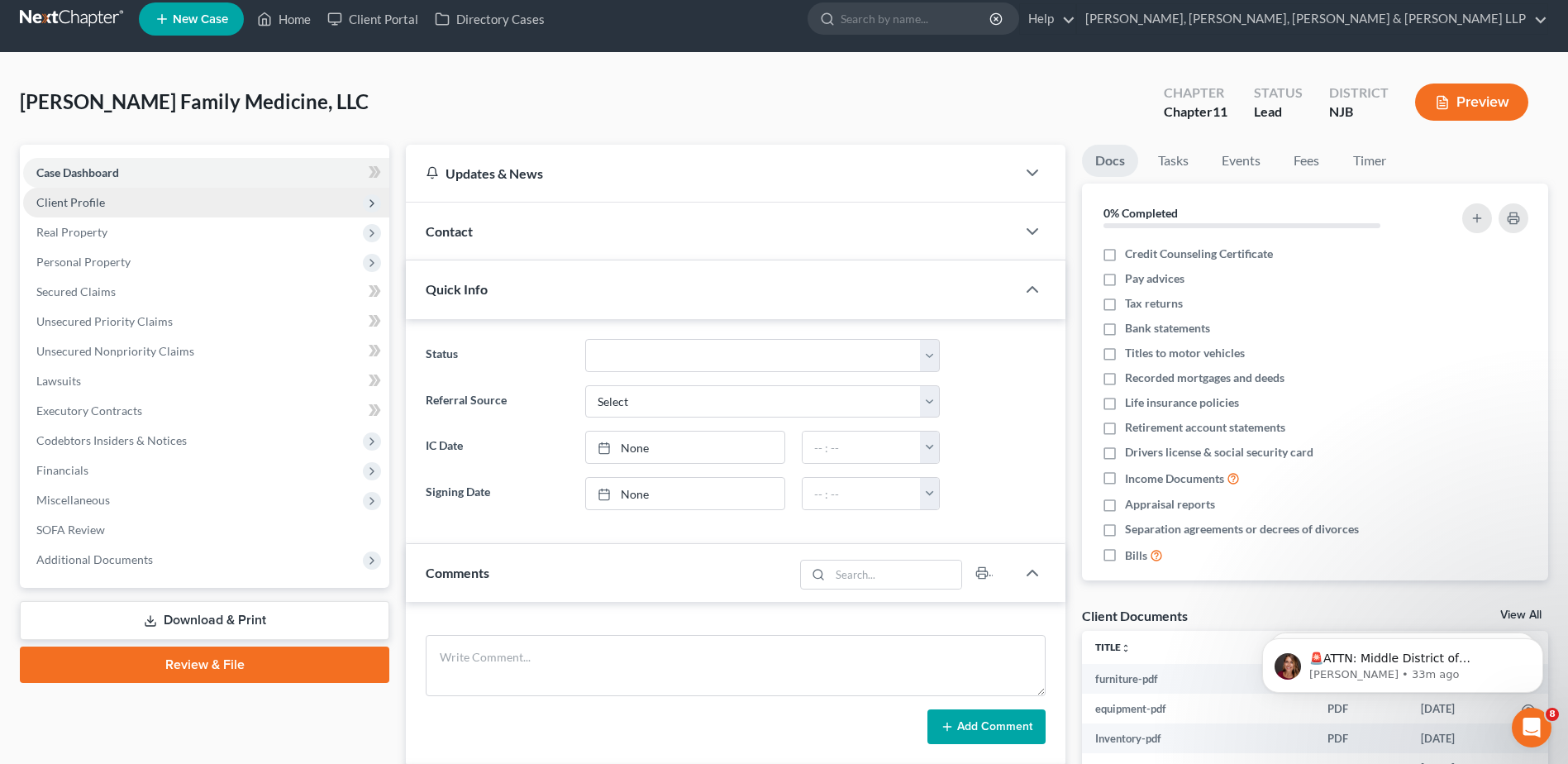
scroll to position [0, 0]
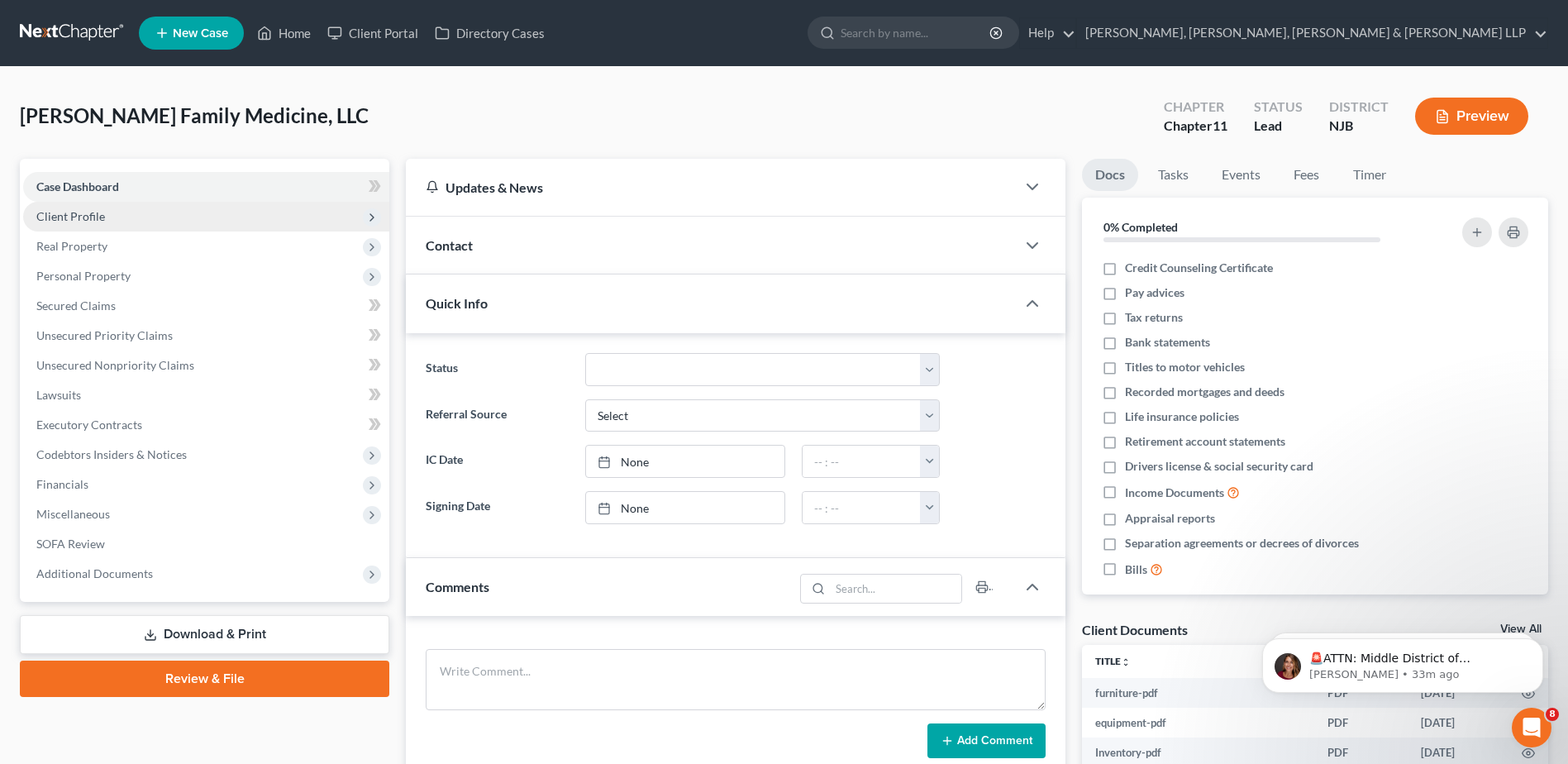
click at [173, 212] on span "Client Profile" at bounding box center [207, 216] width 366 height 30
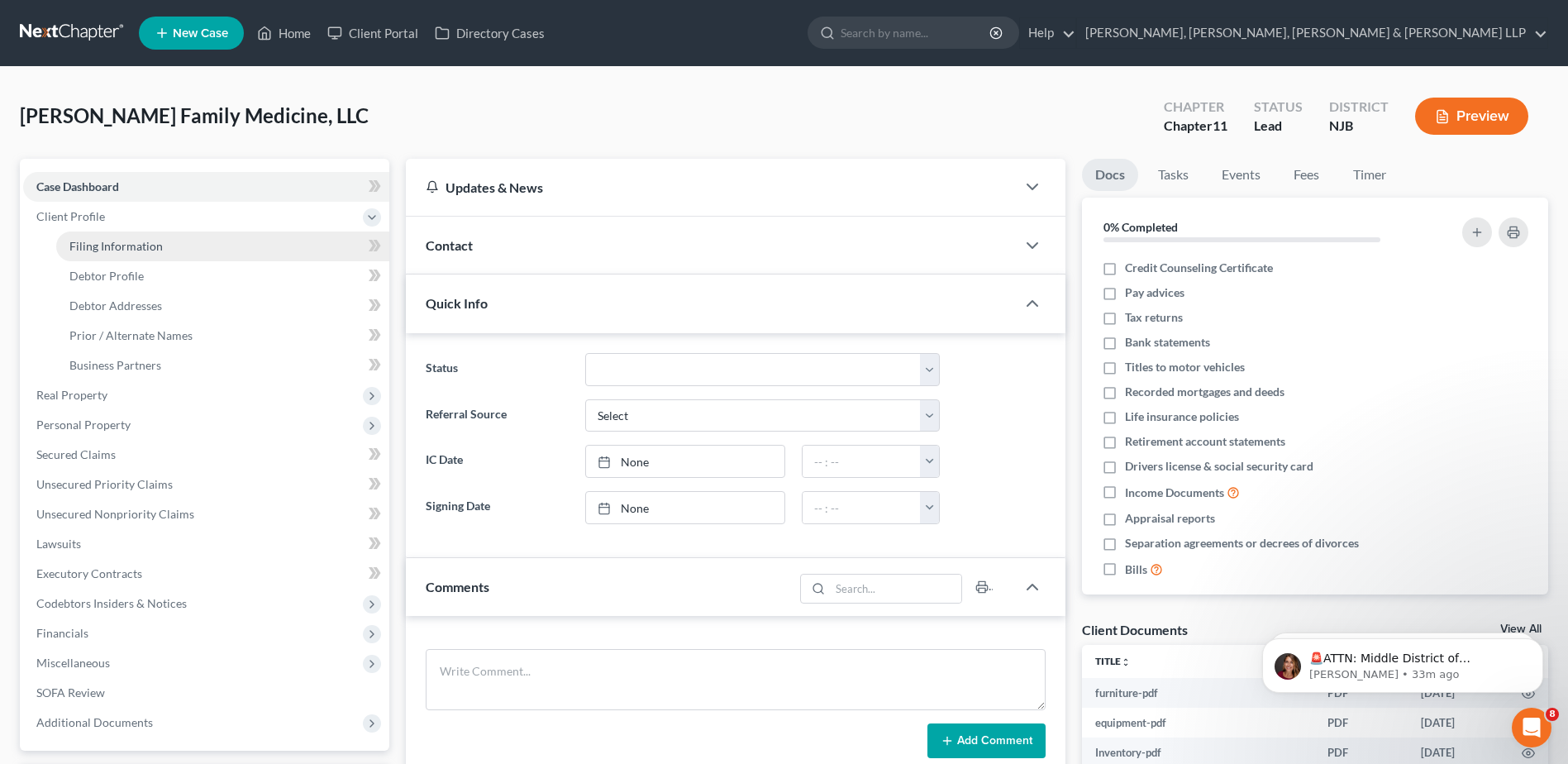
click at [213, 254] on link "Filing Information" at bounding box center [222, 246] width 333 height 30
select select "3"
select select "1"
select select "0"
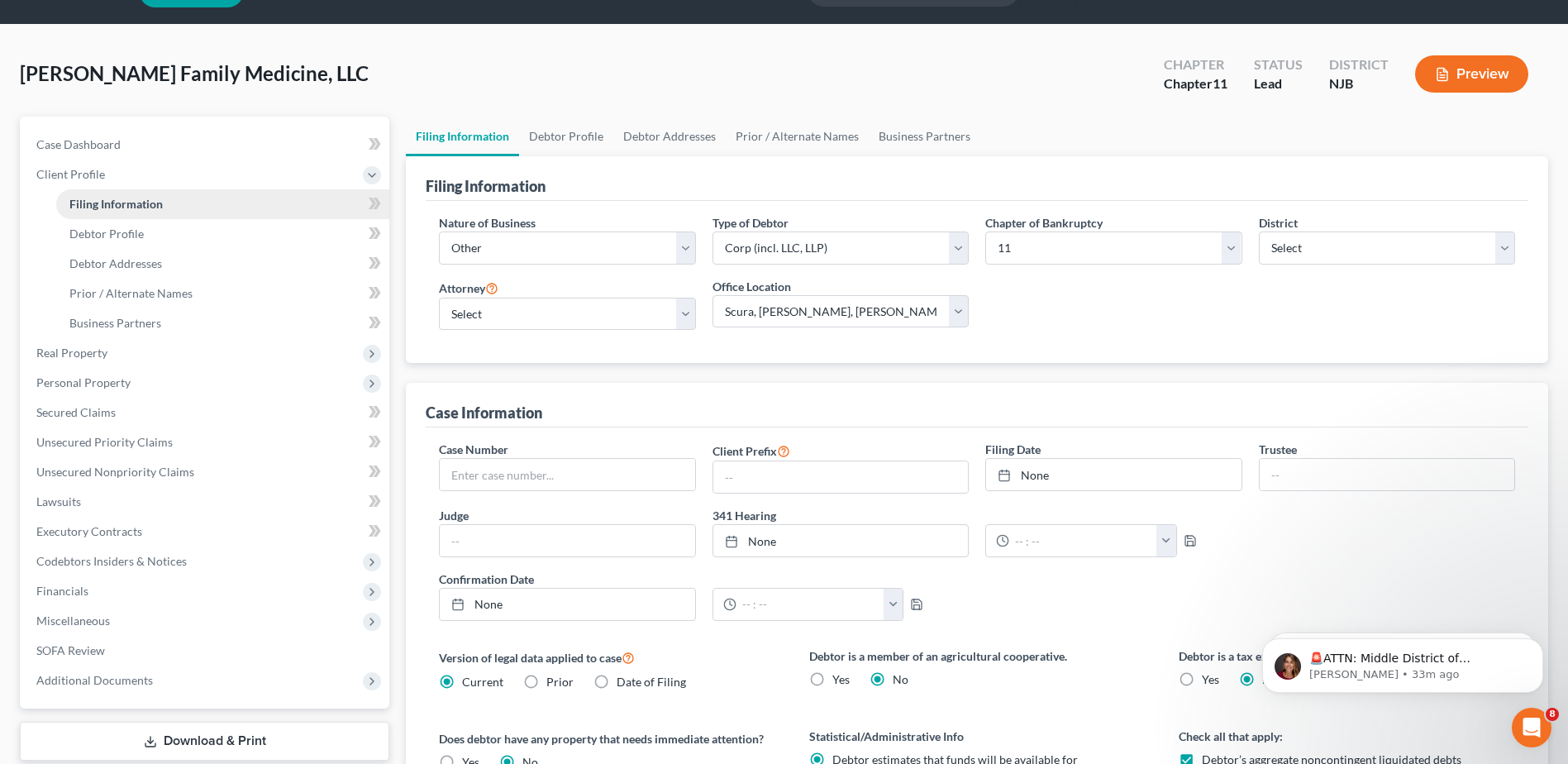
scroll to position [83, 0]
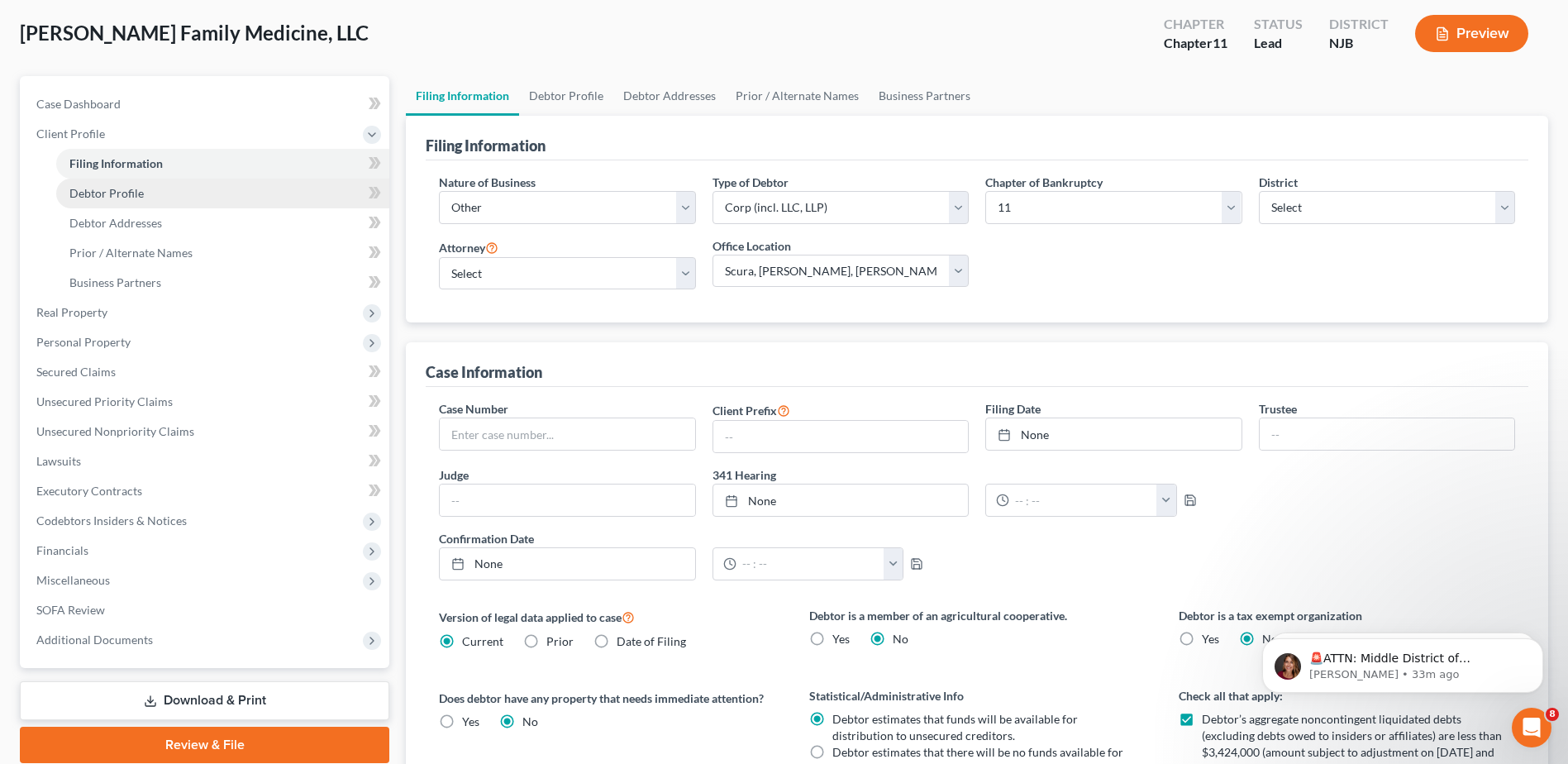
click at [153, 197] on link "Debtor Profile" at bounding box center [222, 193] width 333 height 30
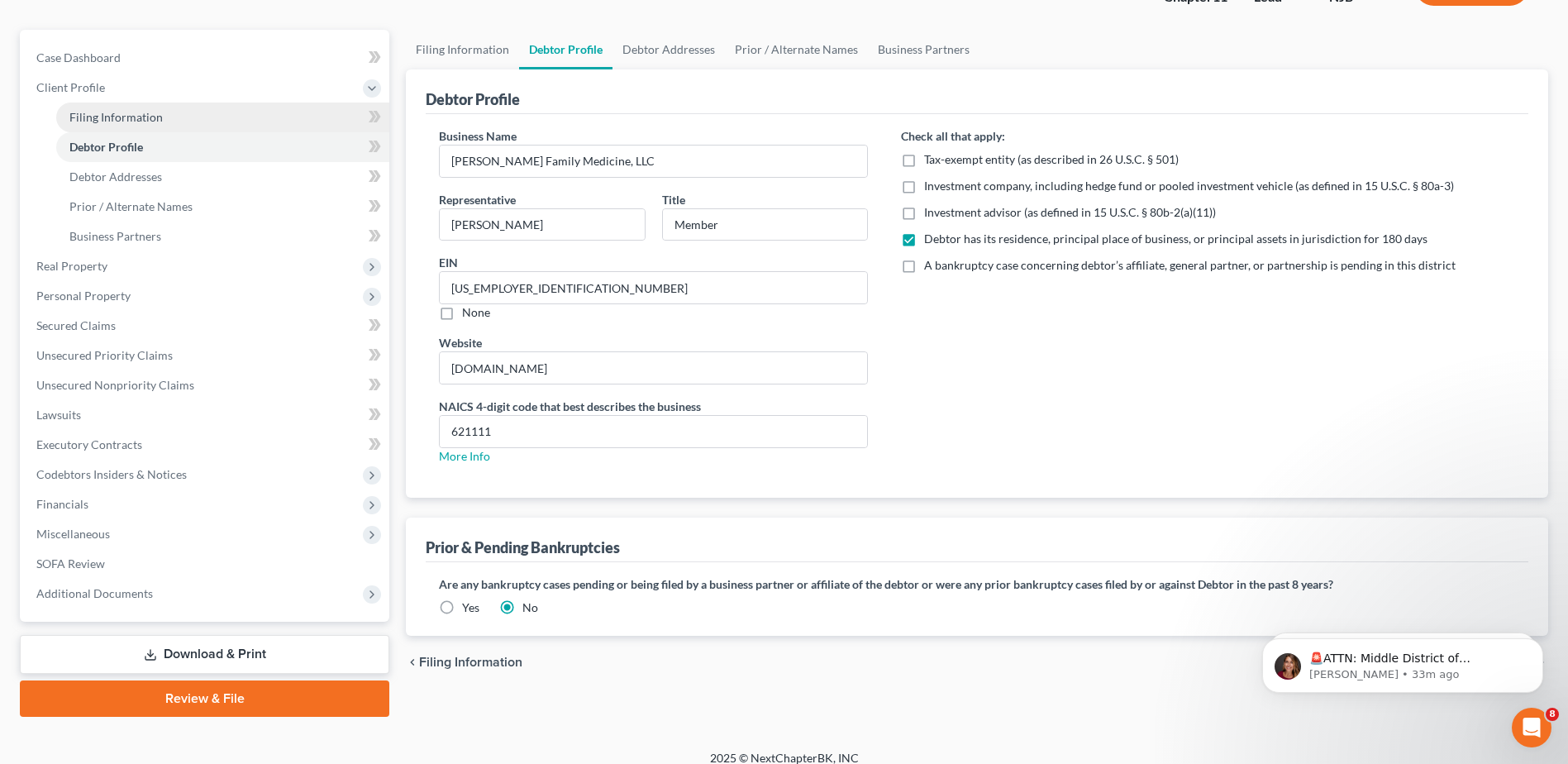
scroll to position [144, 0]
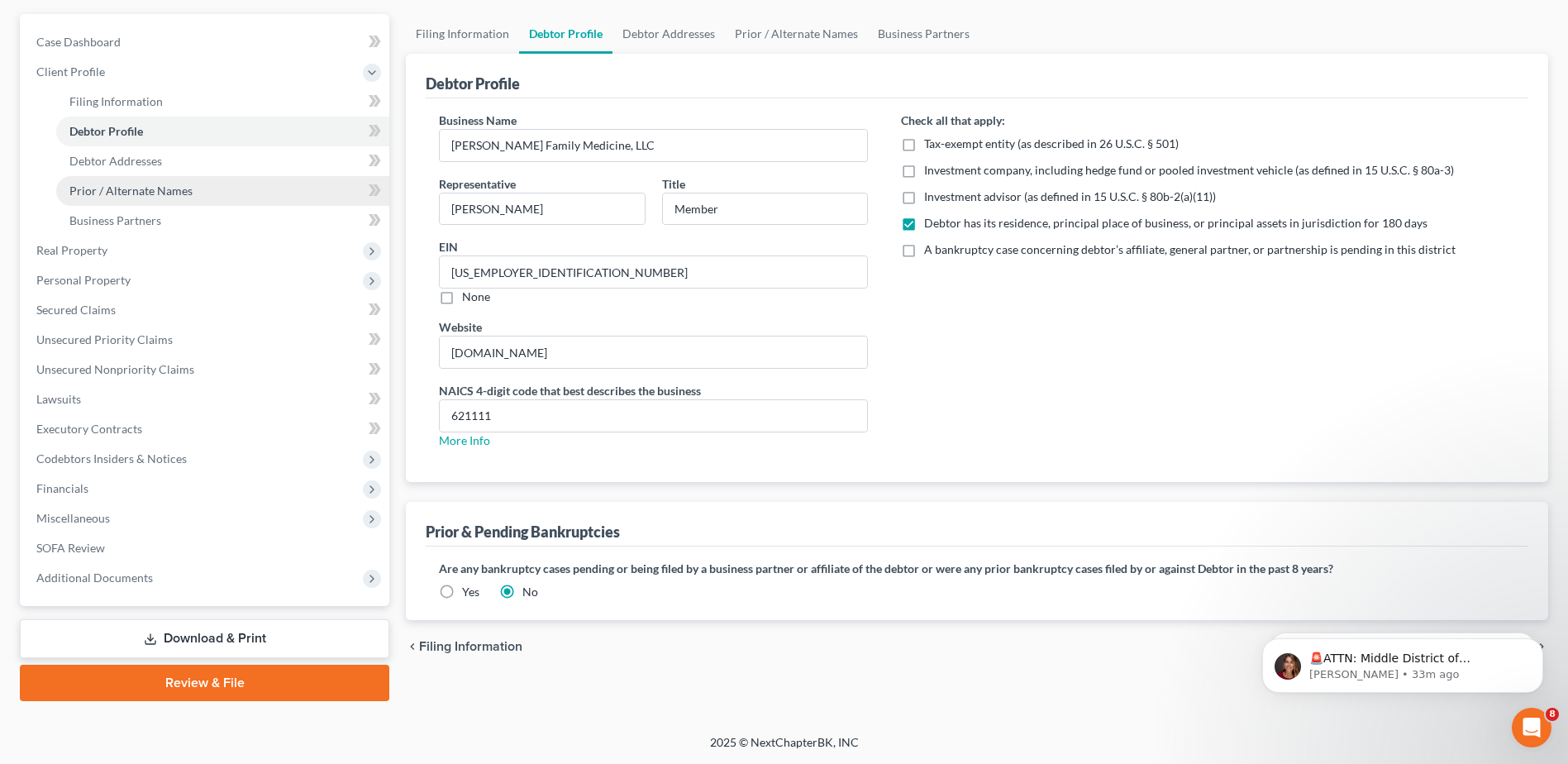
click at [143, 178] on link "Prior / Alternate Names" at bounding box center [222, 190] width 333 height 30
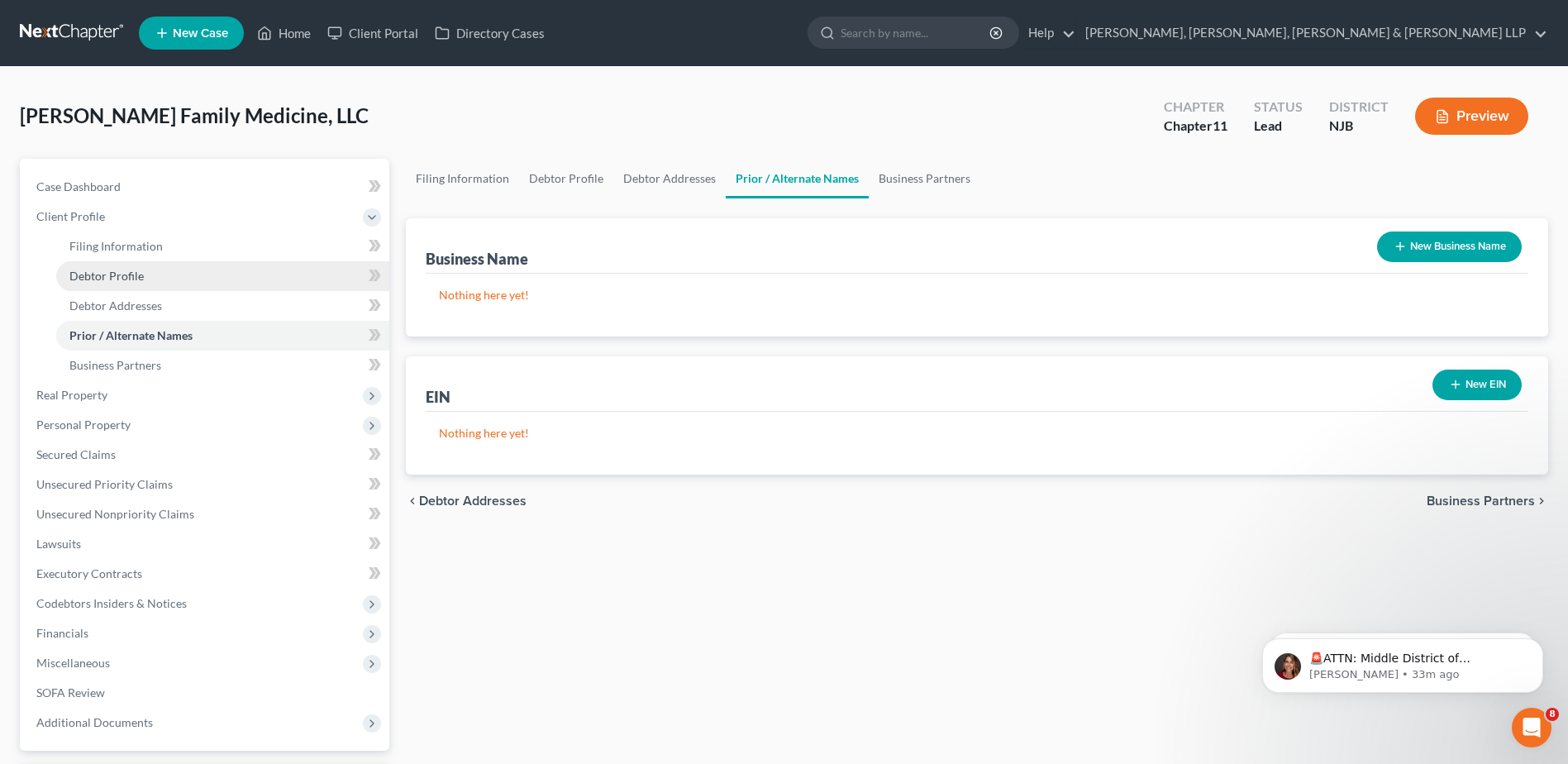
click at [171, 288] on link "Debtor Profile" at bounding box center [222, 276] width 333 height 30
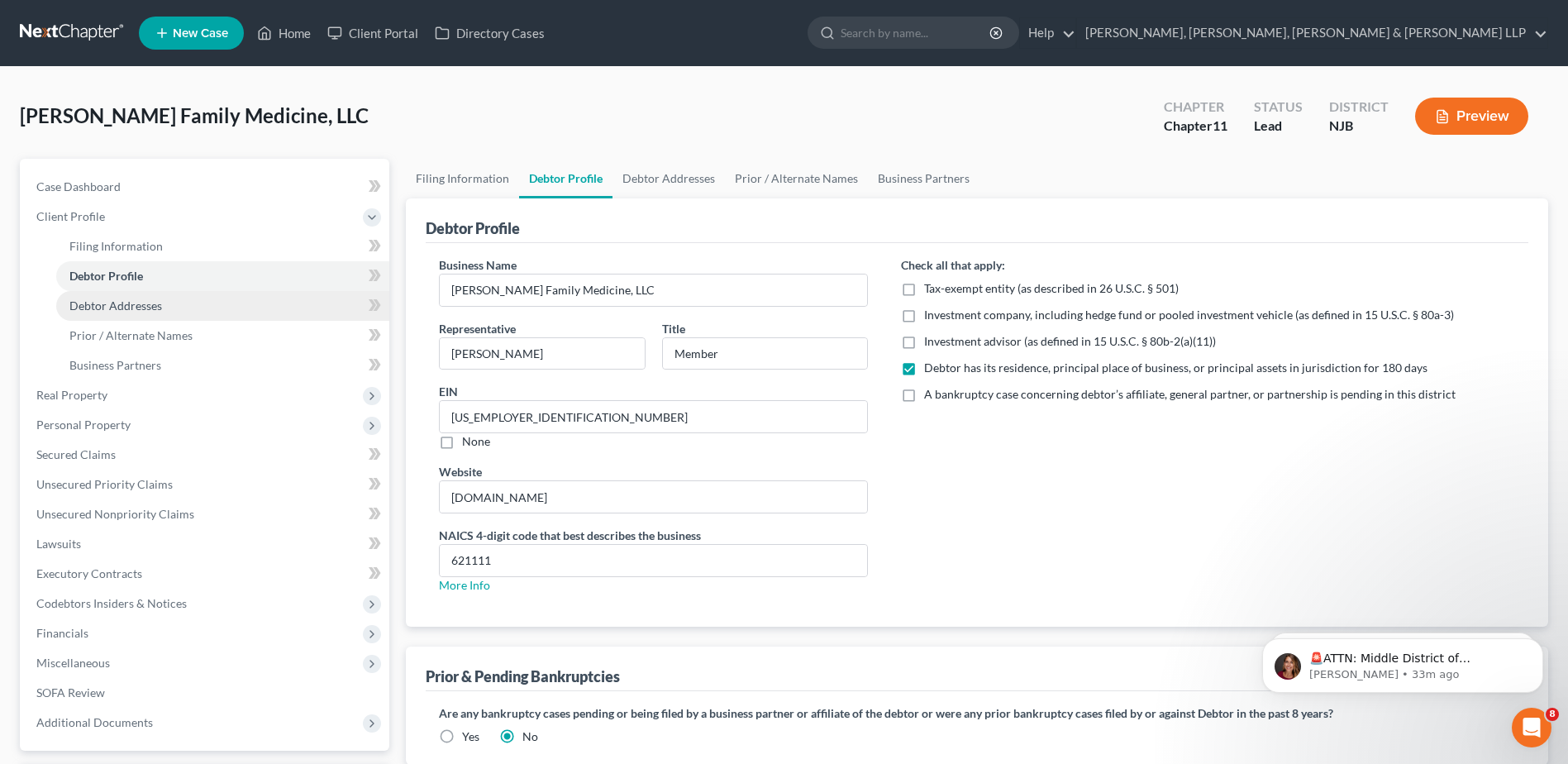
click at [172, 313] on link "Debtor Addresses" at bounding box center [222, 306] width 333 height 30
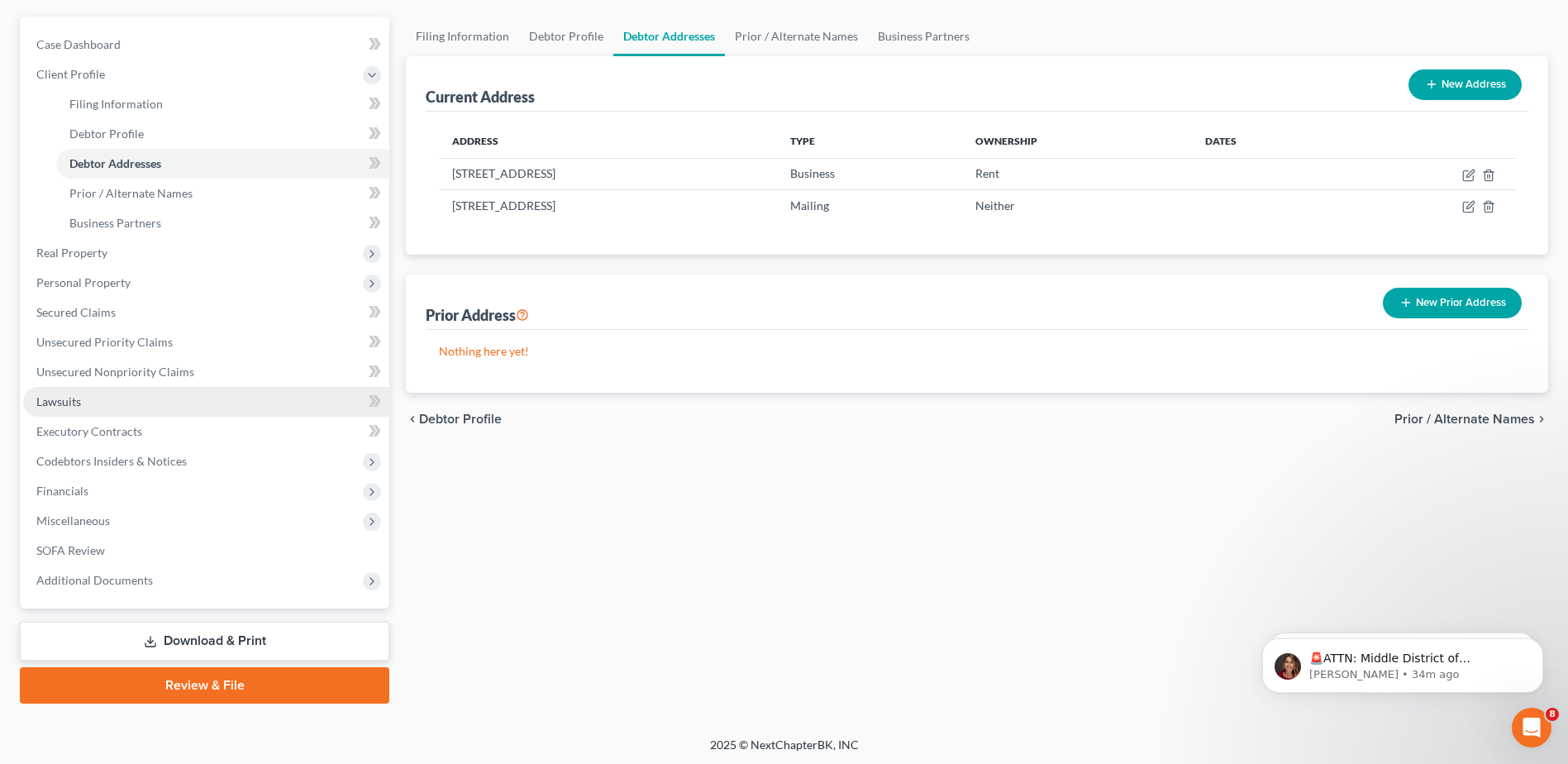
scroll to position [144, 0]
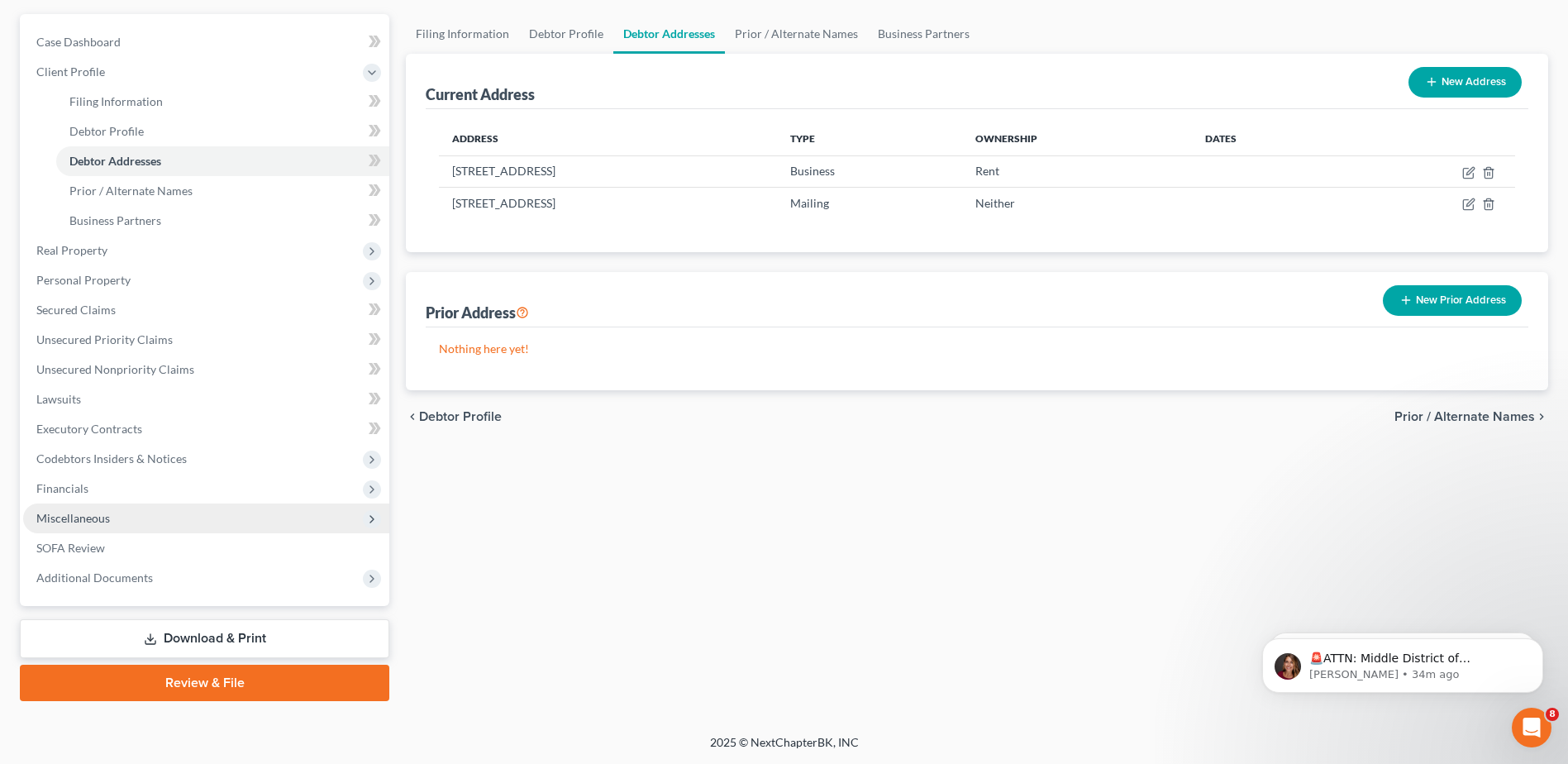
click at [236, 528] on span "Miscellaneous" at bounding box center [207, 518] width 366 height 30
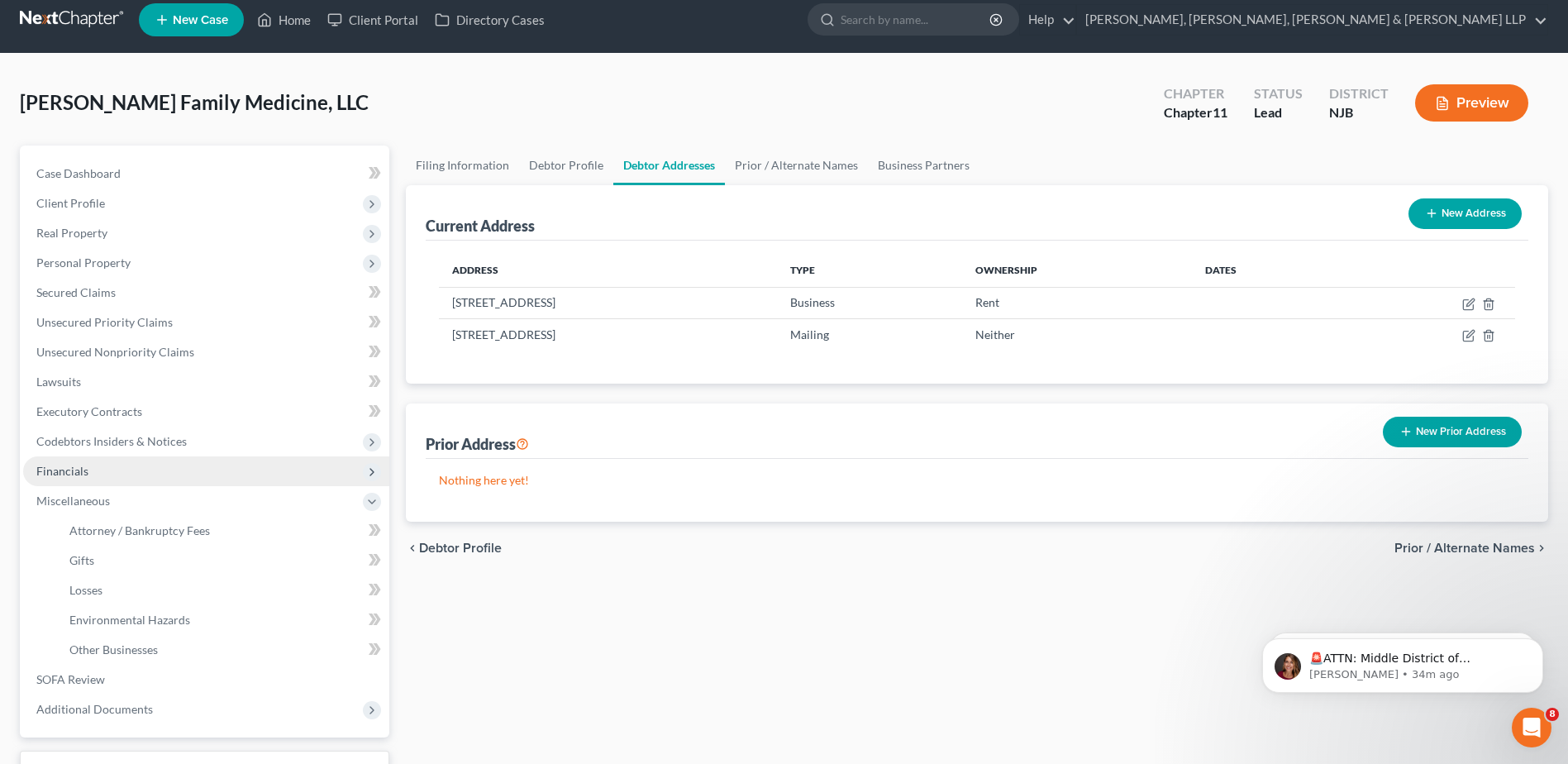
scroll to position [0, 0]
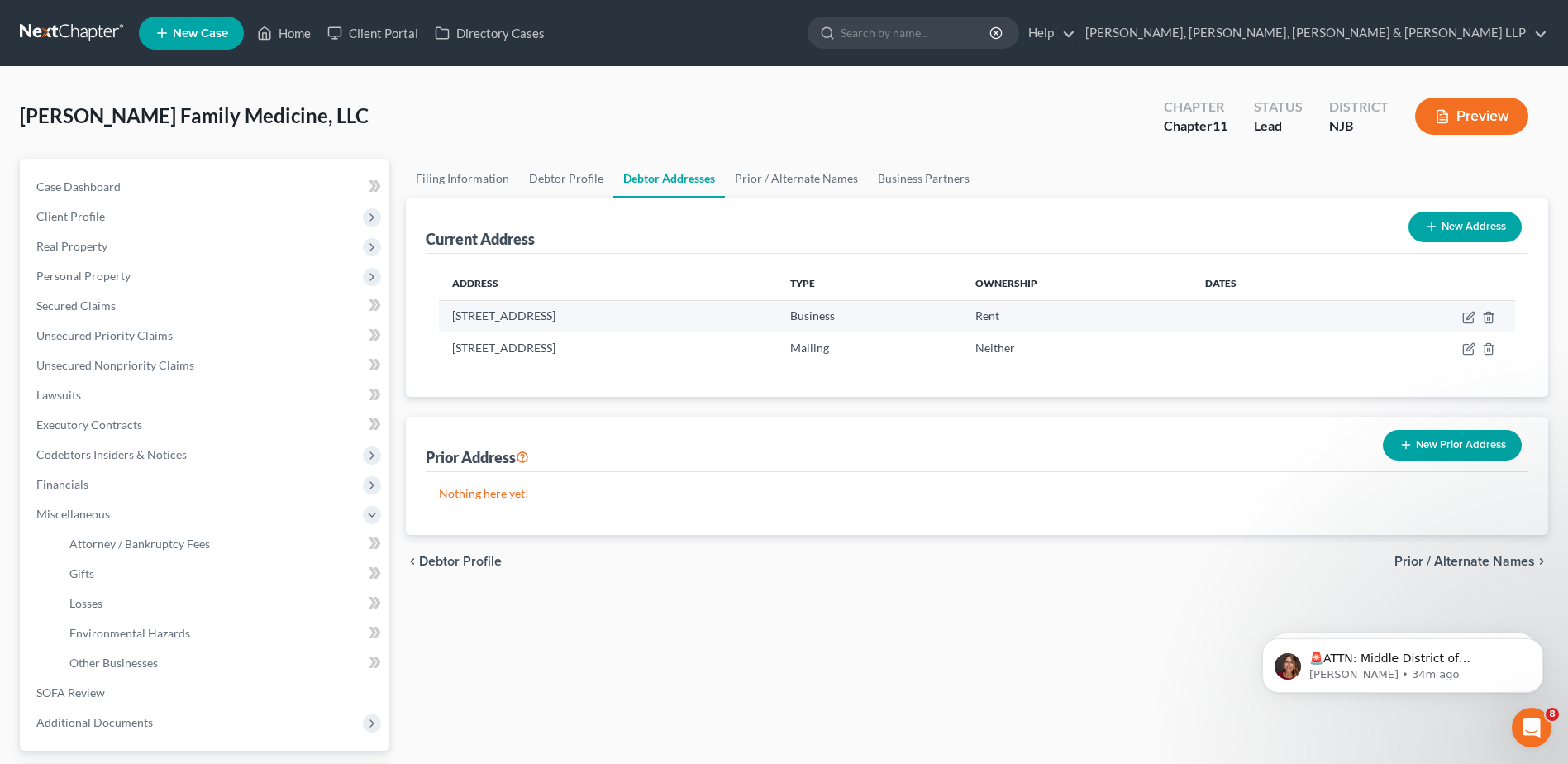
drag, startPoint x: 448, startPoint y: 316, endPoint x: 720, endPoint y: 326, distance: 272.2
click at [720, 326] on td "220 Hamburg Turnpike Suite 18B, Wayne, NJ 07470" at bounding box center [608, 316] width 338 height 32
drag, startPoint x: 716, startPoint y: 324, endPoint x: 714, endPoint y: 311, distance: 13.2
copy td "220 Hamburg Turnpike Suite 18B, Wayne, NJ 07470"
drag, startPoint x: 82, startPoint y: 177, endPoint x: 104, endPoint y: 168, distance: 23.8
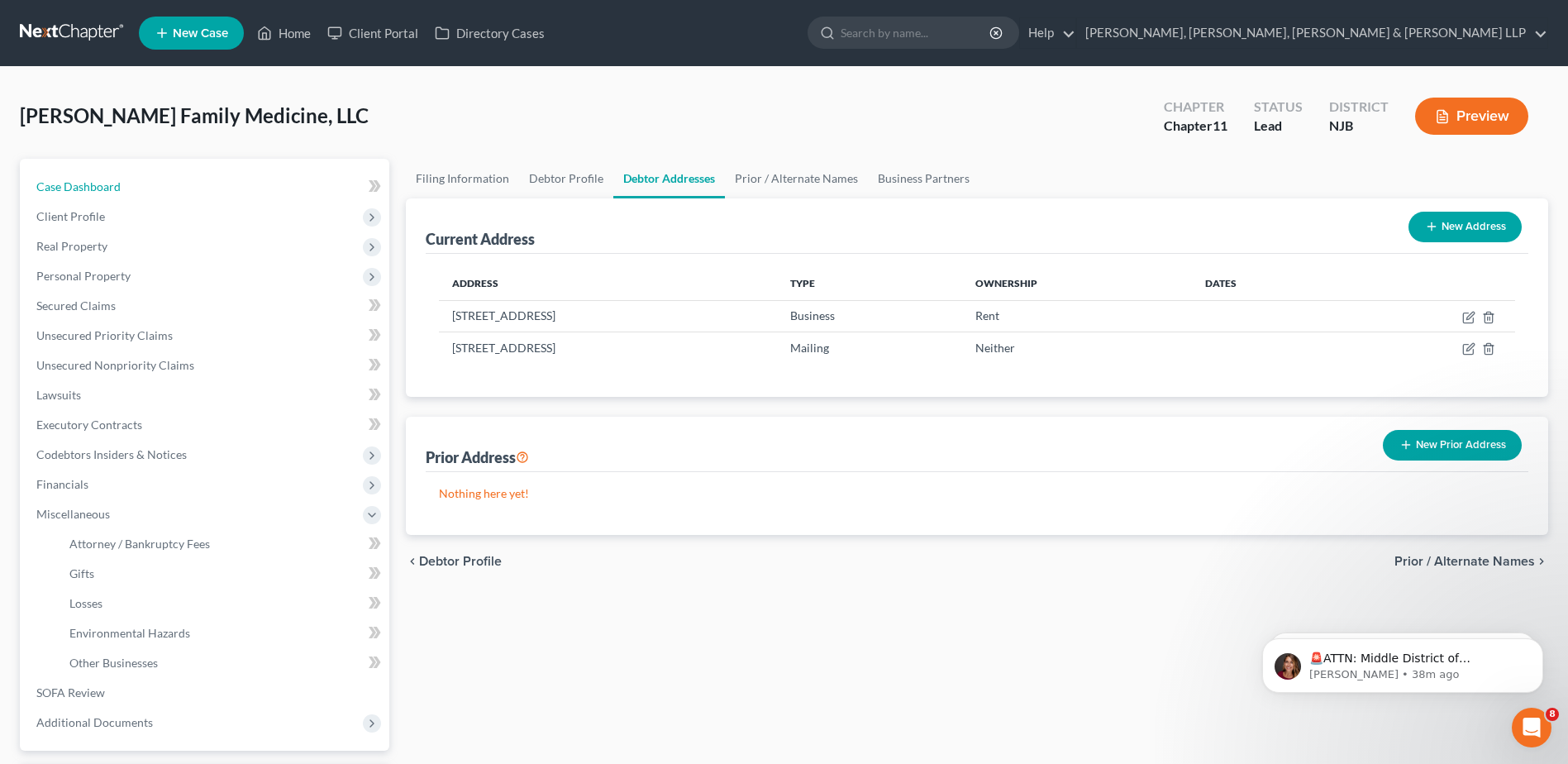
click at [80, 179] on link "Case Dashboard" at bounding box center [207, 187] width 366 height 30
